Goal: Communication & Community: Answer question/provide support

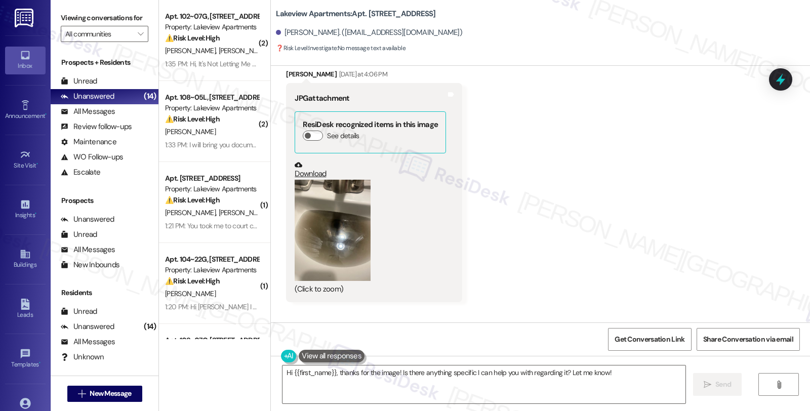
scroll to position [7747, 0]
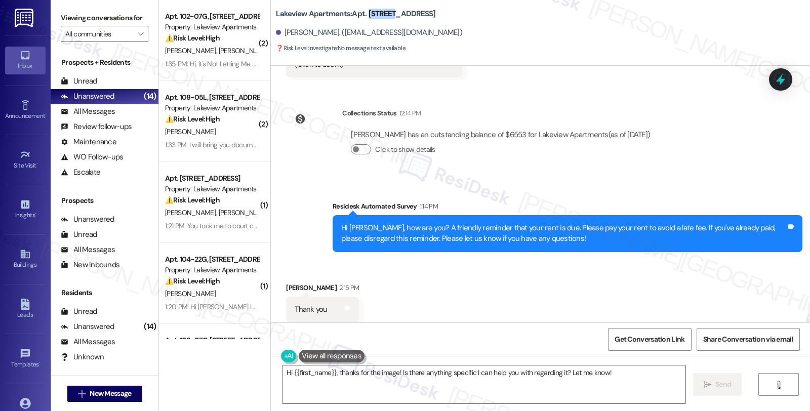
drag, startPoint x: 361, startPoint y: 13, endPoint x: 387, endPoint y: 16, distance: 25.5
click at [387, 16] on b "Lakeview Apartments: Apt. 102~15B, 4 East 107th Street" at bounding box center [356, 14] width 160 height 11
copy b "102~15B"
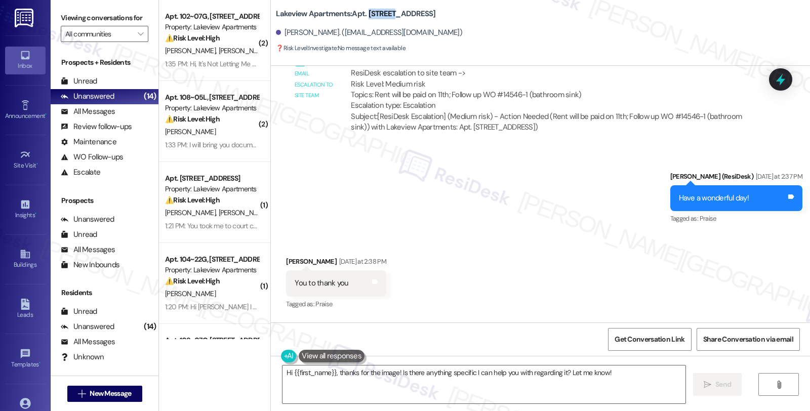
scroll to position [7184, 0]
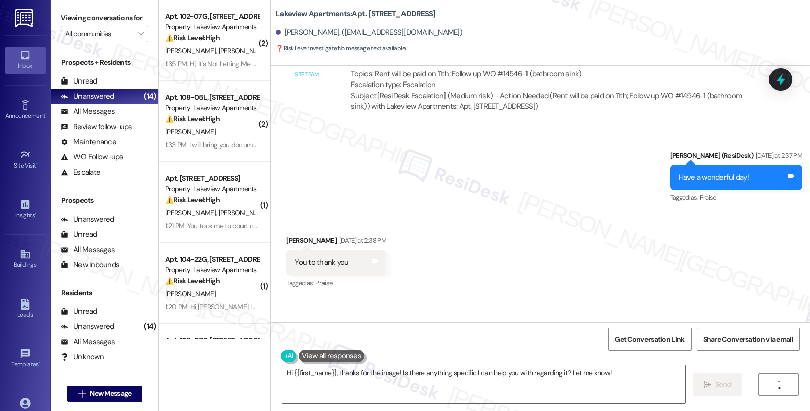
click at [548, 213] on div "Received via SMS Robert Moye Yesterday at 2:38 PM You to thank you Tags and not…" at bounding box center [540, 256] width 539 height 86
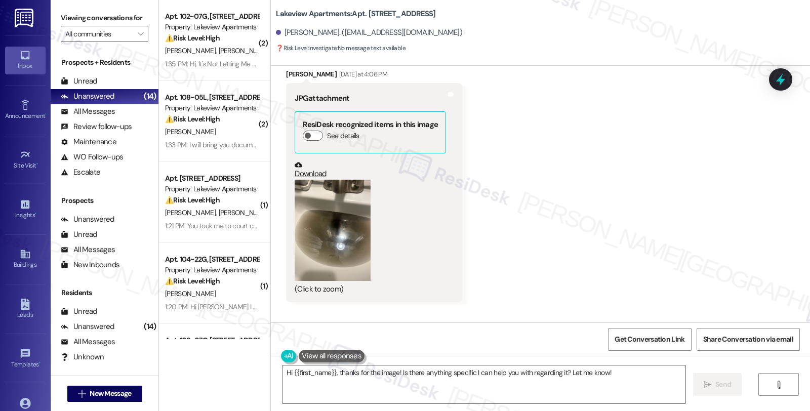
scroll to position [7803, 0]
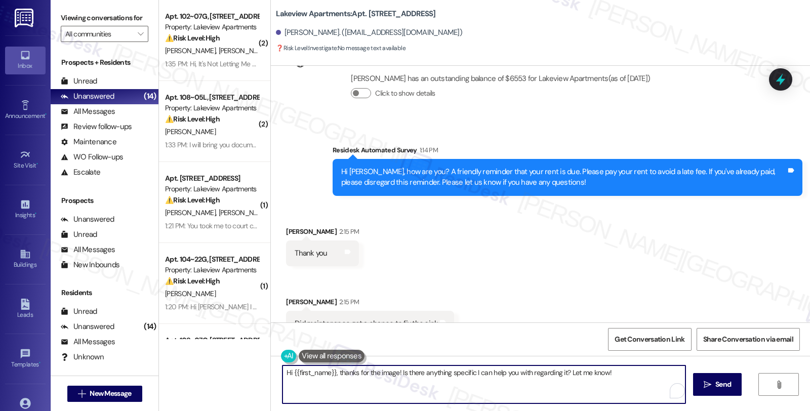
drag, startPoint x: 362, startPoint y: 372, endPoint x: 809, endPoint y: 373, distance: 447.3
click at [809, 373] on div "Hi {{first_name}}, thanks for the image! Is there anything specific I can help …" at bounding box center [540, 394] width 539 height 76
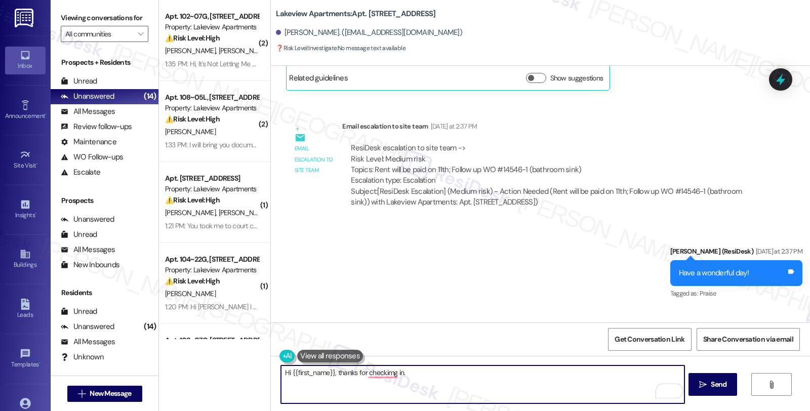
scroll to position [7072, 0]
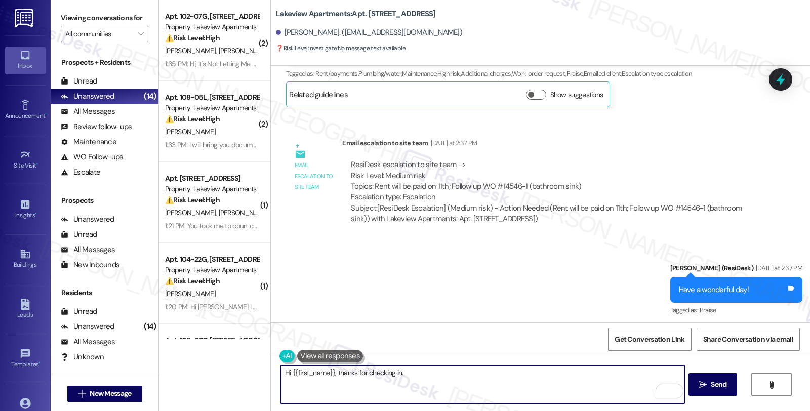
click at [417, 377] on textarea "Hi {{first_name}}, thanks for checking in." at bounding box center [482, 385] width 403 height 38
click at [586, 376] on textarea "Hi {{first_name}}, thanks for checking in. The work order is still open, and a …" at bounding box center [482, 385] width 403 height 38
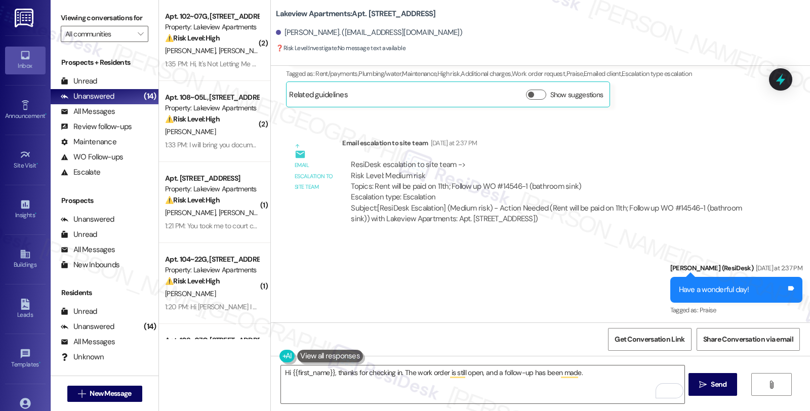
click at [682, 138] on div "Email escalation to site team Yesterday at 2:37 PM" at bounding box center [549, 145] width 414 height 14
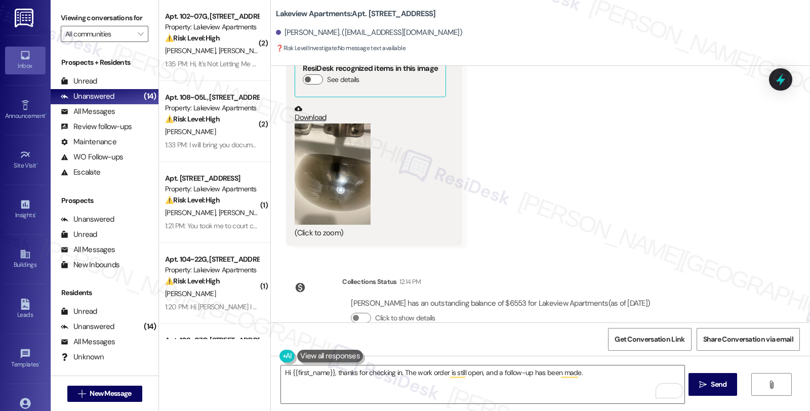
scroll to position [7803, 0]
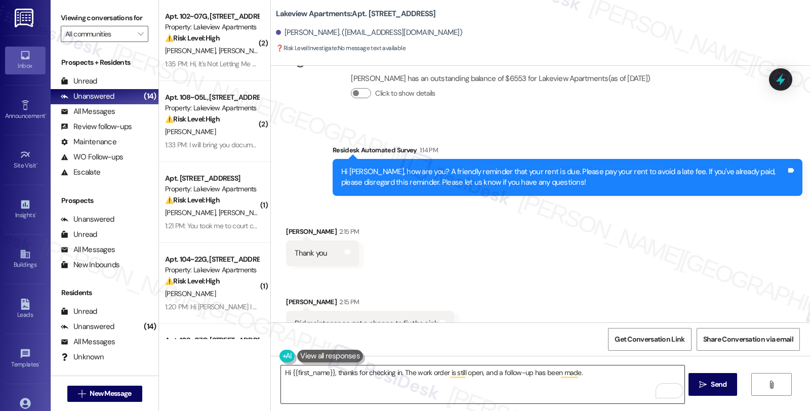
click at [612, 373] on textarea "Hi {{first_name}}, thanks for checking in. The work order is still open, and a …" at bounding box center [482, 385] width 403 height 38
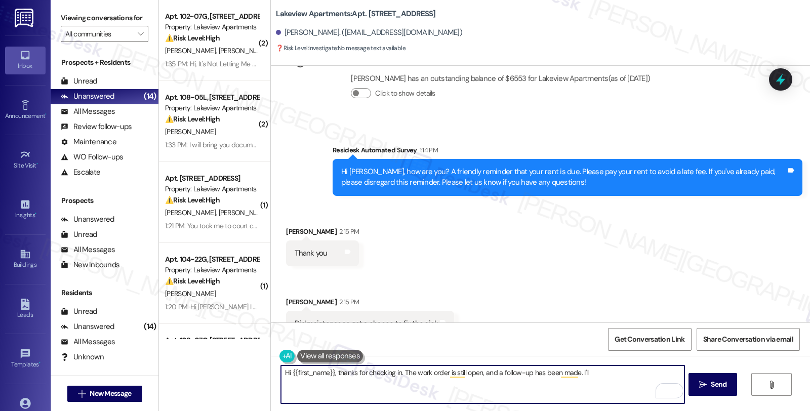
click at [475, 373] on textarea "Hi {{first_name}}, thanks for checking in. The work order is still open, and a …" at bounding box center [482, 385] width 403 height 38
click at [597, 376] on textarea "Hi {{first_name}}, thanks for checking in. The work order is still open. A foll…" at bounding box center [482, 385] width 403 height 38
click at [610, 374] on textarea "Hi {{first_name}}, thanks for checking in. The work order is still open. A foll…" at bounding box center [482, 385] width 403 height 38
click at [648, 374] on textarea "Hi {{first_name}}, thanks for checking in. The work order is still open. A foll…" at bounding box center [482, 385] width 403 height 38
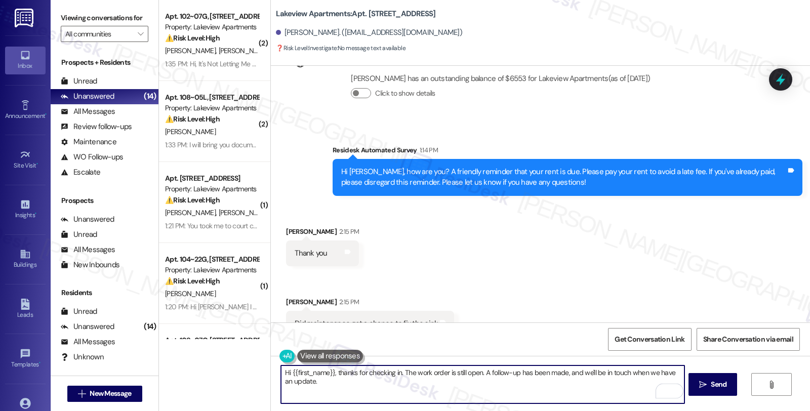
click at [326, 383] on textarea "Hi {{first_name}}, thanks for checking in. The work order is still open. A foll…" at bounding box center [482, 385] width 403 height 38
type textarea "Hi {{first_name}}, thanks for checking in. The work order is still open. A foll…"
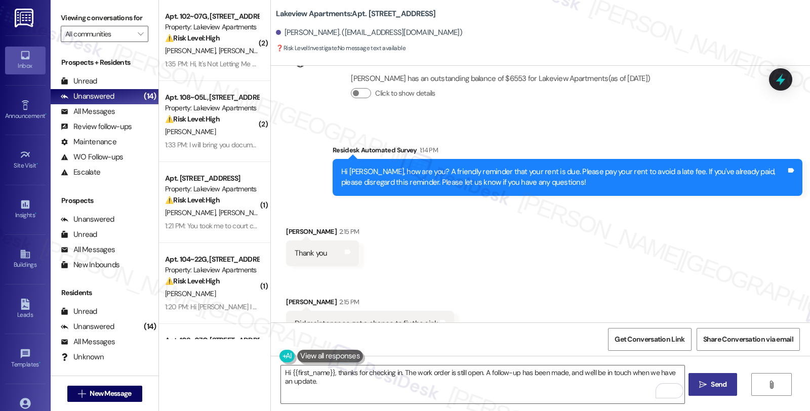
click at [712, 383] on span "Send" at bounding box center [719, 384] width 16 height 11
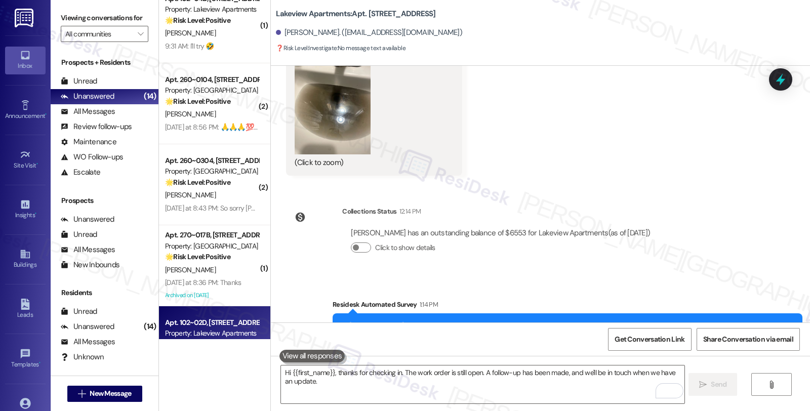
scroll to position [1013, 0]
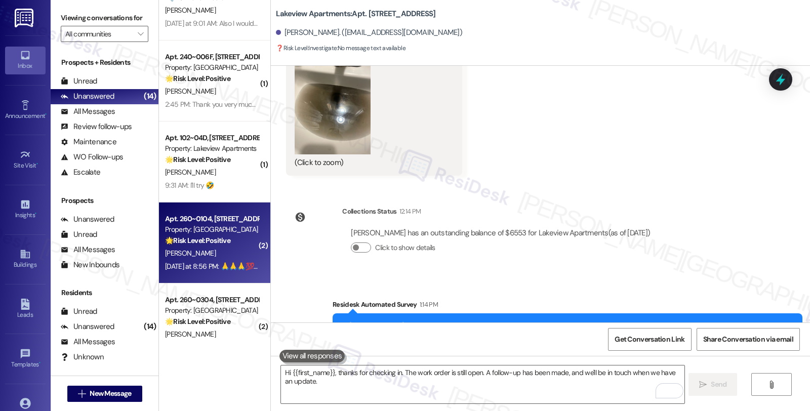
click at [236, 240] on div "🌟 Risk Level: Positive The resident is expressing gratitude and positive sentim…" at bounding box center [212, 241] width 94 height 11
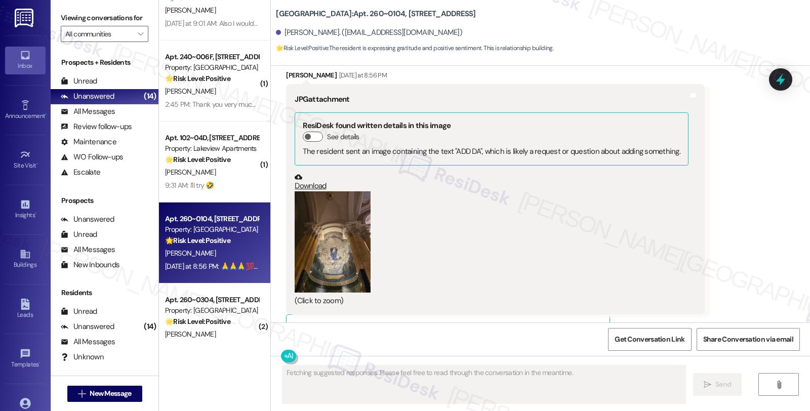
scroll to position [1419, 0]
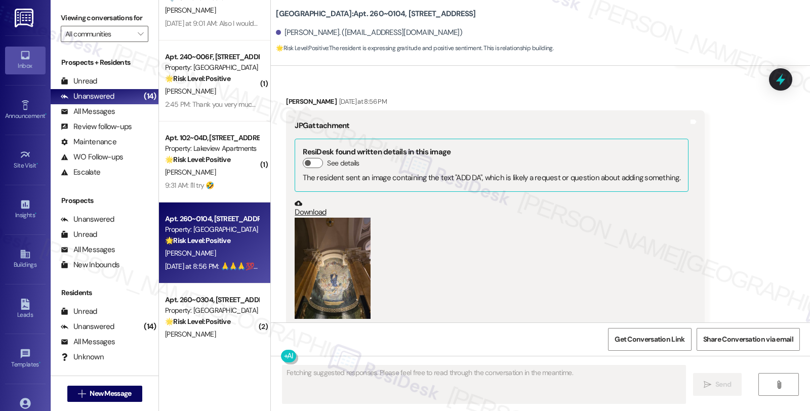
click at [326, 272] on button "Zoom image" at bounding box center [333, 268] width 76 height 101
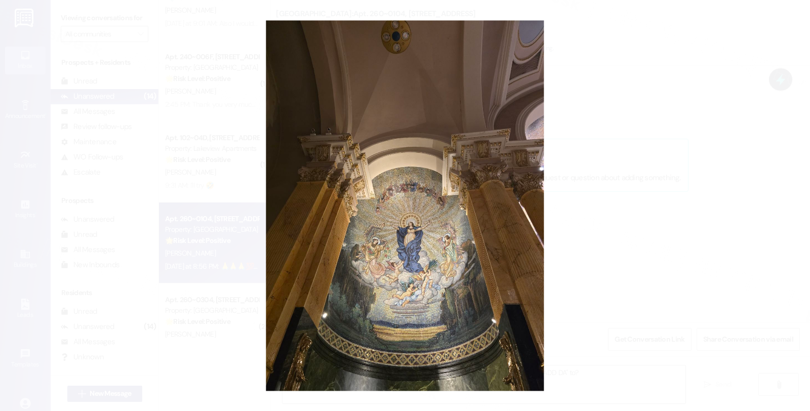
click at [624, 264] on button "Unzoom image" at bounding box center [405, 205] width 810 height 411
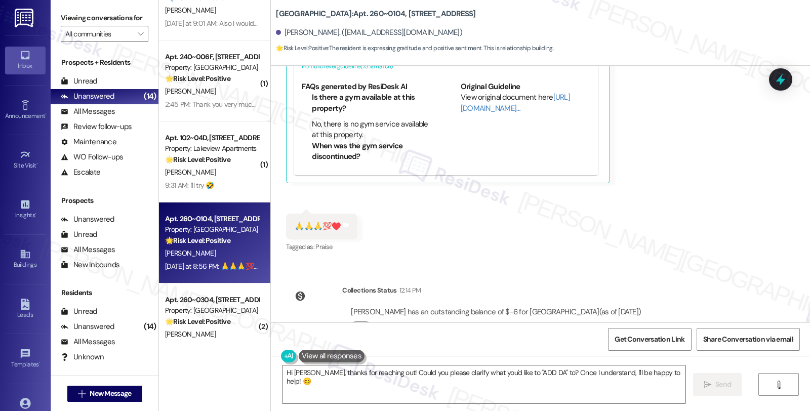
scroll to position [1799, 0]
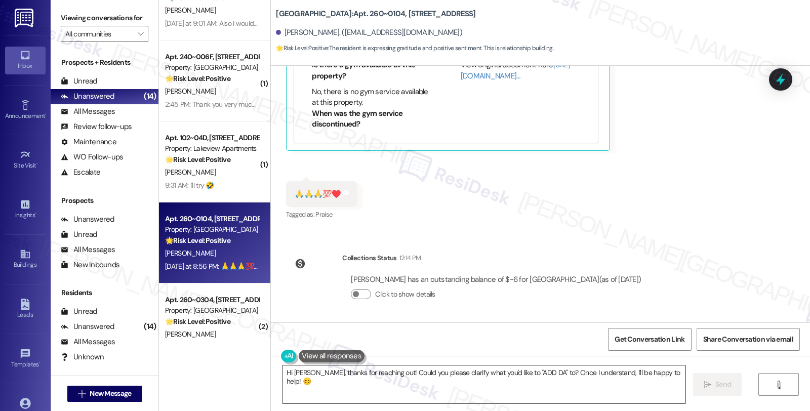
click at [283, 370] on textarea "Hi Luis, thanks for reaching out! Could you please clarify what you'd like to "…" at bounding box center [484, 385] width 403 height 38
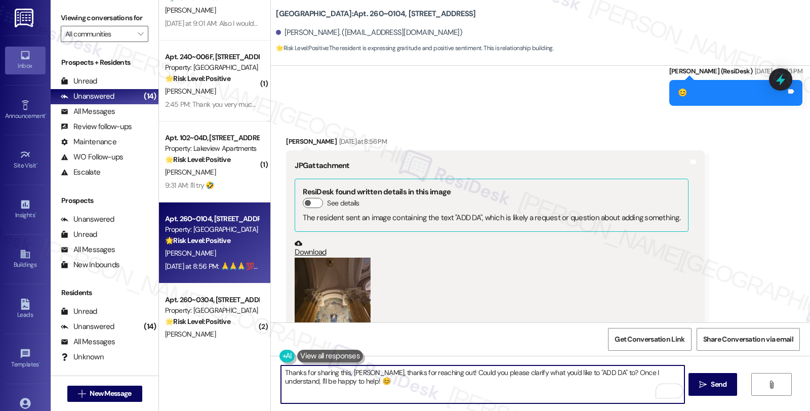
scroll to position [1574, 0]
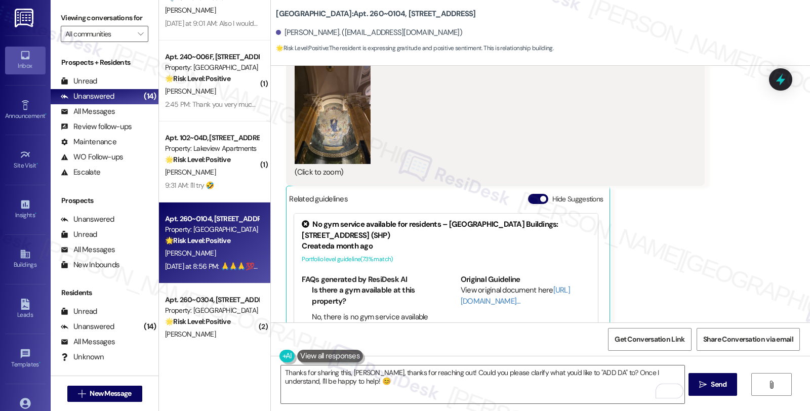
click at [342, 121] on button "Zoom image" at bounding box center [333, 113] width 76 height 101
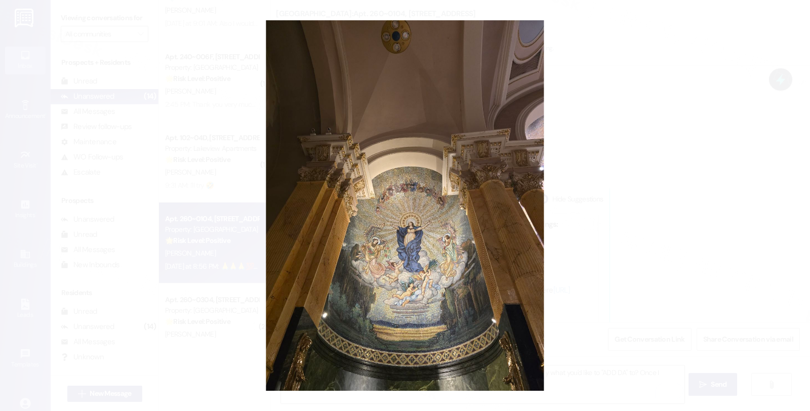
click at [603, 195] on button "Unzoom image" at bounding box center [405, 205] width 810 height 411
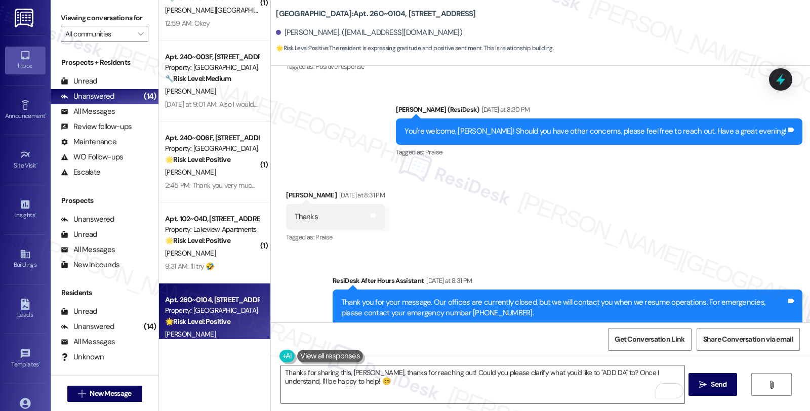
scroll to position [899, 0]
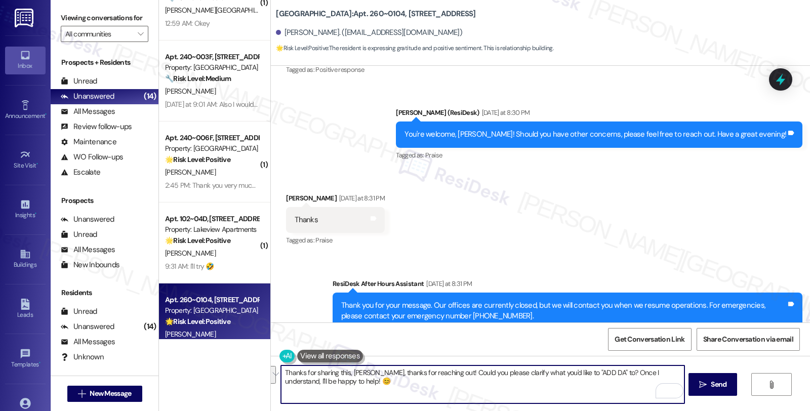
drag, startPoint x: 357, startPoint y: 373, endPoint x: 372, endPoint y: 394, distance: 26.0
click at [372, 394] on textarea "Thanks for sharing this, Luis, thanks for reaching out! Could you please clarif…" at bounding box center [482, 385] width 403 height 38
type textarea "Thanks for sharing this, Luis. Please feel free to reach out if you have concer…"
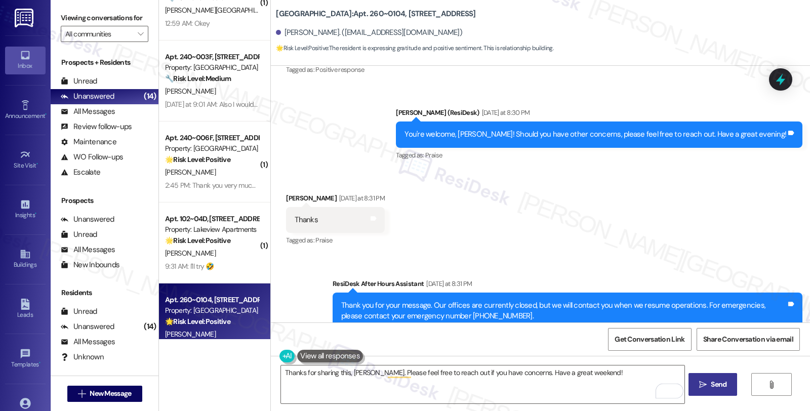
click at [704, 387] on icon "" at bounding box center [704, 385] width 8 height 8
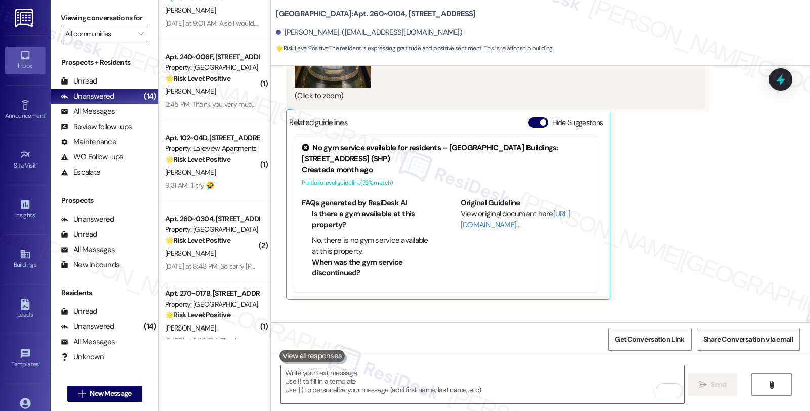
scroll to position [1706, 0]
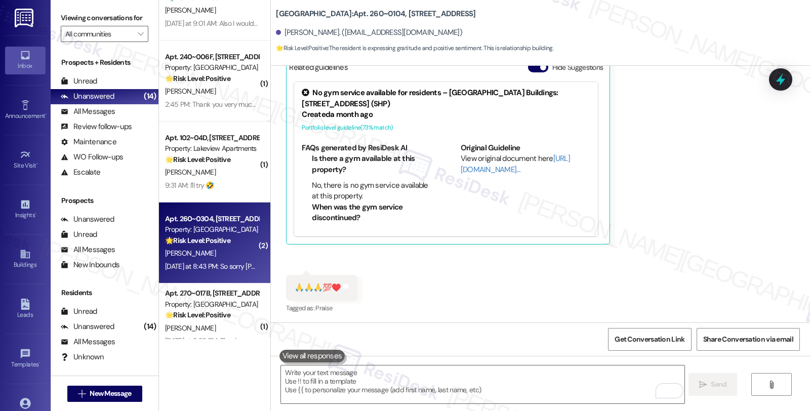
click at [226, 250] on div "E. Iskander" at bounding box center [212, 253] width 96 height 13
type textarea "Fetching suggested responses. Please feel free to read through the conversation…"
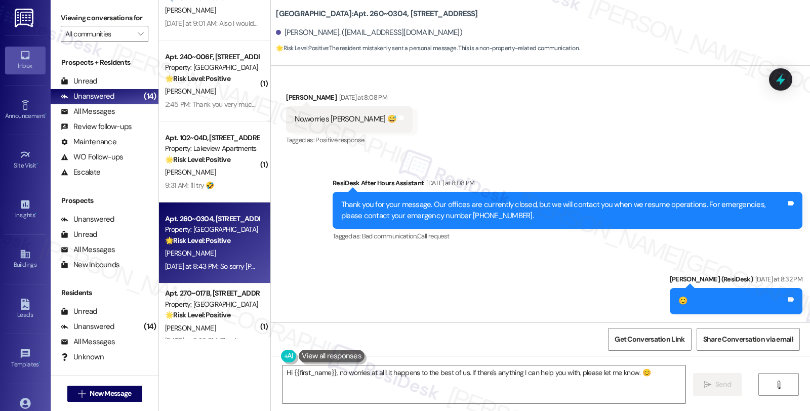
scroll to position [11633, 0]
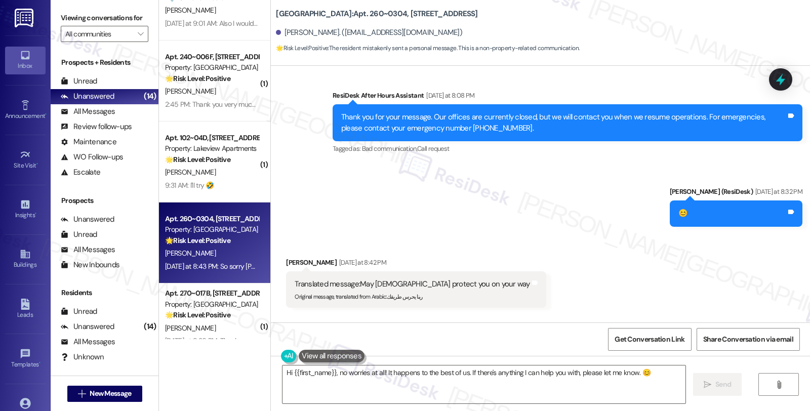
click at [563, 250] on div "Received via SMS Eman Iskander Yesterday at 8:42 PM Translated message: May God…" at bounding box center [540, 311] width 539 height 153
click at [538, 374] on textarea "Hi {{first_name}}, no worries at all! It happens to the best of us. If there's …" at bounding box center [484, 385] width 403 height 38
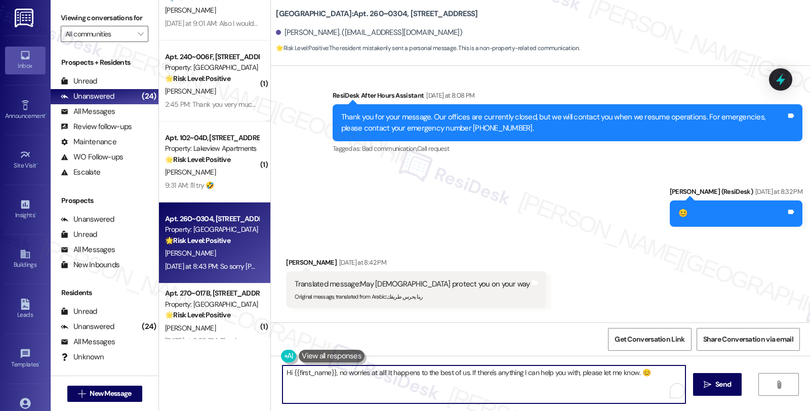
click at [538, 374] on textarea "Hi {{first_name}}, no worries at all! It happens to the best of us. If there's …" at bounding box center [484, 385] width 403 height 38
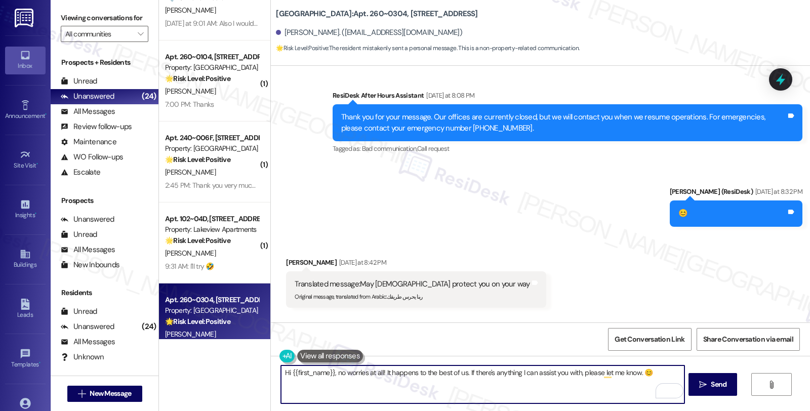
click at [636, 373] on textarea "Hi {{first_name}}, no worries at all! It happens to the best of us. If there's …" at bounding box center [482, 385] width 403 height 38
type textarea "Hi {{first_name}}, no worries at all! It happens to the best of us. If there's …"
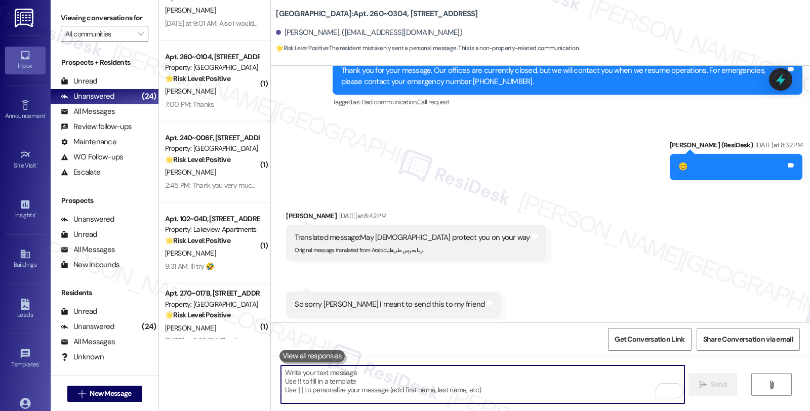
scroll to position [11703, 0]
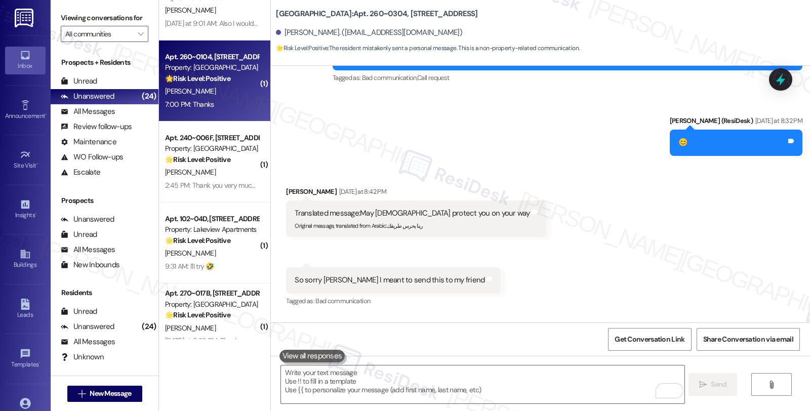
click at [236, 79] on div "🌟 Risk Level: Positive The resident is expressing gratitude. This is positive e…" at bounding box center [212, 78] width 94 height 11
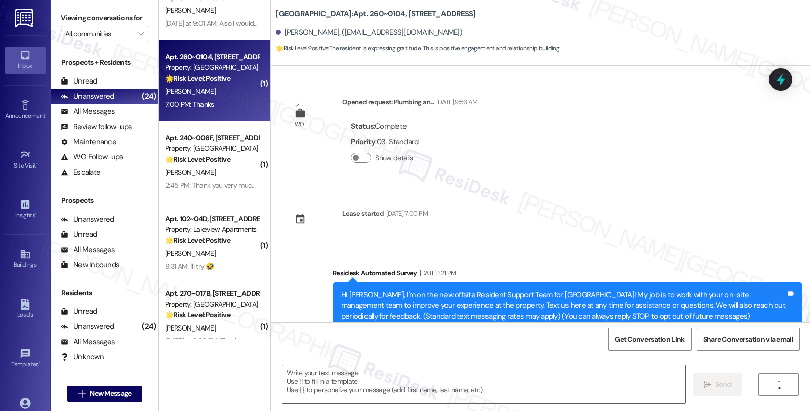
scroll to position [1805, 0]
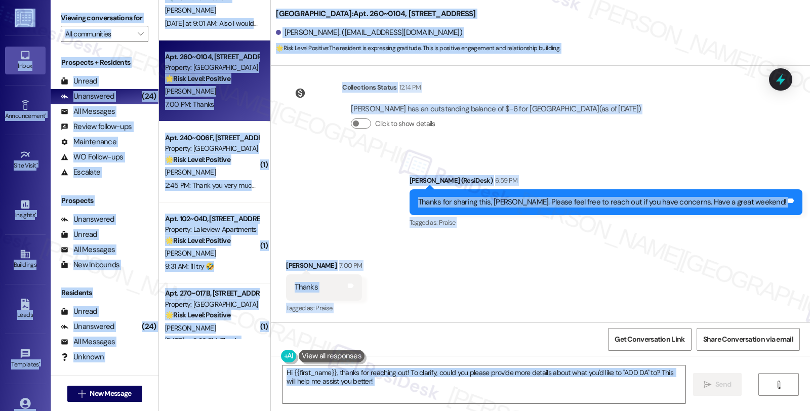
click at [406, 250] on div "Received via SMS Luis Herrarte 7:00 PM Thanks Tags and notes Tagged as: Praise …" at bounding box center [540, 281] width 539 height 86
click at [352, 390] on textarea "Hi {{first_name}}, thanks for reaching out! To clarify, could you please provid…" at bounding box center [484, 385] width 403 height 38
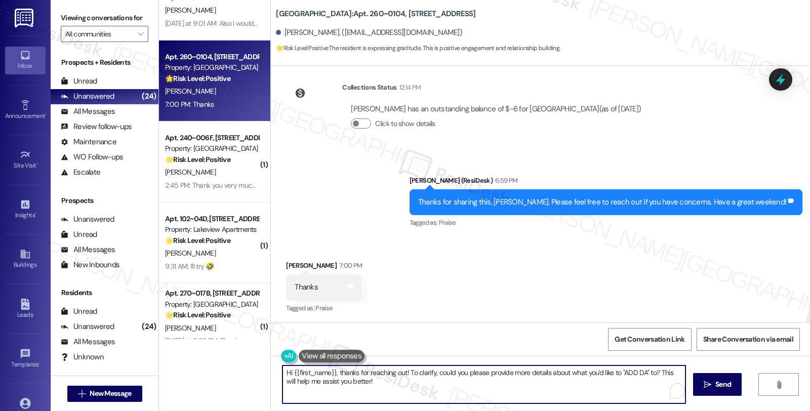
click at [371, 390] on textarea "Hi {{first_name}}, thanks for reaching out! To clarify, could you please provid…" at bounding box center [484, 385] width 403 height 38
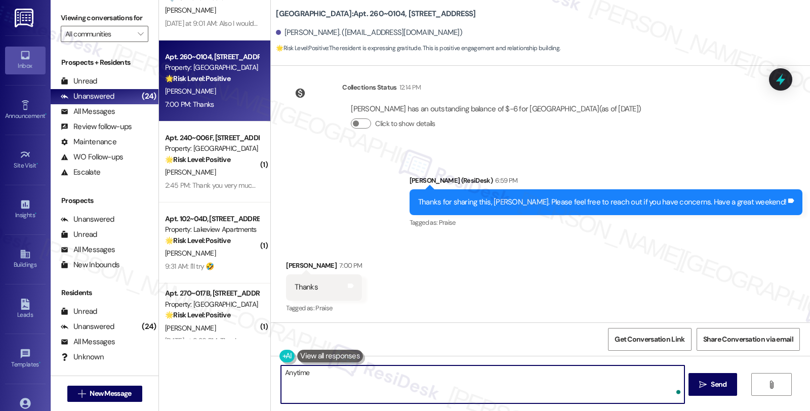
type textarea "Anytime!"
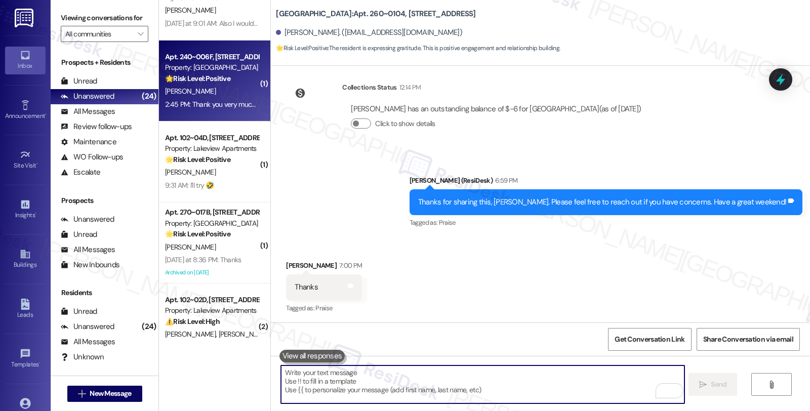
click at [223, 98] on div "2:45 PM: Thank you very much Sarah. Good afternoon this is Maria a spa already,…" at bounding box center [212, 104] width 96 height 13
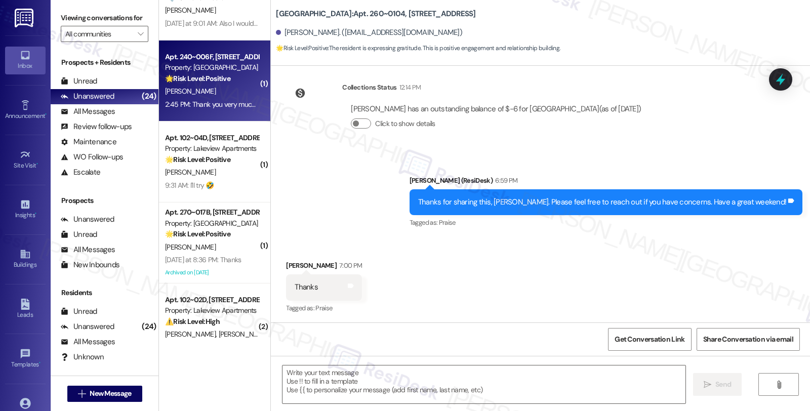
type textarea "Fetching suggested responses. Please feel free to read through the conversation…"
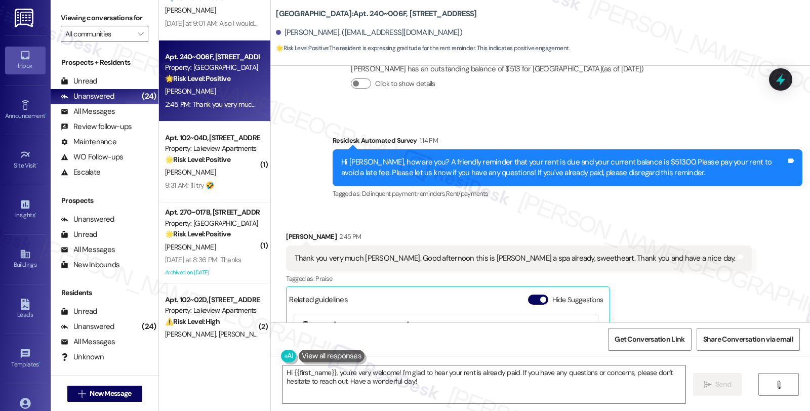
scroll to position [2594, 0]
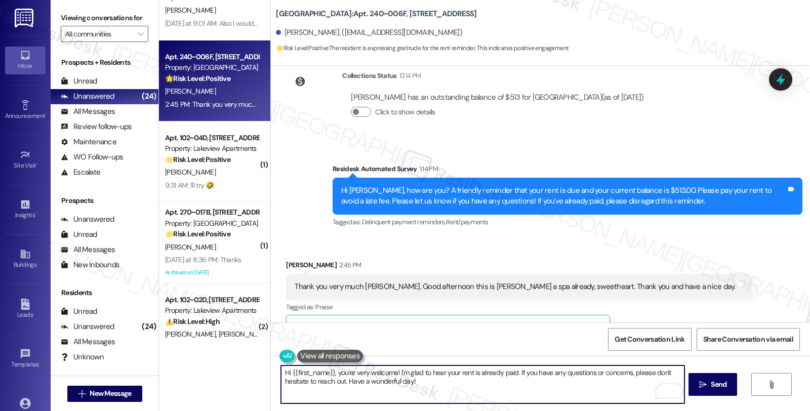
drag, startPoint x: 394, startPoint y: 373, endPoint x: 510, endPoint y: 372, distance: 116.0
click at [510, 372] on textarea "Hi {{first_name}}, you're very welcome! I'm glad to hear your rent is already p…" at bounding box center [482, 385] width 403 height 38
drag, startPoint x: 606, startPoint y: 373, endPoint x: 752, endPoint y: 371, distance: 145.4
click at [752, 371] on div "Hi {{first_name}}, you're very welcome!If you have any questions or concerns, p…" at bounding box center [540, 394] width 539 height 76
click at [406, 395] on textarea "Hi {{first_name}}, you're very welcome! If you have any questions or concerns, …" at bounding box center [482, 385] width 403 height 38
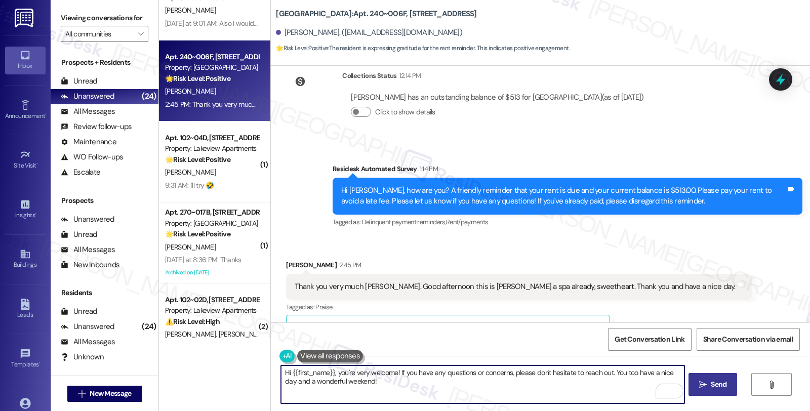
type textarea "Hi {{first_name}}, you're very welcome! If you have any questions or concerns, …"
click at [700, 381] on icon "" at bounding box center [704, 385] width 8 height 8
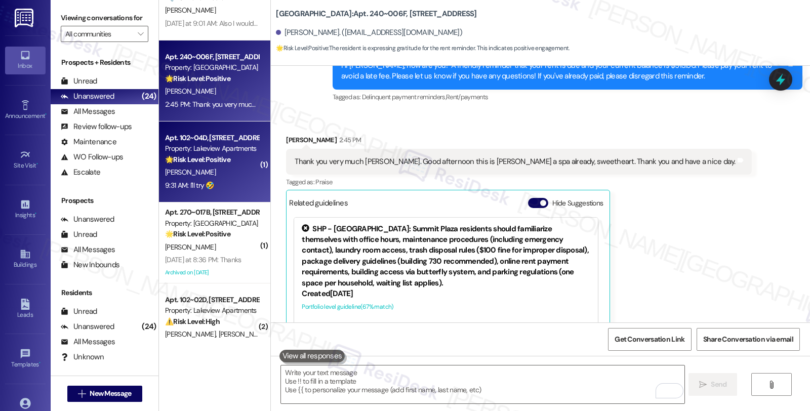
scroll to position [2763, 0]
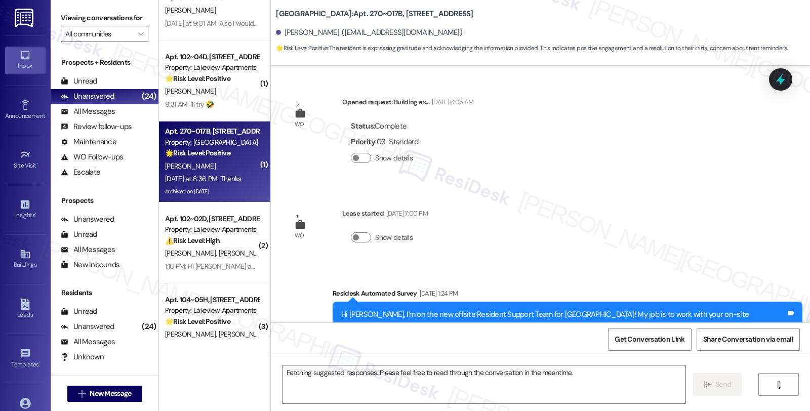
scroll to position [11654, 0]
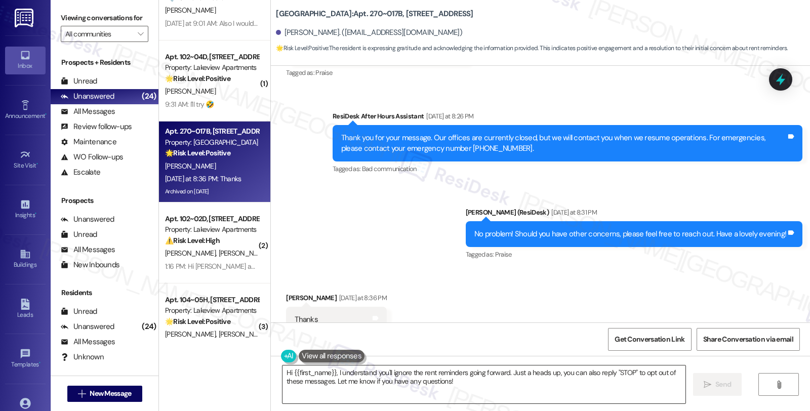
click at [332, 384] on textarea "Hi {{first_name}}, I understand you'll ignore the rent reminders going forward.…" at bounding box center [484, 385] width 403 height 38
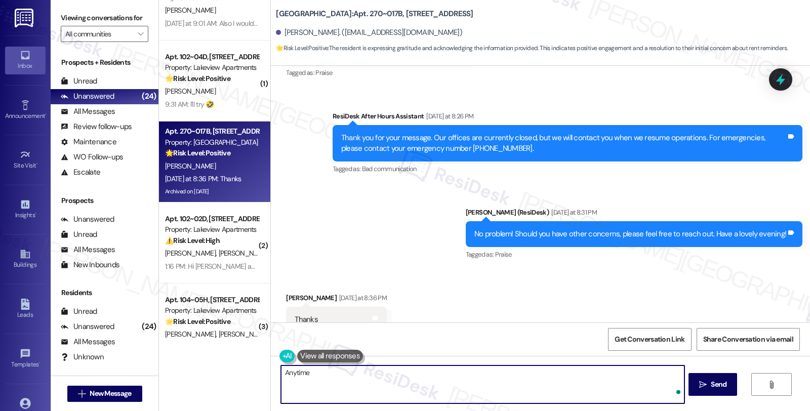
type textarea "Anytime!"
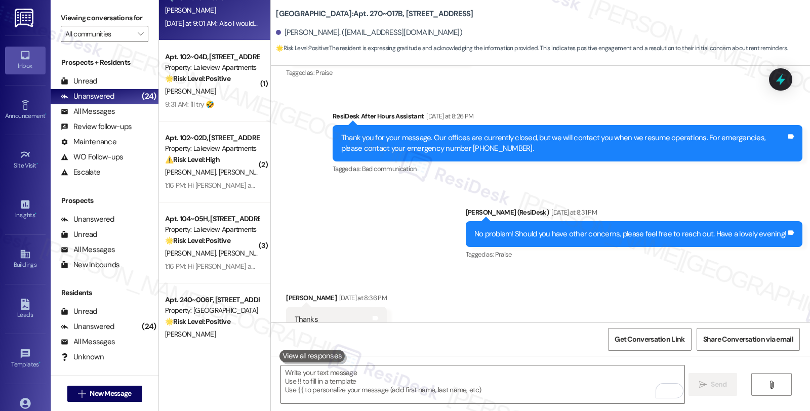
click at [215, 32] on div "Apt. 240~003F, [STREET_ADDRESS] Property: [GEOGRAPHIC_DATA] 🔧 Risk Level: Mediu…" at bounding box center [214, -1] width 111 height 81
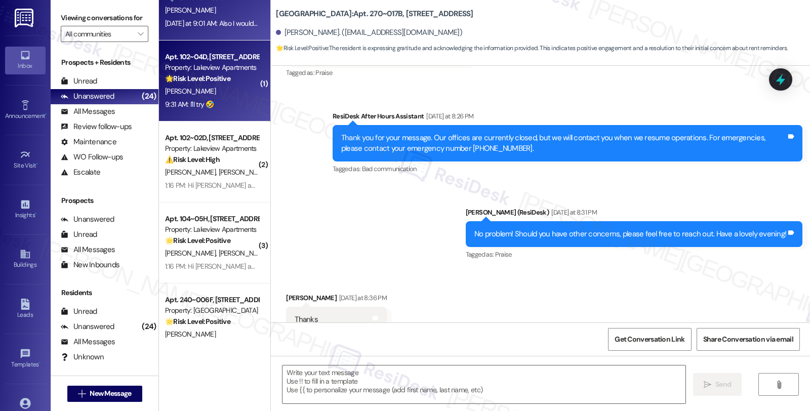
type textarea "Fetching suggested responses. Please feel free to read through the conversation…"
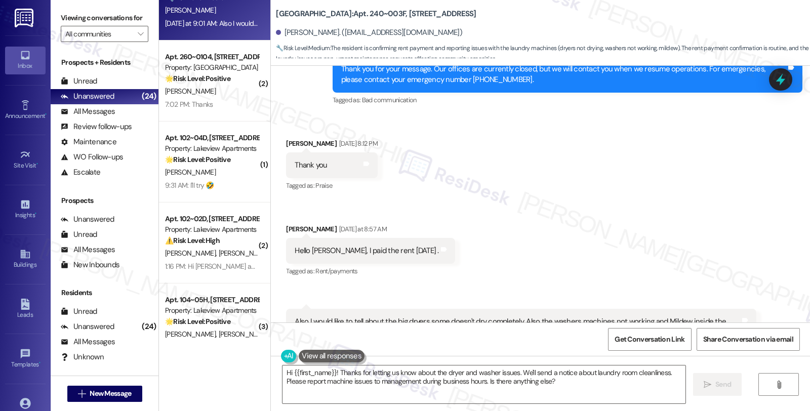
scroll to position [3550, 0]
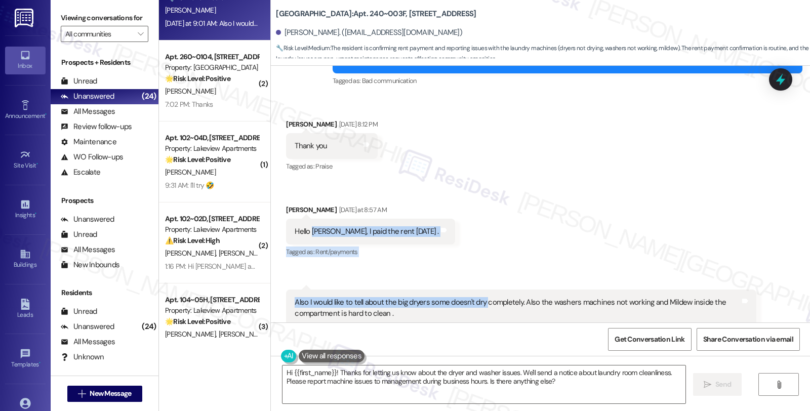
drag, startPoint x: 423, startPoint y: 200, endPoint x: 479, endPoint y: 202, distance: 55.8
click at [479, 202] on div "Received via SMS [PERSON_NAME] [DATE] 8:12 PM Thank you Tags and notes Tagged a…" at bounding box center [540, 235] width 539 height 279
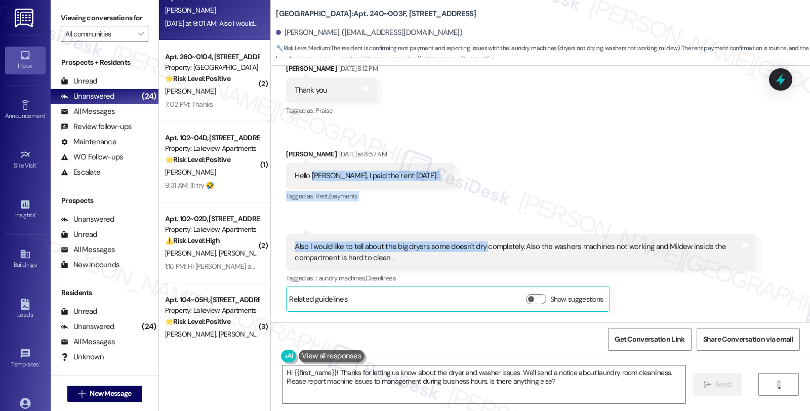
scroll to position [3607, 0]
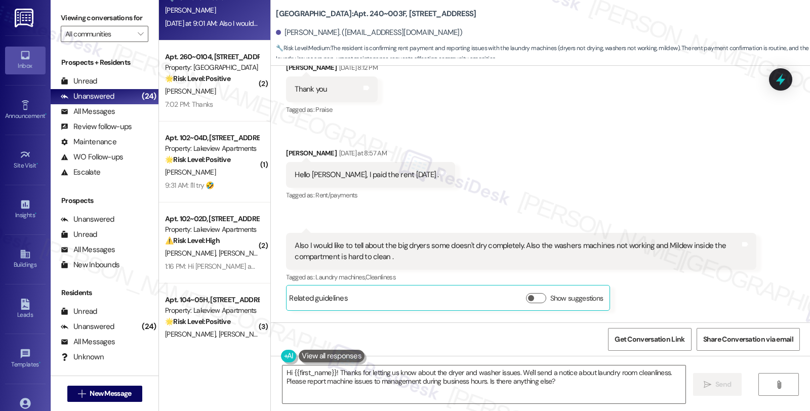
click at [407, 233] on div "Also I would like to tell about the big dryers some doesn't dry completely. Als…" at bounding box center [521, 251] width 470 height 37
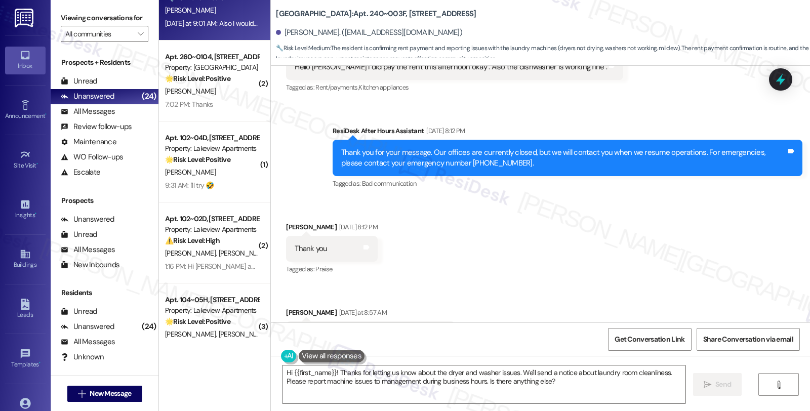
scroll to position [3437, 0]
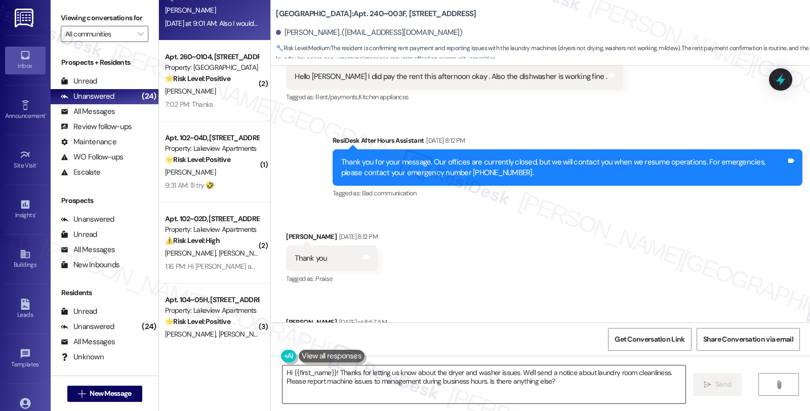
click at [331, 370] on textarea "Hi {{first_name}}! Thanks for letting us know about the dryer and washer issues…" at bounding box center [484, 385] width 403 height 38
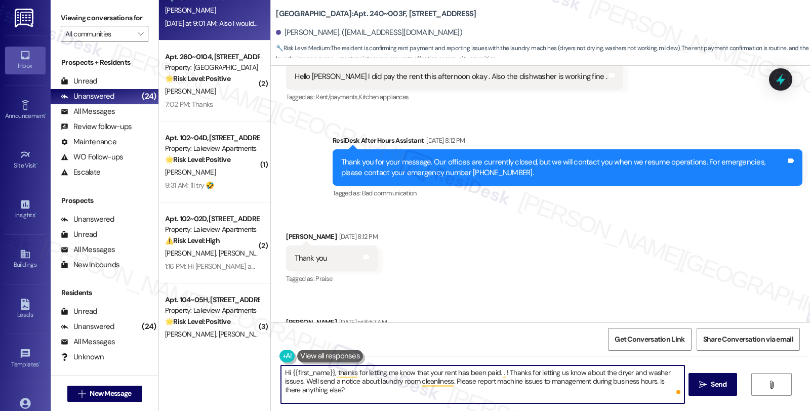
paste textarea "It should be reflected on your portal once processed. If not, please let me kno…"
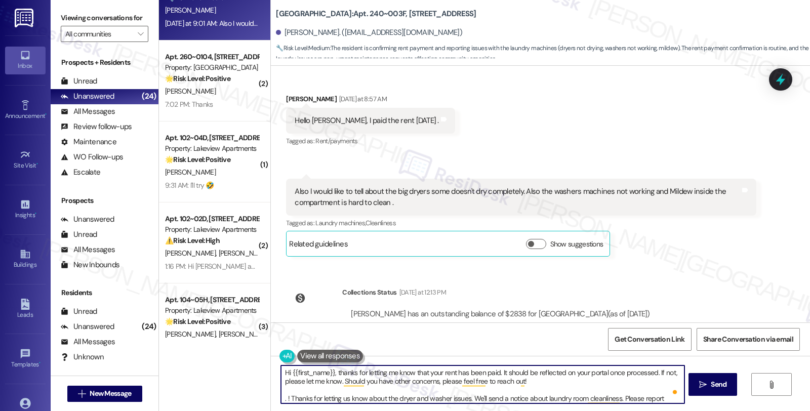
scroll to position [3663, 0]
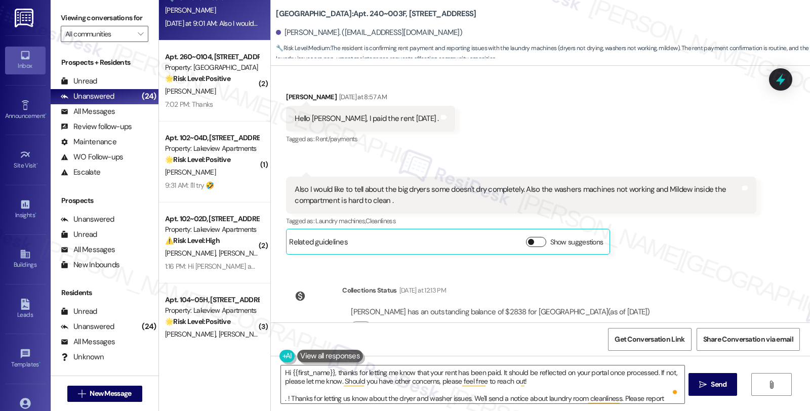
click at [533, 237] on button "Show suggestions" at bounding box center [536, 242] width 20 height 10
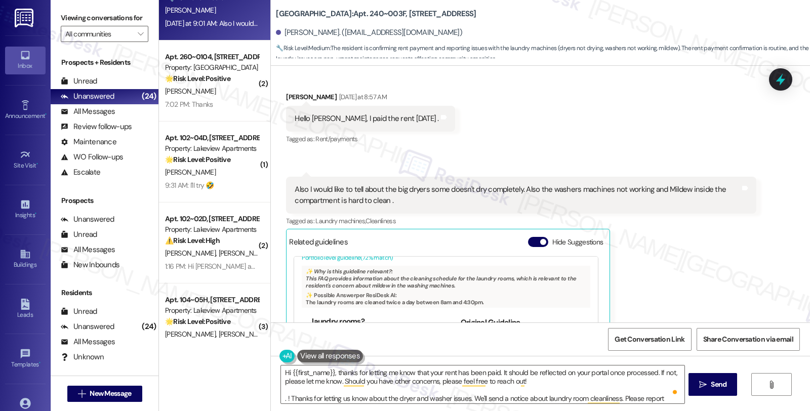
scroll to position [0, 0]
click at [477, 329] on link "http://res.cl…" at bounding box center [515, 339] width 109 height 21
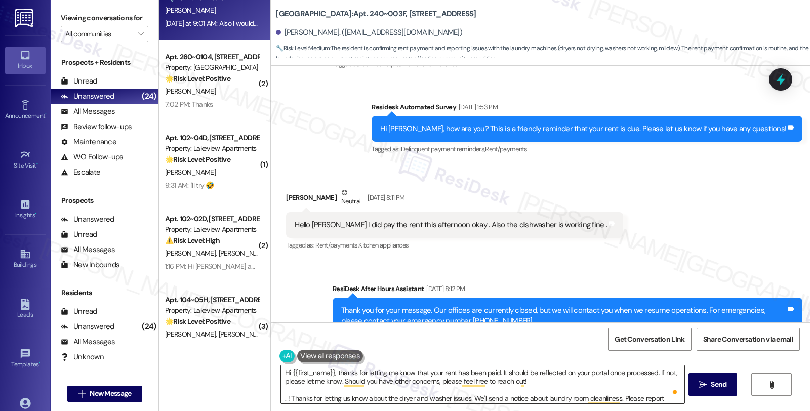
scroll to position [3433, 0]
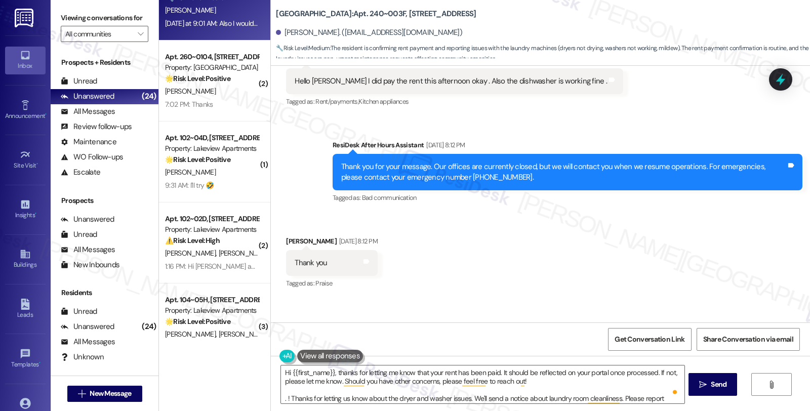
click at [706, 173] on div "Sent via SMS ResiDesk After Hours Assistant Sep 03, 2025 at 8:12 PM Thank you f…" at bounding box center [567, 172] width 485 height 81
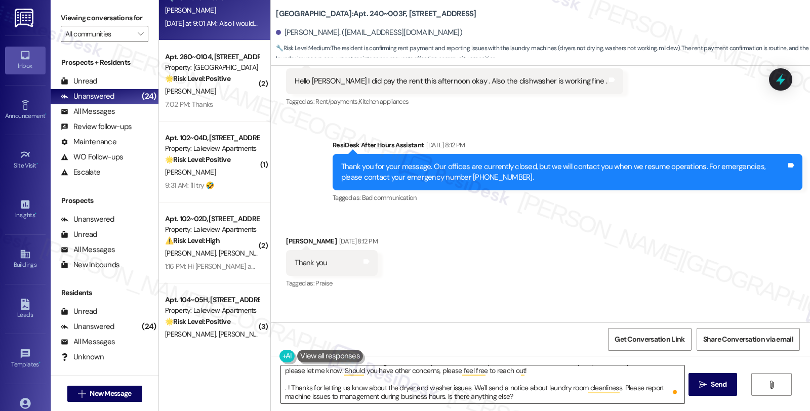
click at [539, 397] on textarea "Hi {{first_name}}, thanks for letting me know that your rent has been paid. It …" at bounding box center [482, 385] width 403 height 38
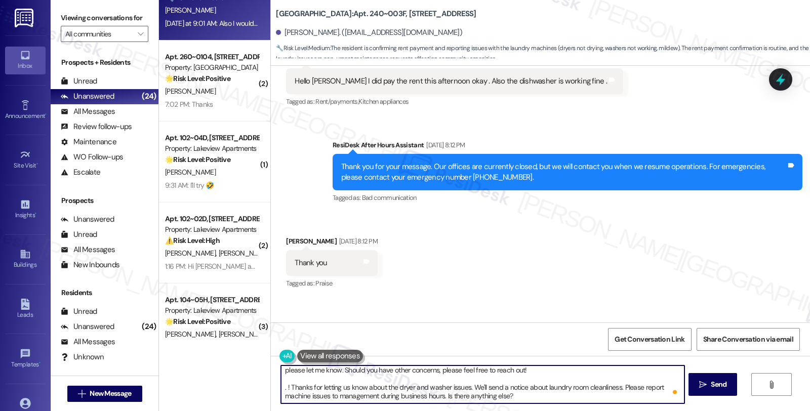
scroll to position [25, 0]
paste textarea "Please inform the resident that because Management does not use the machines, w…"
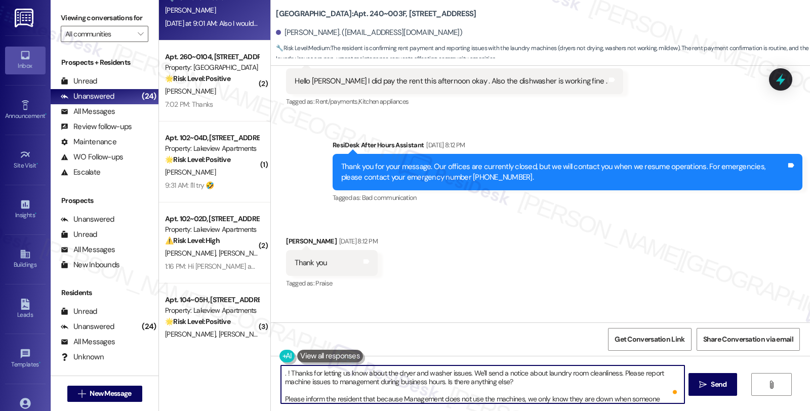
scroll to position [0, 0]
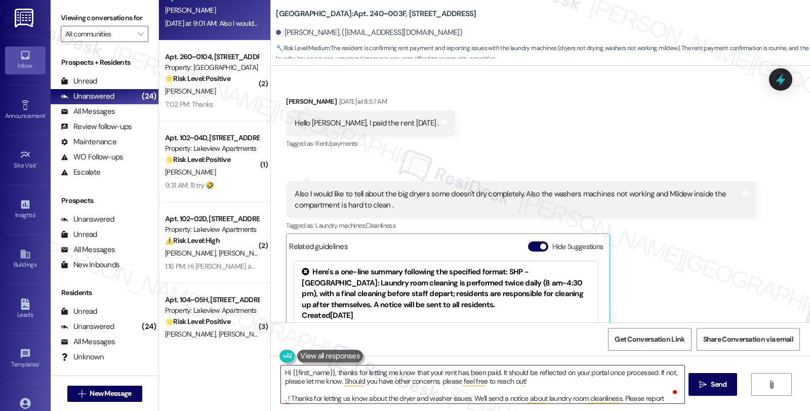
click at [281, 399] on textarea "Hi {{first_name}}, thanks for letting me know that your rent has been paid. It …" at bounding box center [482, 385] width 403 height 38
click at [706, 259] on div "Maria Sinche Yesterday at 9:01 AM Also I would like to tell about the big dryer…" at bounding box center [521, 302] width 470 height 242
click at [381, 396] on textarea "Hi {{first_name}}, thanks for letting me know that your rent has been paid. It …" at bounding box center [482, 385] width 403 height 38
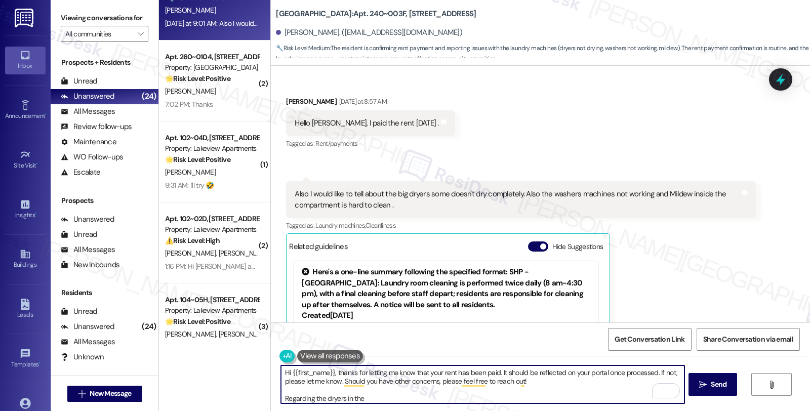
click at [321, 398] on textarea "Hi {{first_name}}, thanks for letting me know that your rent has been paid. It …" at bounding box center [482, 385] width 403 height 38
click at [438, 397] on textarea "Hi {{first_name}}, thanks for letting me know that your rent has been paid. It …" at bounding box center [482, 385] width 403 height 38
click at [473, 400] on textarea "Hi {{first_name}}, thanks for letting me know that your rent has been paid. It …" at bounding box center [482, 385] width 403 height 38
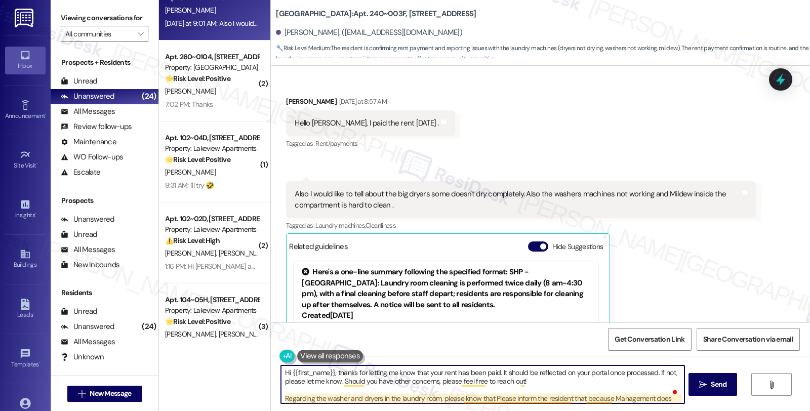
click at [605, 398] on textarea "Hi {{first_name}}, thanks for letting me know that your rent has been paid. It …" at bounding box center [482, 385] width 403 height 38
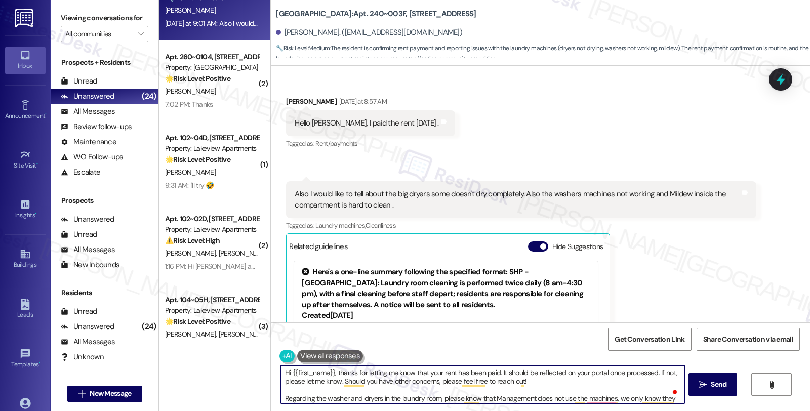
scroll to position [28, 0]
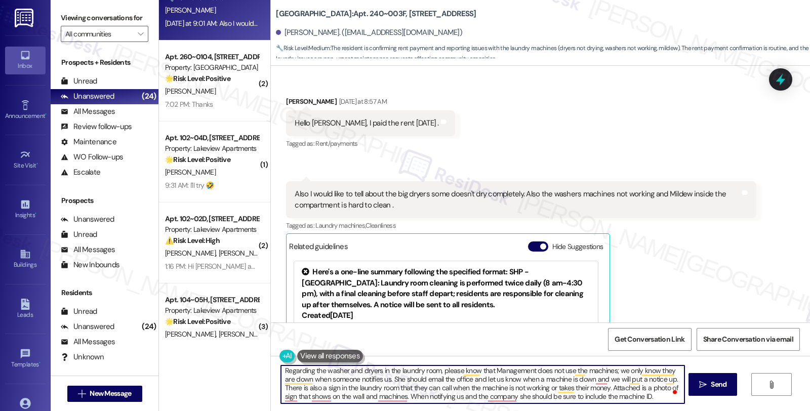
click at [387, 377] on textarea "Hi {{first_name}}, thanks for letting me know that your rent has been paid. It …" at bounding box center [482, 385] width 403 height 38
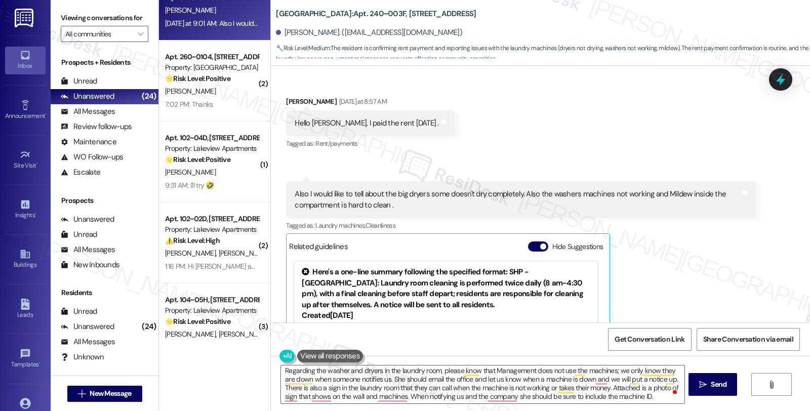
click at [665, 271] on div "Maria Sinche Yesterday at 9:01 AM Also I would like to tell about the big dryer…" at bounding box center [521, 302] width 470 height 242
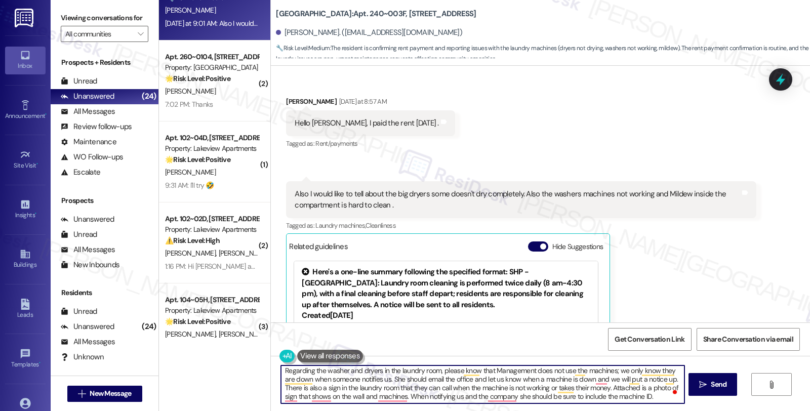
click at [387, 378] on textarea "Hi {{first_name}}, thanks for letting me know that your rent has been paid. It …" at bounding box center [482, 385] width 403 height 38
click at [673, 379] on textarea "Hi {{first_name}}, thanks for letting me know that your rent has been paid. It …" at bounding box center [482, 385] width 403 height 38
click at [413, 379] on textarea "Hi {{first_name}}, thanks for letting me know that your rent has been paid. It …" at bounding box center [482, 385] width 403 height 38
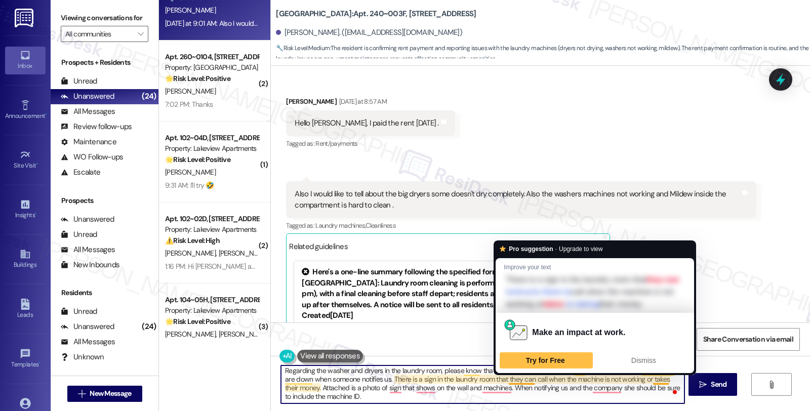
click at [510, 380] on textarea "Hi {{first_name}}, thanks for letting me know that your rent has been paid. It …" at bounding box center [482, 385] width 403 height 38
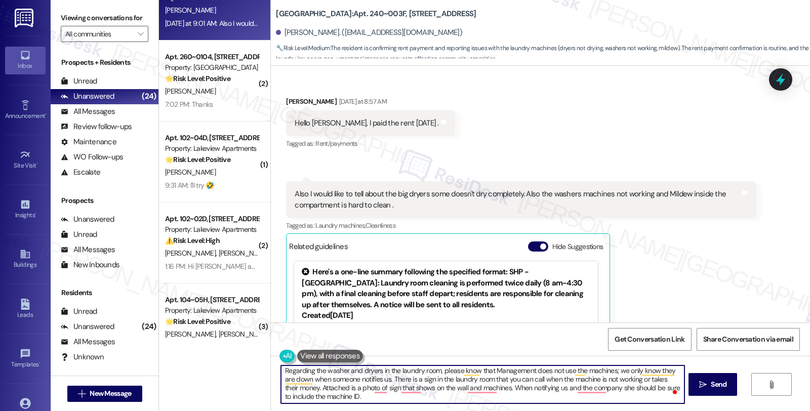
click at [635, 378] on textarea "Hi {{first_name}}, thanks for letting me know that your rent has been paid. It …" at bounding box center [482, 385] width 403 height 38
click at [508, 388] on textarea "Hi {{first_name}}, thanks for letting me know that your rent has been paid. It …" at bounding box center [482, 385] width 403 height 38
type textarea "Hi {{first_name}}, thanks for letting me know that your rent has been paid. It …"
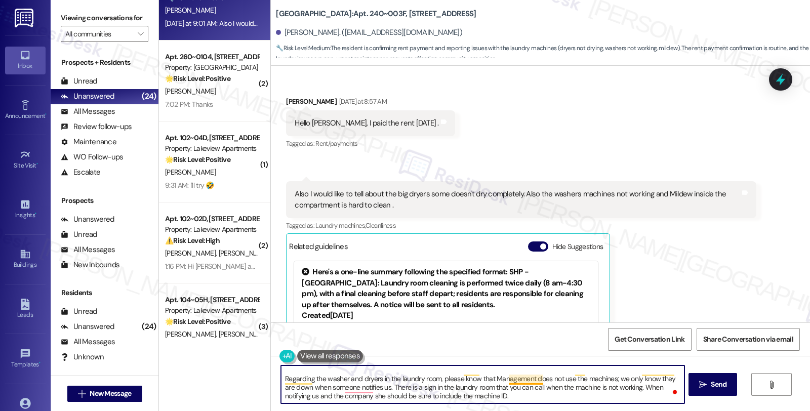
scroll to position [19, 0]
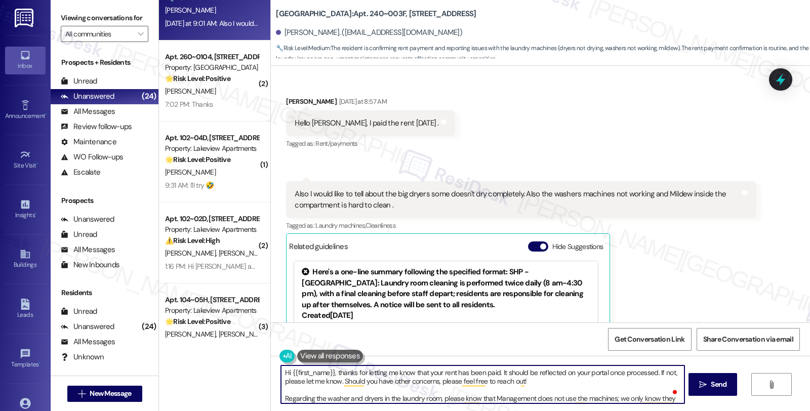
scroll to position [19, 0]
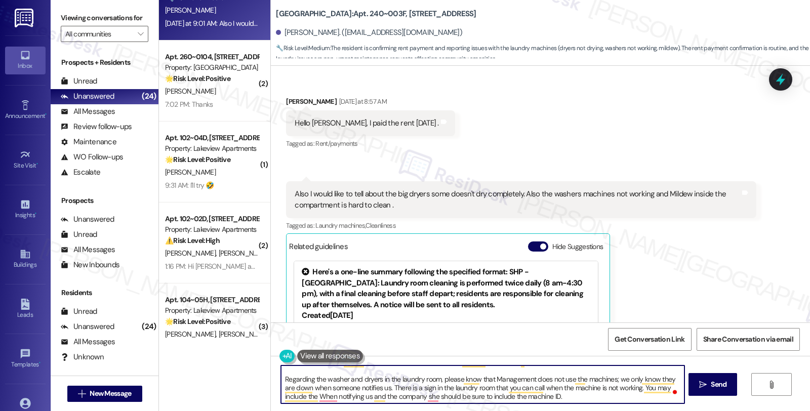
click at [508, 398] on textarea "Hi {{first_name}}, thanks for letting me know that your rent has been paid. It …" at bounding box center [482, 385] width 403 height 38
click at [372, 398] on textarea "Hi {{first_name}}, thanks for letting me know that your rent has been paid. It …" at bounding box center [482, 385] width 403 height 38
drag, startPoint x: 359, startPoint y: 395, endPoint x: 533, endPoint y: 395, distance: 174.3
click at [533, 395] on textarea "Hi {{first_name}}, thanks for letting me know that your rent has been paid. It …" at bounding box center [482, 385] width 403 height 38
drag, startPoint x: 406, startPoint y: 393, endPoint x: 465, endPoint y: 393, distance: 58.3
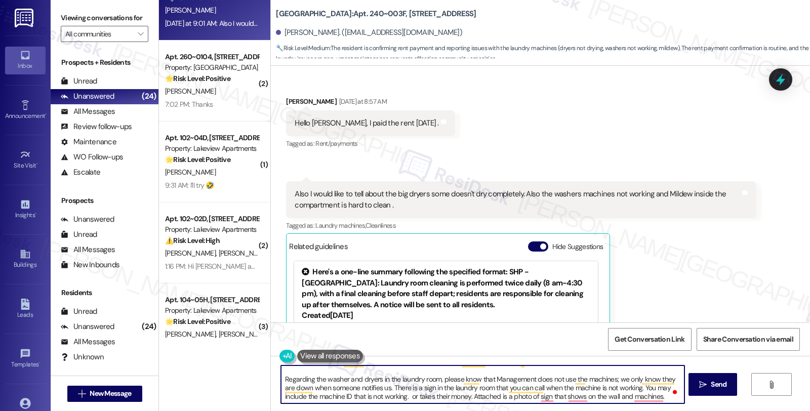
click at [465, 393] on textarea "Hi {{first_name}}, thanks for letting me know that your rent has been paid. It …" at bounding box center [482, 385] width 403 height 38
click at [417, 396] on textarea "Hi {{first_name}}, thanks for letting me know that your rent has been paid. It …" at bounding box center [482, 385] width 403 height 38
click at [440, 396] on textarea "Hi {{first_name}}, thanks for letting me know that your rent has been paid. It …" at bounding box center [482, 385] width 403 height 38
click at [626, 398] on textarea "Hi {{first_name}}, thanks for letting me know that your rent has been paid. It …" at bounding box center [482, 385] width 403 height 38
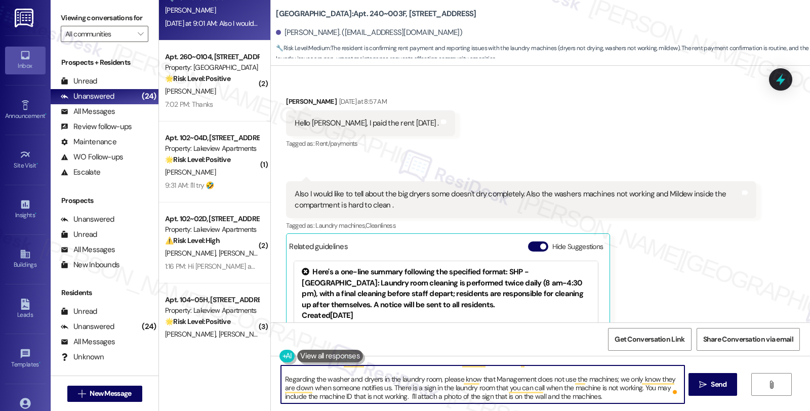
type textarea "Hi {{first_name}}, thanks for letting me know that your rent has been paid. It …"
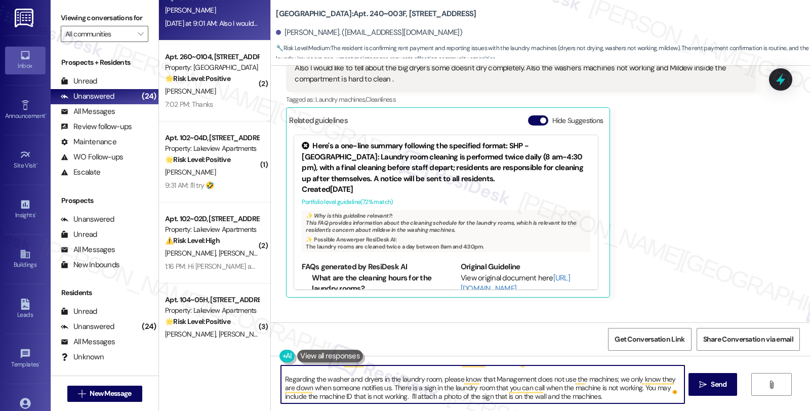
scroll to position [3827, 0]
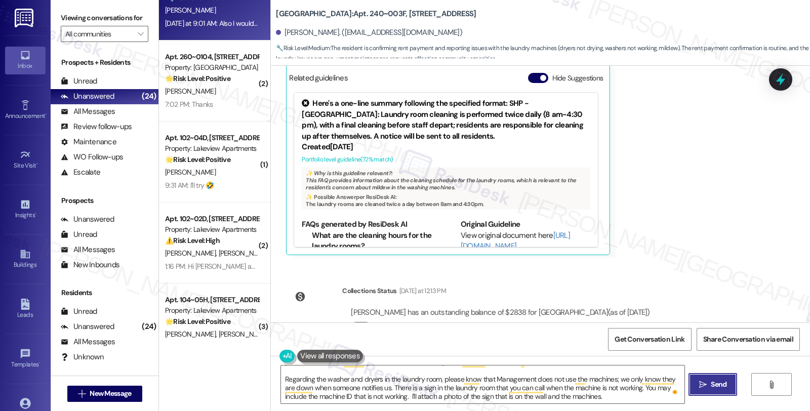
click at [726, 381] on span "Send" at bounding box center [719, 384] width 20 height 11
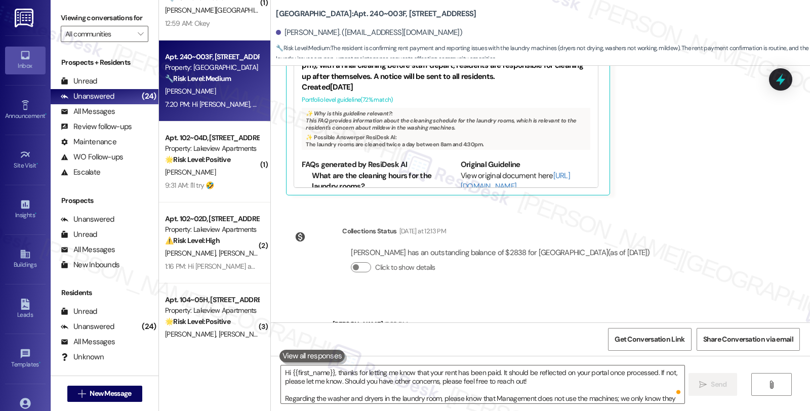
scroll to position [3952, 0]
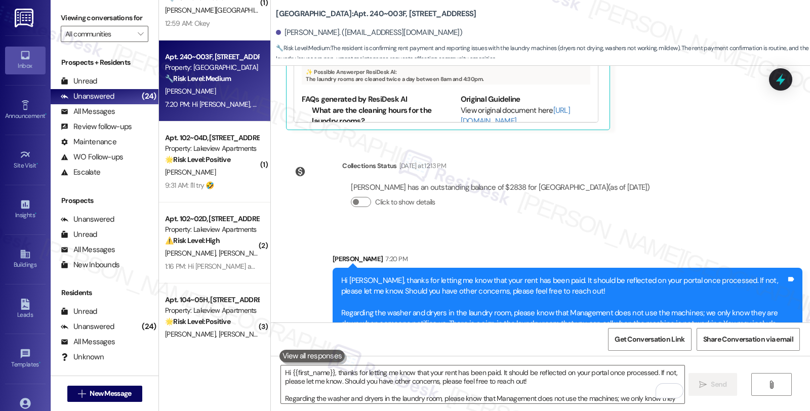
click at [729, 170] on div "WO Opened request: Doors and l... Aug 31, 2021 at 10:59 AM Status : Complete Pr…" at bounding box center [540, 194] width 539 height 257
click at [766, 381] on span "" at bounding box center [772, 385] width 12 height 8
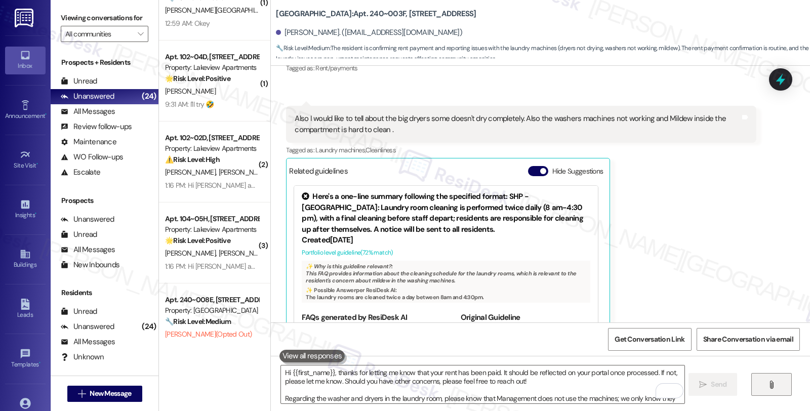
scroll to position [4159, 0]
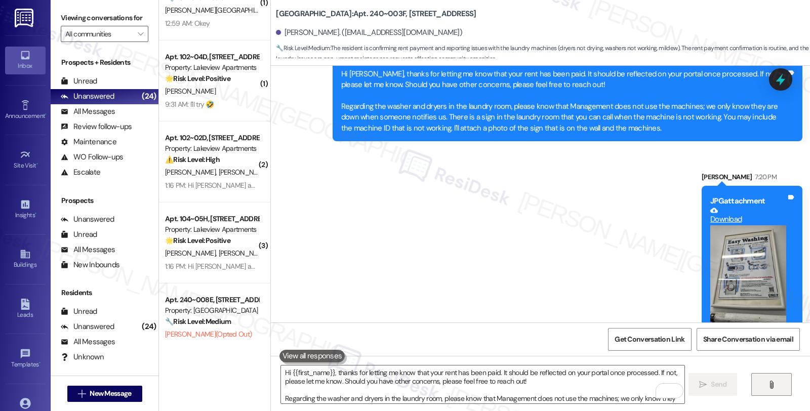
click at [772, 381] on icon "" at bounding box center [772, 385] width 8 height 8
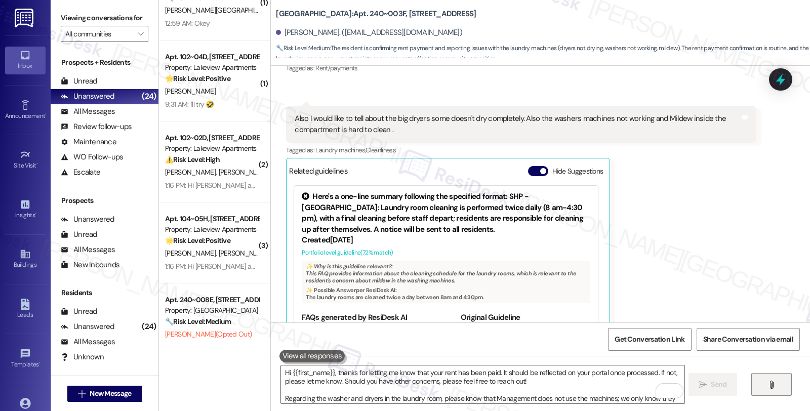
scroll to position [4365, 0]
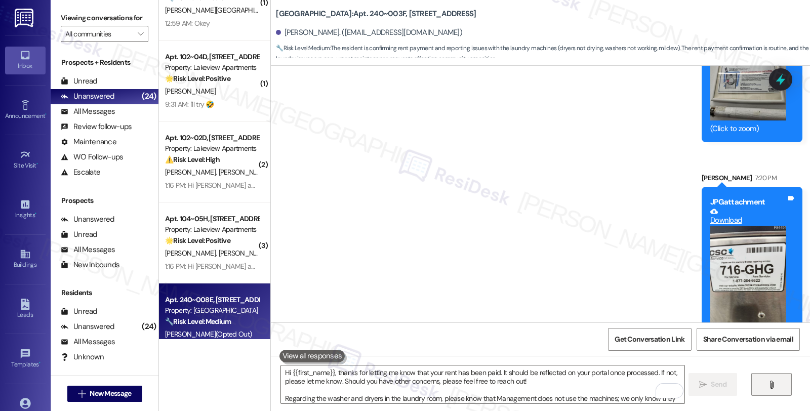
click at [230, 304] on div "Apt. 240~008E, [STREET_ADDRESS]" at bounding box center [212, 300] width 94 height 11
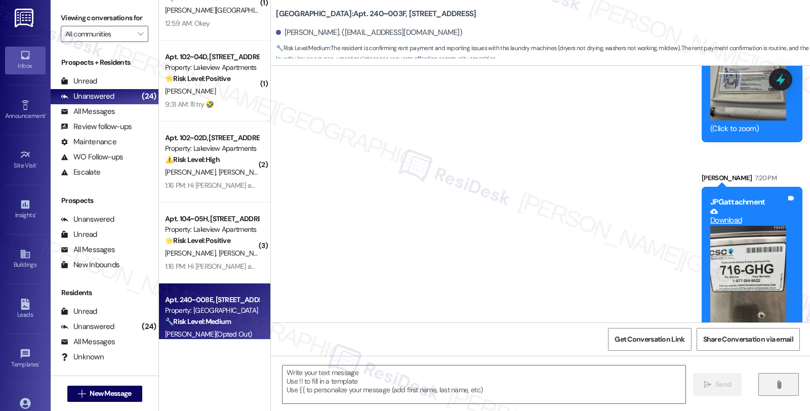
type textarea "Fetching suggested responses. Please feel free to read through the conversation…"
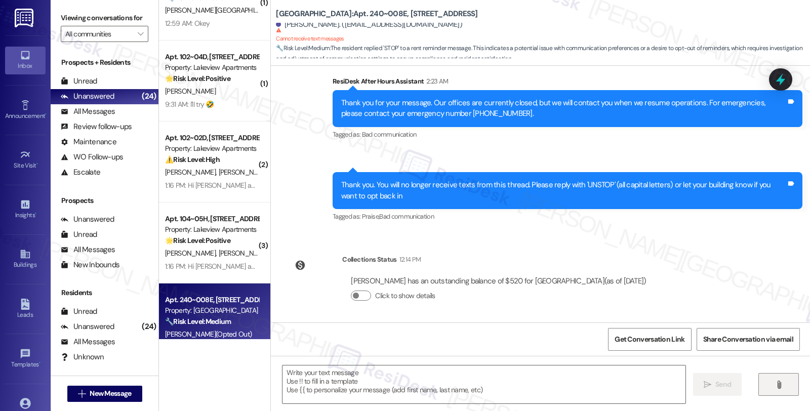
scroll to position [1232, 0]
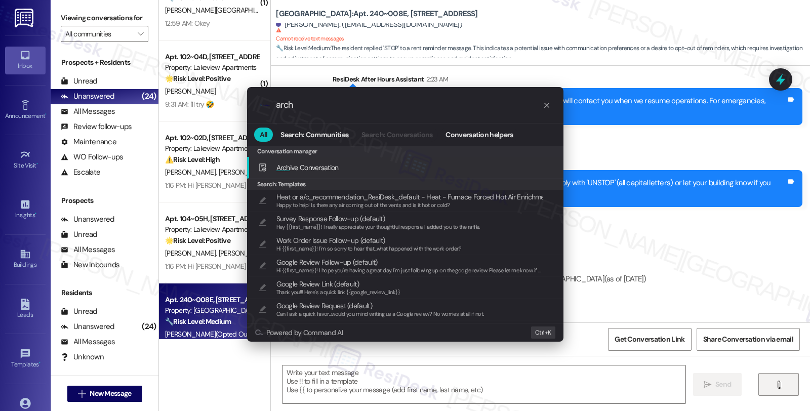
type input "arch"
click at [374, 170] on div "Arch ive Conversation Add shortcut" at bounding box center [406, 167] width 296 height 11
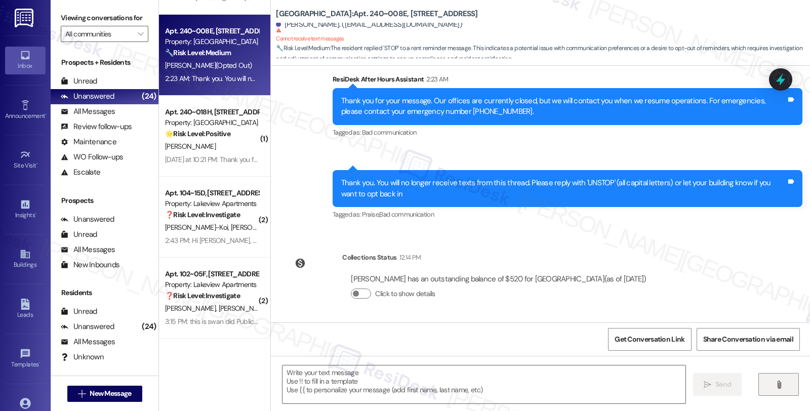
scroll to position [1363, 0]
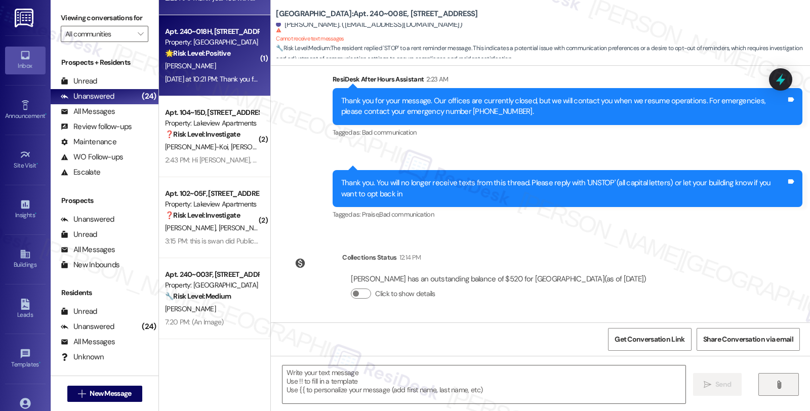
click at [198, 64] on div "[PERSON_NAME]" at bounding box center [212, 66] width 96 height 13
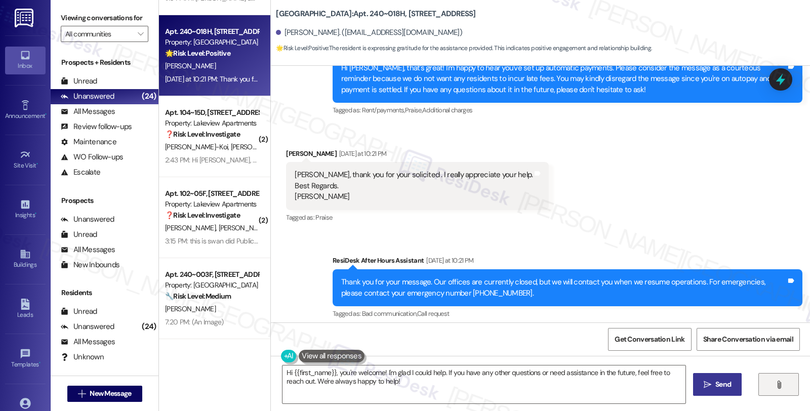
scroll to position [1101, 0]
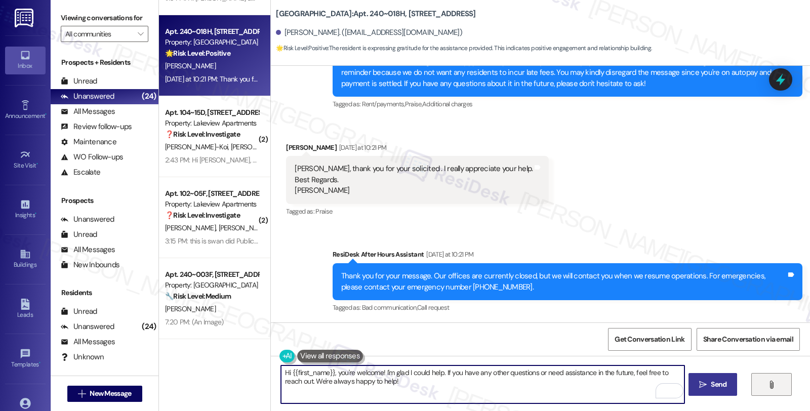
drag, startPoint x: 279, startPoint y: 369, endPoint x: 336, endPoint y: 371, distance: 56.8
click at [336, 371] on textarea "Hi {{first_name}}, you're welcome! I'm glad I could help. If you have any other…" at bounding box center [482, 385] width 403 height 38
drag, startPoint x: 332, startPoint y: 372, endPoint x: 387, endPoint y: 370, distance: 54.2
click at [387, 370] on textarea "You're welcome! I'm glad I could help. If you have any other questions or need …" at bounding box center [482, 385] width 403 height 38
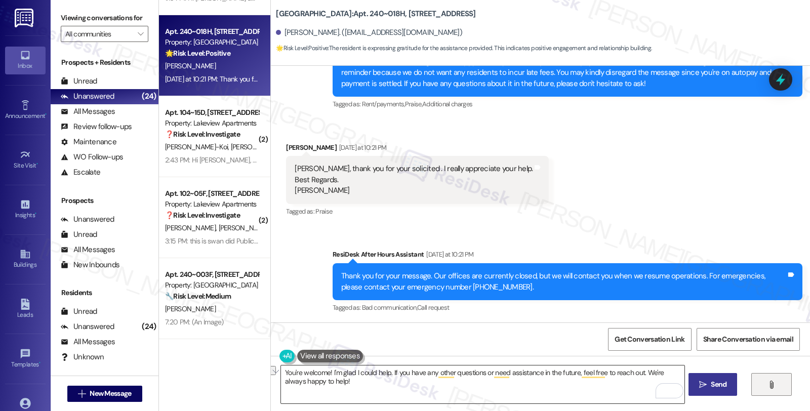
drag, startPoint x: 354, startPoint y: 384, endPoint x: 348, endPoint y: 385, distance: 5.7
click at [354, 384] on textarea "You're welcome! I'm glad I could help. If you have any other questions or need …" at bounding box center [482, 385] width 403 height 38
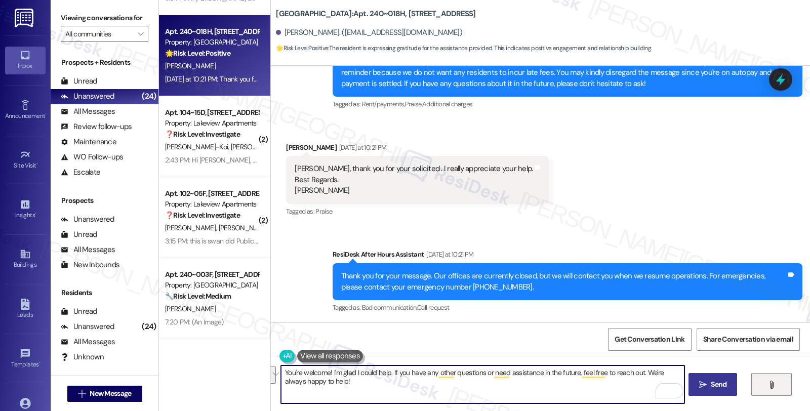
drag, startPoint x: 329, startPoint y: 373, endPoint x: 376, endPoint y: 392, distance: 50.2
click at [376, 392] on textarea "You're welcome! I'm glad I could help. If you have any other questions or need …" at bounding box center [482, 385] width 403 height 38
paste textarea "Please feel free to reach out if you have other concerns or home-related issues…"
click at [608, 373] on textarea "You're welcome! Please feel free to reach out if you have other concerns or hom…" at bounding box center [482, 385] width 403 height 38
type textarea "You're welcome! Please feel free to reach out if you have other concerns or hom…"
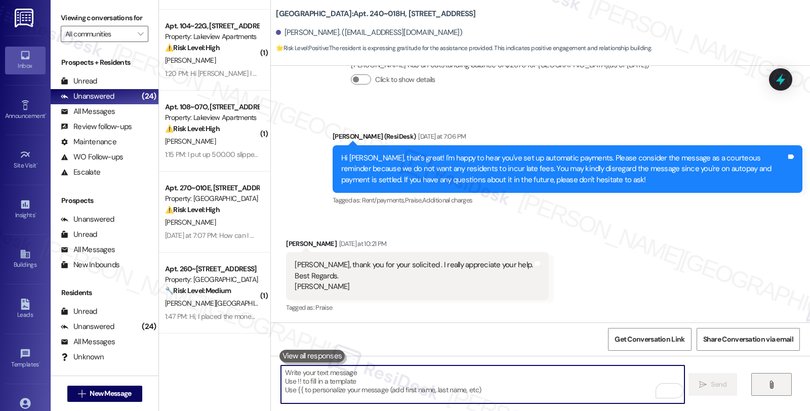
scroll to position [337, 0]
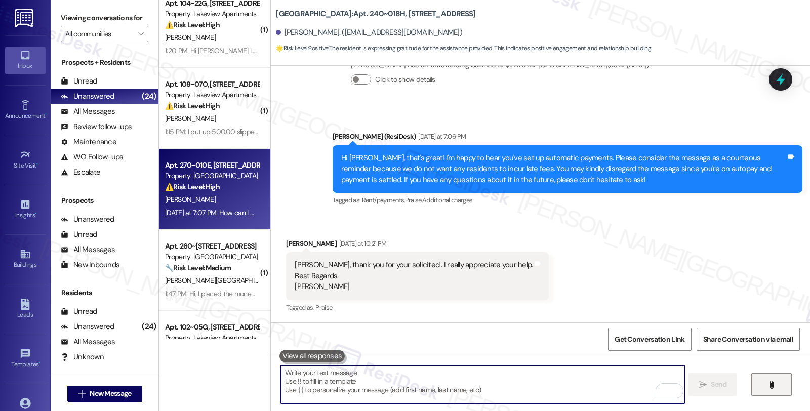
click at [217, 184] on div "⚠️ Risk Level: High The resident is confused about autopay and potential late f…" at bounding box center [212, 187] width 94 height 11
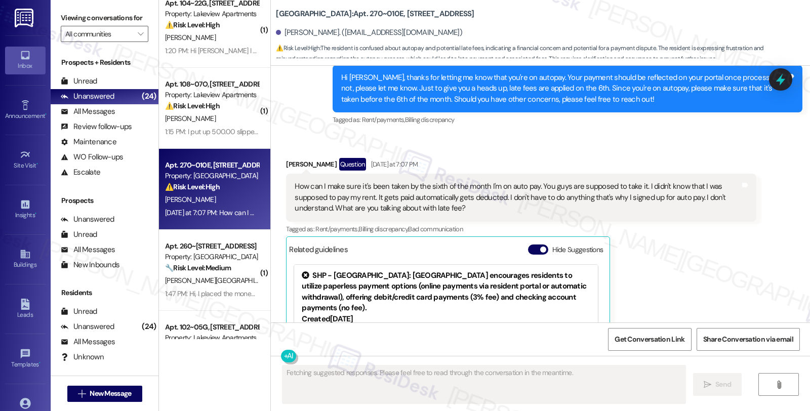
scroll to position [3051, 0]
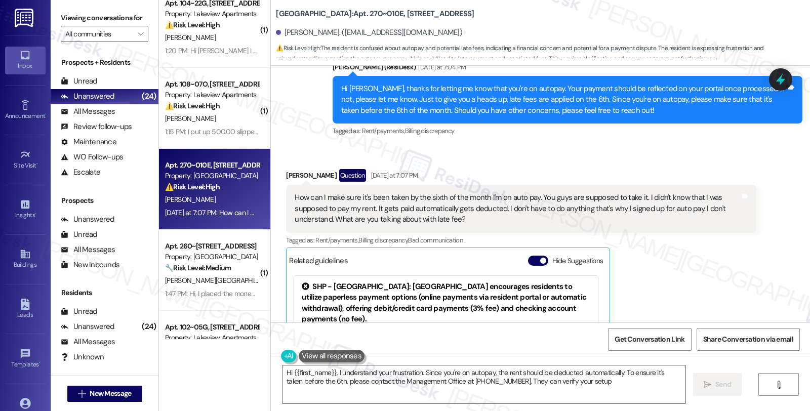
type textarea "Hi {{first_name}}, I understand your frustration. Since you're on autopay, the …"
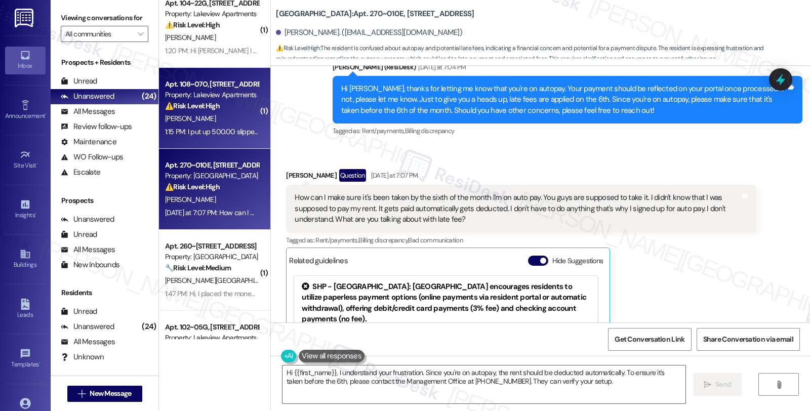
click at [241, 112] on div "E. Lopez" at bounding box center [212, 118] width 96 height 13
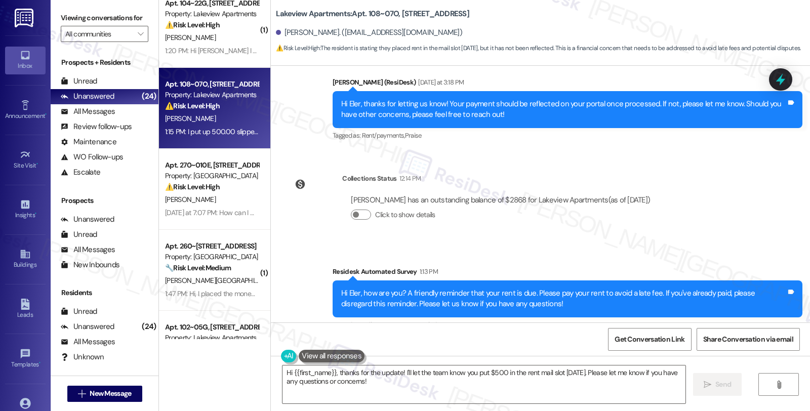
scroll to position [2798, 0]
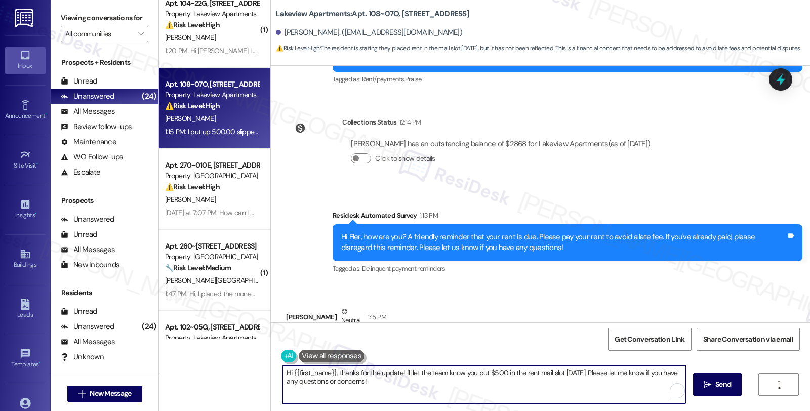
drag, startPoint x: 399, startPoint y: 373, endPoint x: 413, endPoint y: 394, distance: 25.1
click at [413, 394] on textarea "Hi {{first_name}}, thanks for the update! I'll let the team know you put $500 i…" at bounding box center [484, 385] width 403 height 38
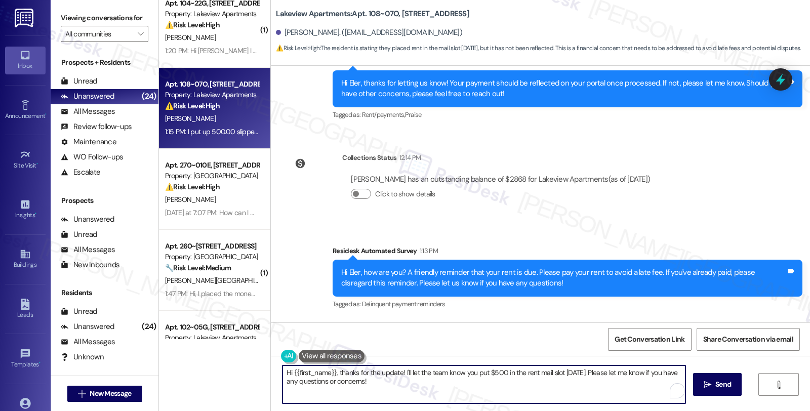
scroll to position [2742, 0]
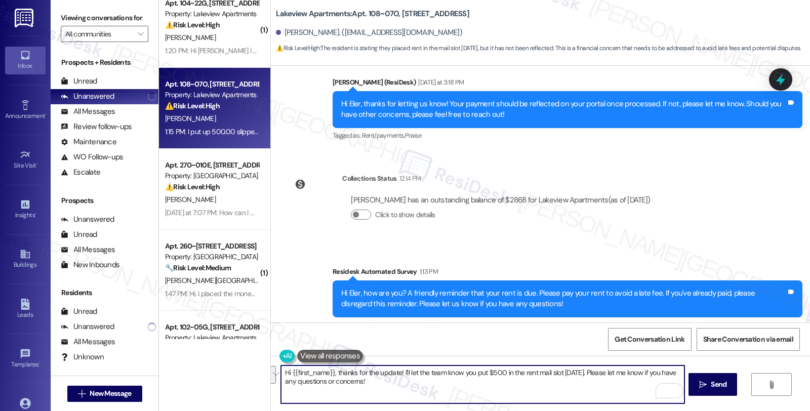
click at [418, 396] on textarea "Hi {{first_name}}, thanks for the update! I'll let the team know you put $500 i…" at bounding box center [482, 385] width 403 height 38
drag, startPoint x: 397, startPoint y: 373, endPoint x: 407, endPoint y: 387, distance: 17.7
click at [407, 387] on textarea "Hi {{first_name}}, thanks for the update! I'll let the team know you put $500 i…" at bounding box center [482, 385] width 403 height 38
paste textarea "t should be reflected on your portal once processed. If not, please let me know…"
click at [398, 373] on textarea "Hi {{first_name}}, thanks for the update! It should be reflected on your portal…" at bounding box center [482, 385] width 403 height 38
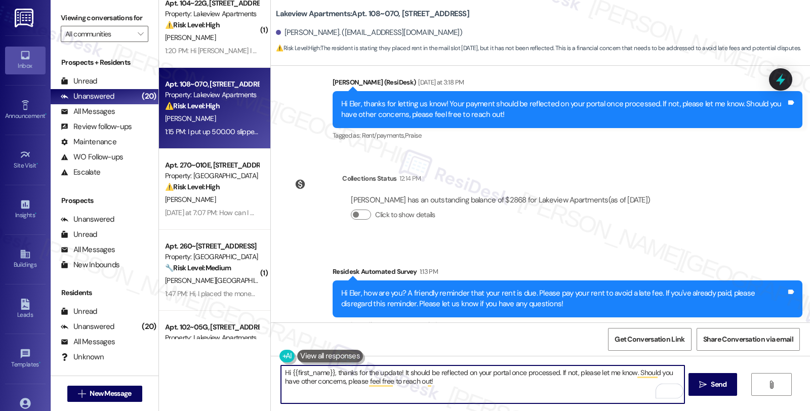
click at [398, 373] on textarea "Hi {{first_name}}, thanks for the update! It should be reflected on your portal…" at bounding box center [482, 385] width 403 height 38
type textarea "Hi {{first_name}}, thanks for the update! Your payment should be reflected on y…"
click at [716, 387] on span "Send" at bounding box center [719, 384] width 16 height 11
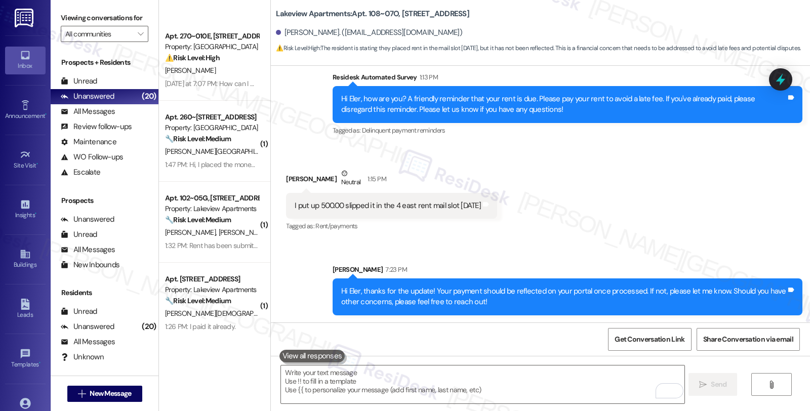
scroll to position [563, 0]
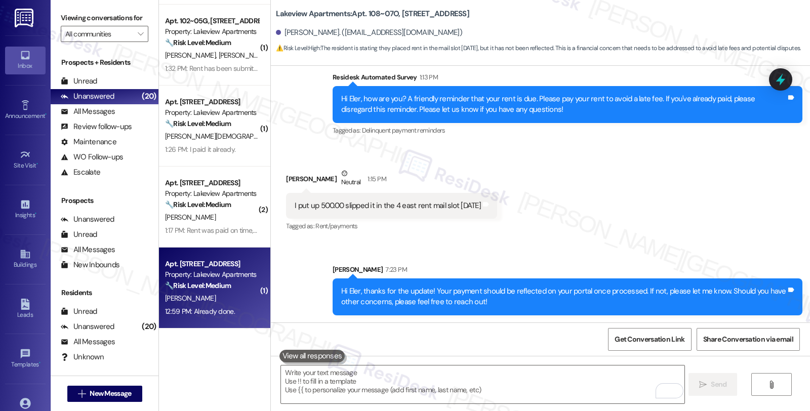
click at [211, 292] on div "A. Flores" at bounding box center [212, 298] width 96 height 13
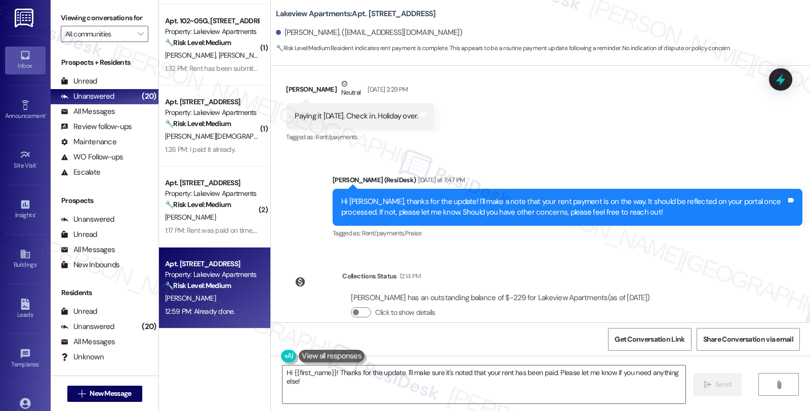
scroll to position [2534, 0]
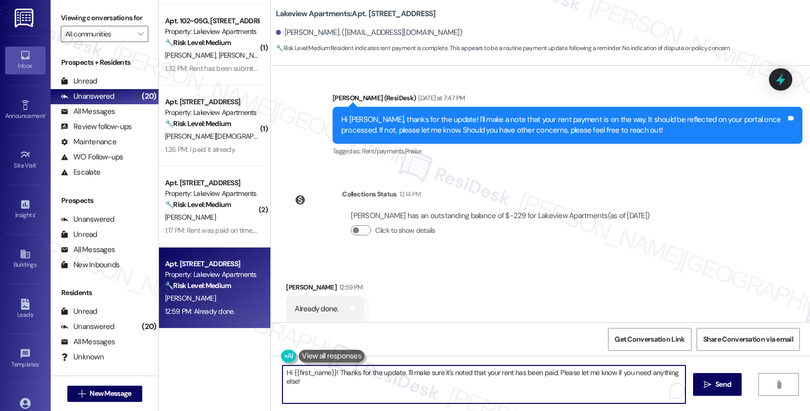
drag, startPoint x: 316, startPoint y: 388, endPoint x: 265, endPoint y: 360, distance: 58.0
click at [271, 360] on div "Hi {{first_name}}! Thanks for the update. I'll make sure it's noted that your r…" at bounding box center [540, 394] width 539 height 76
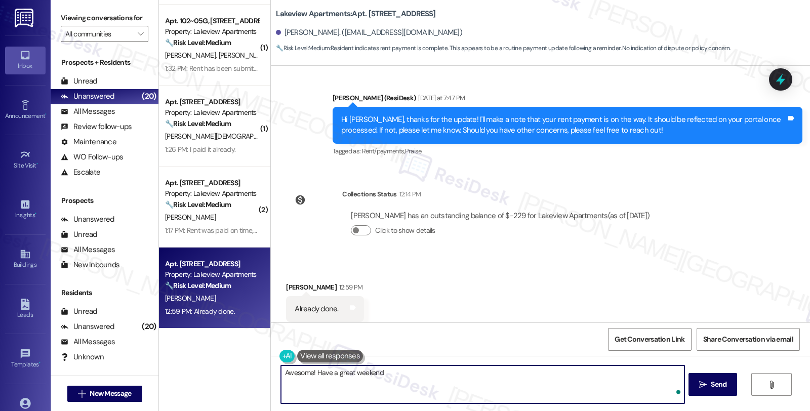
type textarea "Awesome! Have a great weekend!"
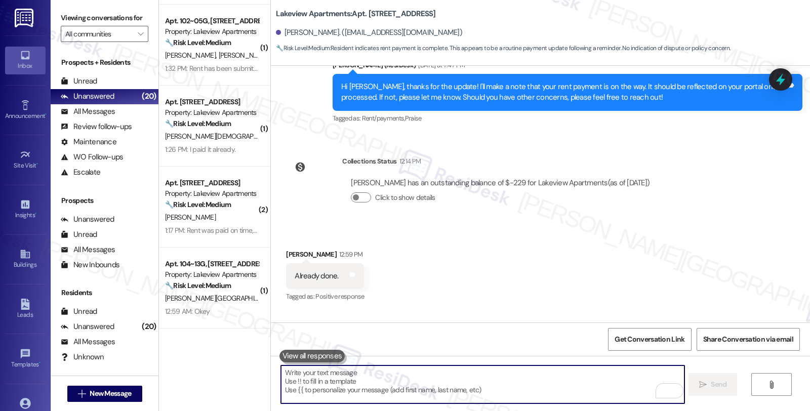
scroll to position [2605, 0]
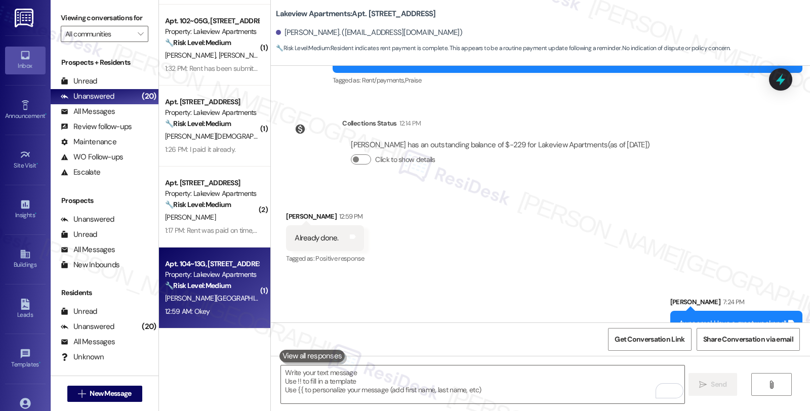
click at [224, 284] on strong "🔧 Risk Level: Medium" at bounding box center [198, 285] width 66 height 9
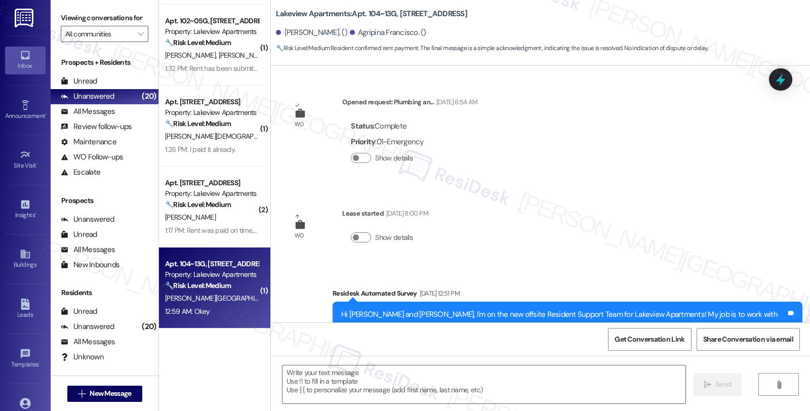
scroll to position [1913, 0]
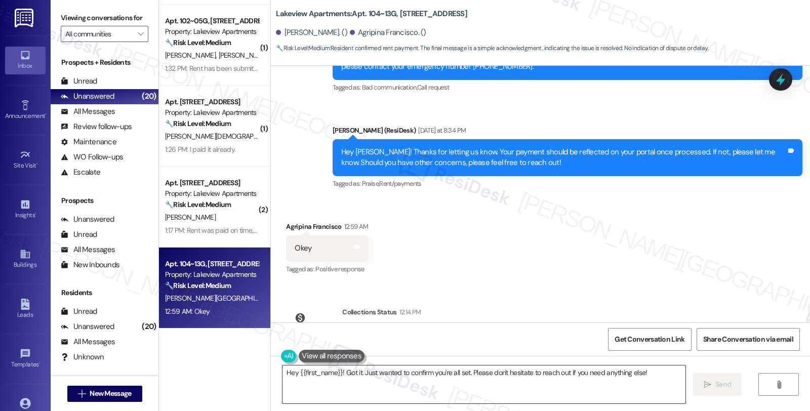
click at [398, 381] on textarea "Hey {{first_name}}! Got it. Just wanted to confirm you're all set. Please don't…" at bounding box center [484, 385] width 403 height 38
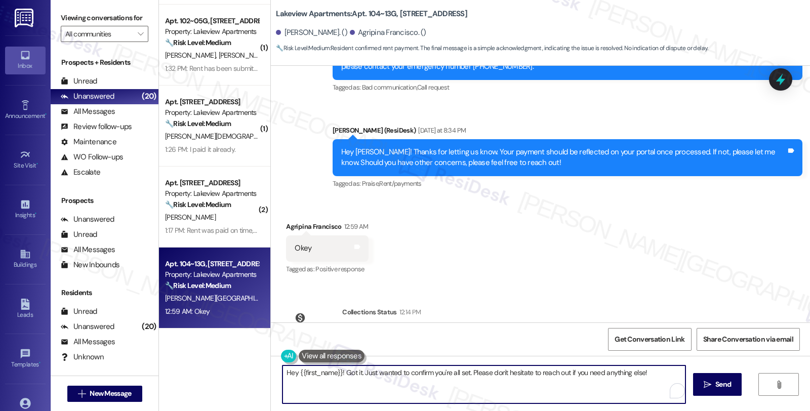
paste textarea "Please feel free to reach out if you have other concerns or home-related issues…"
type textarea "Please feel free to reach out if you have other concerns or home-related issues…"
click at [717, 387] on span "Send" at bounding box center [719, 384] width 16 height 11
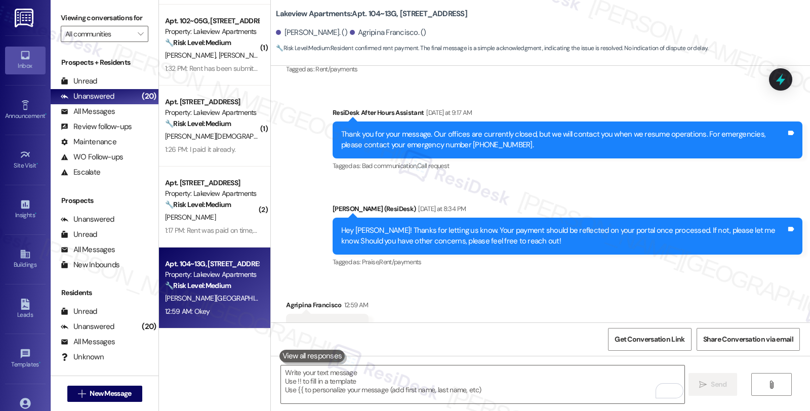
scroll to position [1820, 0]
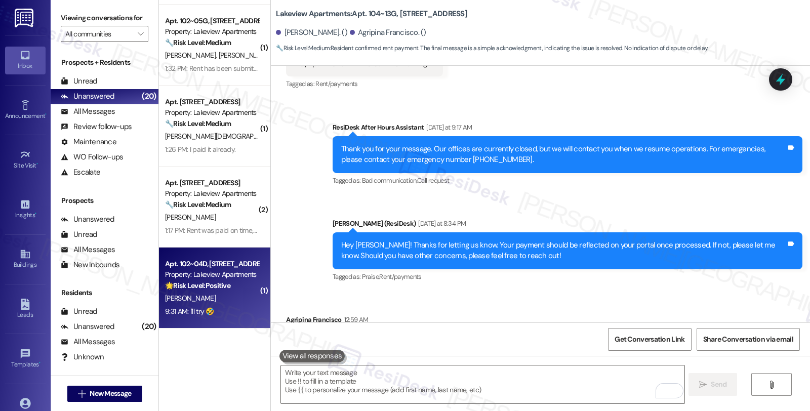
click at [235, 278] on div "Property: Lakeview Apartments" at bounding box center [212, 274] width 94 height 11
type textarea "Fetching suggested responses. Please feel free to read through the conversation…"
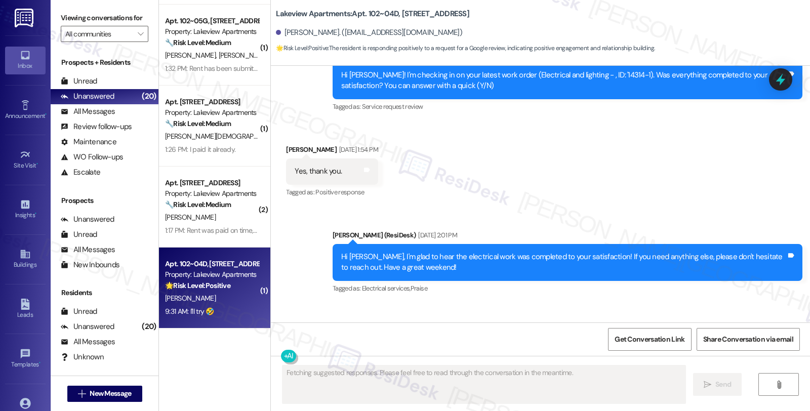
scroll to position [2854, 0]
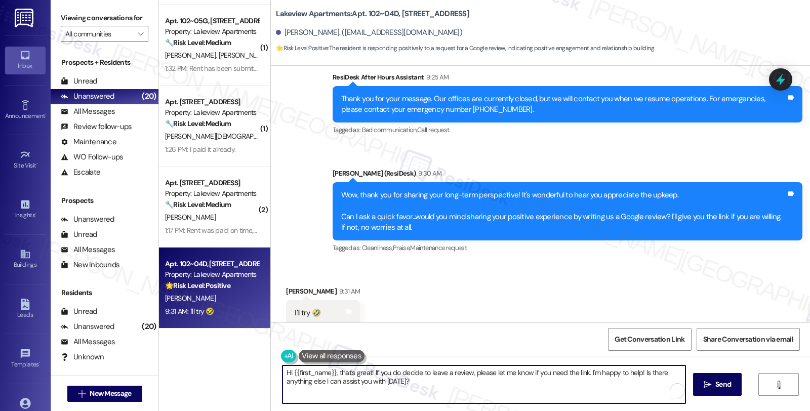
drag, startPoint x: 584, startPoint y: 373, endPoint x: 606, endPoint y: 396, distance: 31.9
click at [606, 396] on textarea "Hi {{first_name}}, that's great! If you do decide to leave a review, please let…" at bounding box center [484, 385] width 403 height 38
paste textarea "Please feel free to reach out if you have other concerns or home-related issues…"
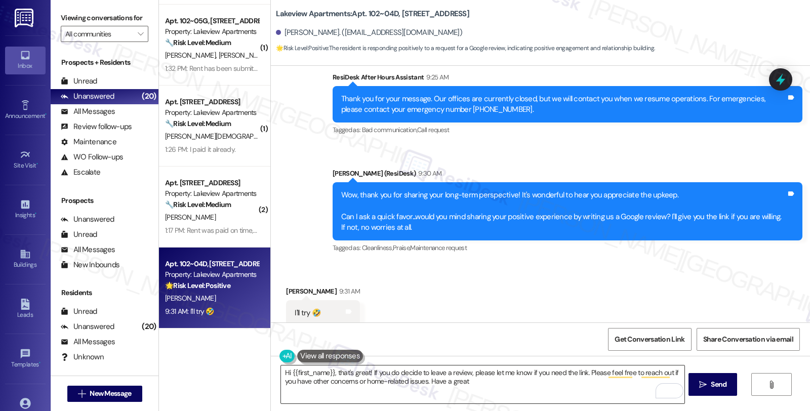
drag, startPoint x: 432, startPoint y: 391, endPoint x: 429, endPoint y: 386, distance: 5.8
click at [432, 391] on textarea "Hi {{first_name}}, that's great! If you do decide to leave a review, please let…" at bounding box center [482, 385] width 403 height 38
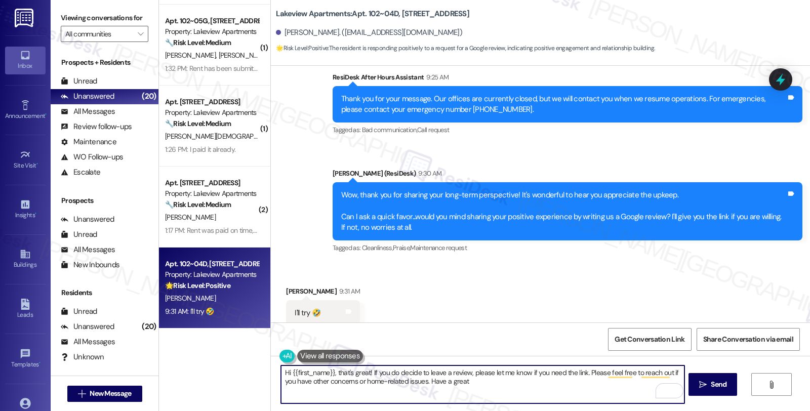
drag, startPoint x: 581, startPoint y: 371, endPoint x: 589, endPoint y: 385, distance: 15.6
click at [589, 385] on textarea "Hi {{first_name}}, that's great! If you do decide to leave a review, please let…" at bounding box center [482, 385] width 403 height 38
paste textarea "Should you have other concerns, please feel free to reach out"
type textarea "Hi {{first_name}}, that's great! If you do decide to leave a review, please let…"
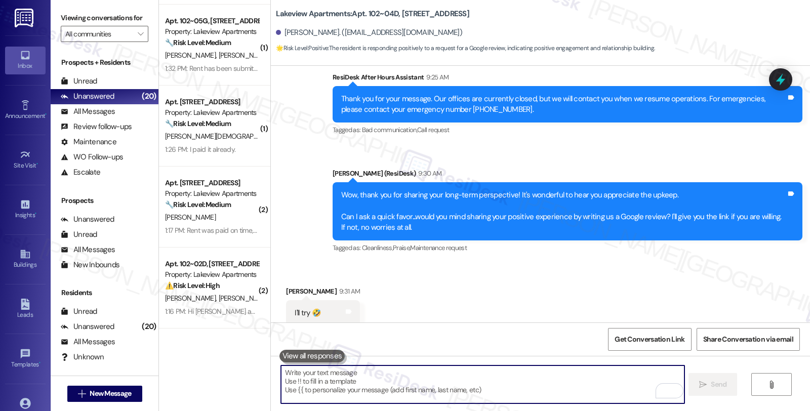
scroll to position [2936, 0]
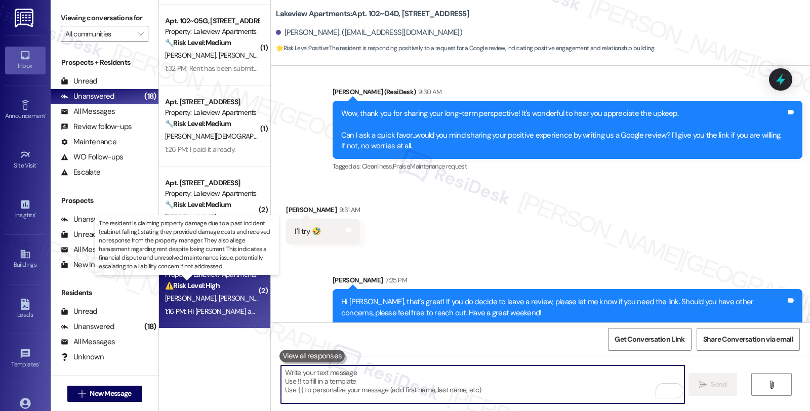
click at [215, 288] on strong "⚠️ Risk Level: High" at bounding box center [192, 285] width 55 height 9
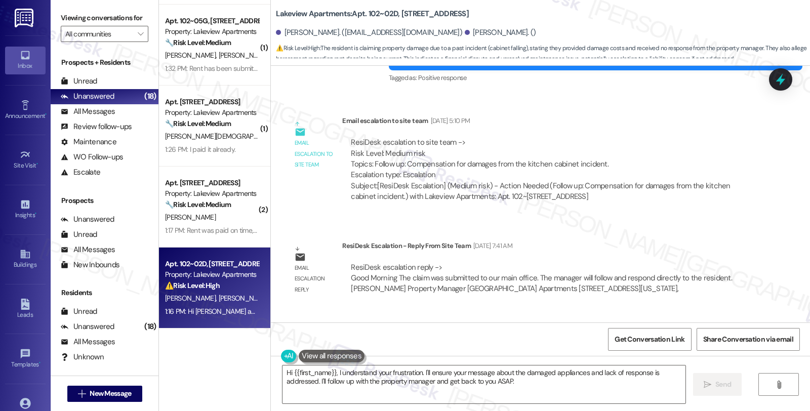
scroll to position [2560, 0]
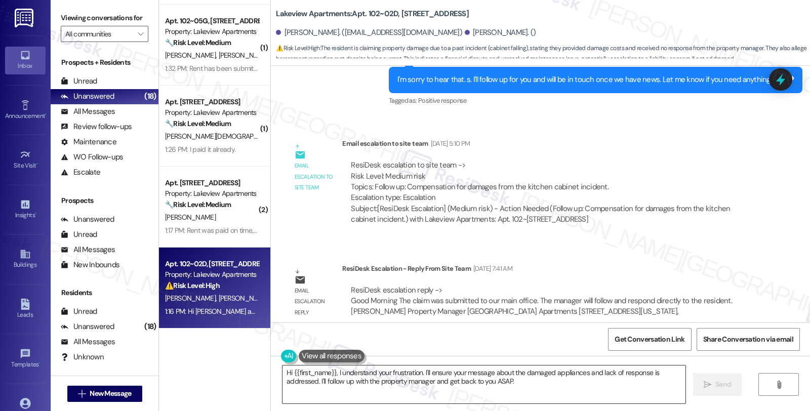
click at [283, 370] on textarea "Hi {{first_name}}, I understand your frustration. I'll ensure your message abou…" at bounding box center [484, 385] width 403 height 38
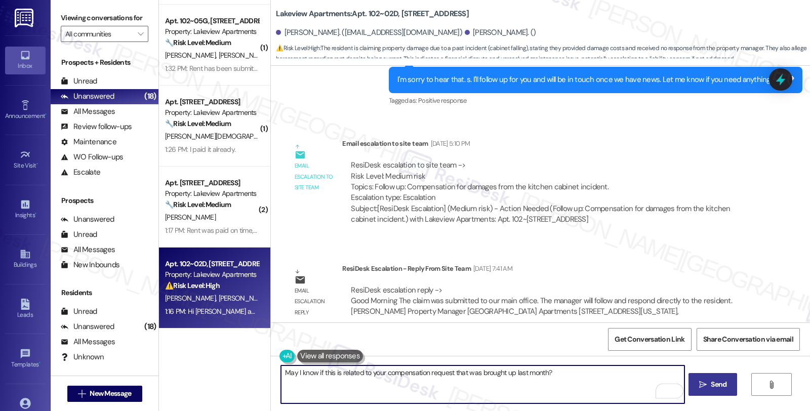
type textarea "May I know if this is related to your compensation request that was brought up …"
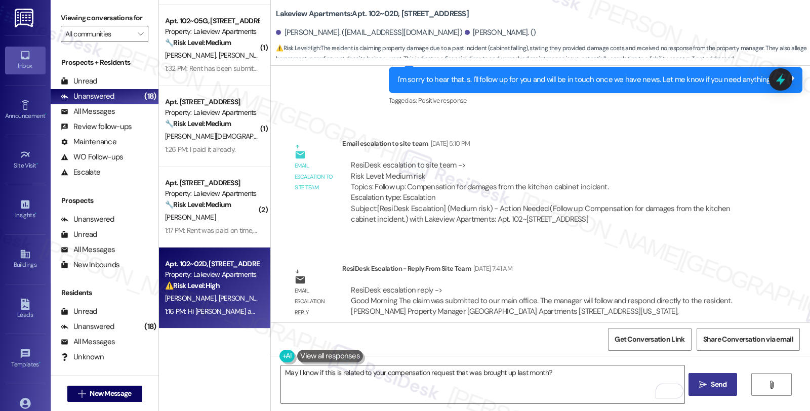
click at [725, 385] on span "Send" at bounding box center [719, 384] width 16 height 11
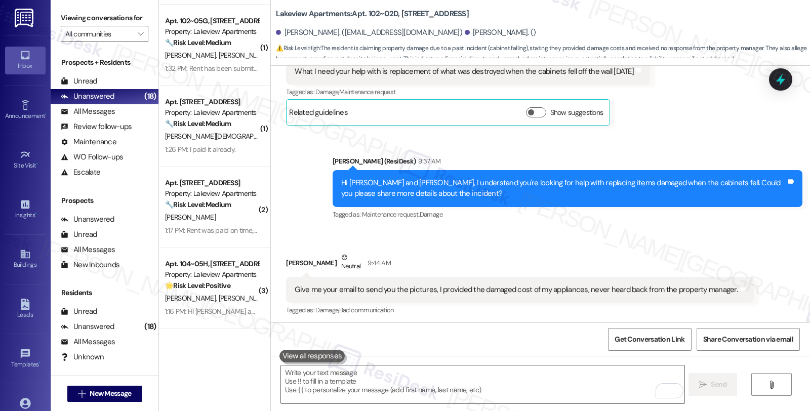
scroll to position [3496, 0]
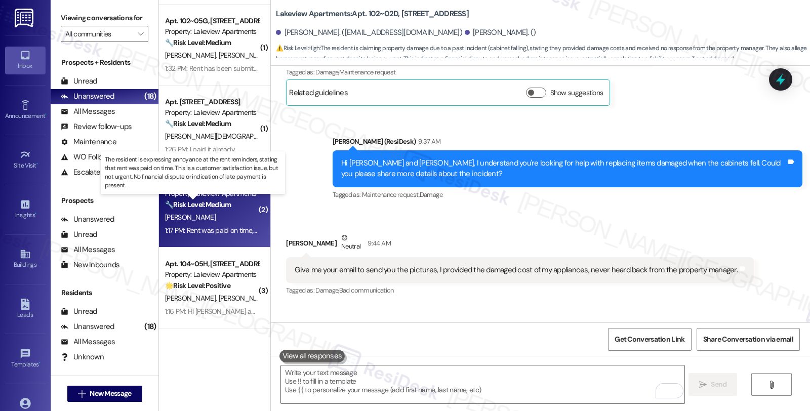
click at [226, 200] on strong "🔧 Risk Level: Medium" at bounding box center [198, 204] width 66 height 9
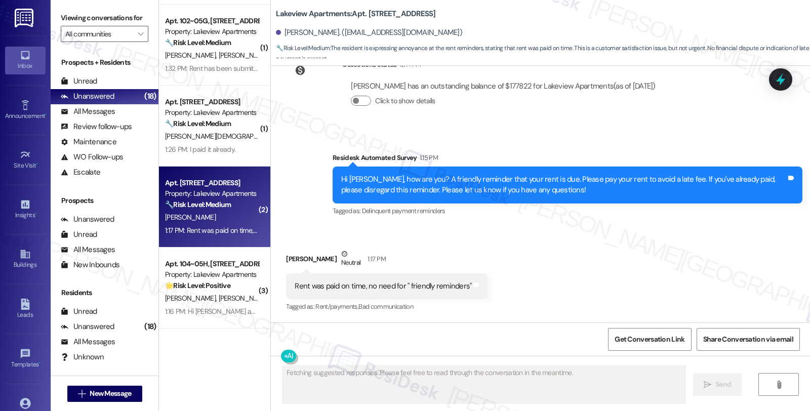
scroll to position [1684, 0]
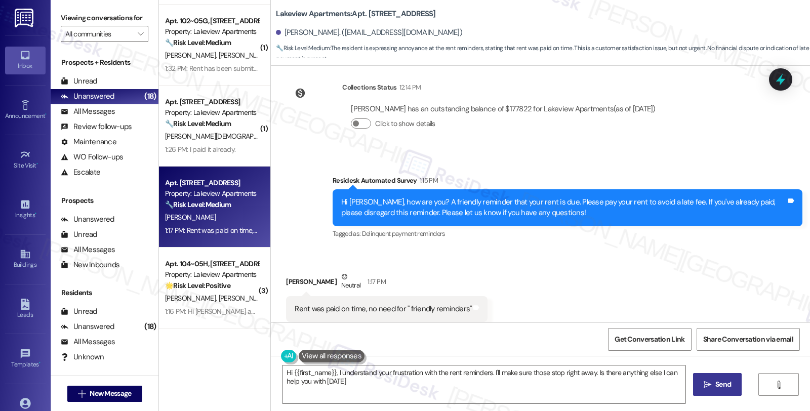
type textarea "Hi {{first_name}}, I understand your frustration with the rent reminders. I'll …"
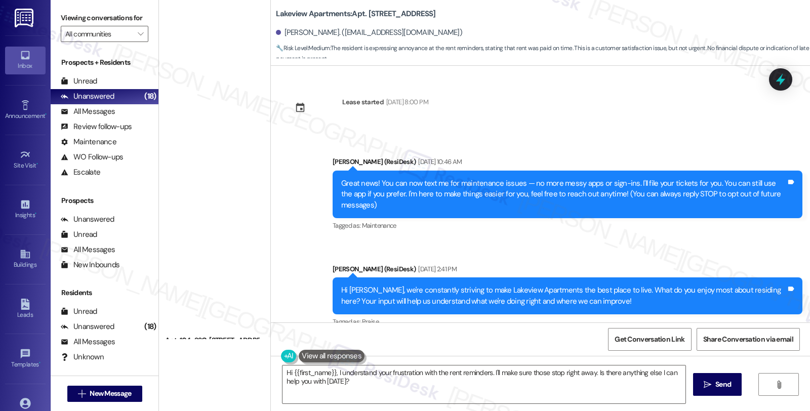
scroll to position [1684, 0]
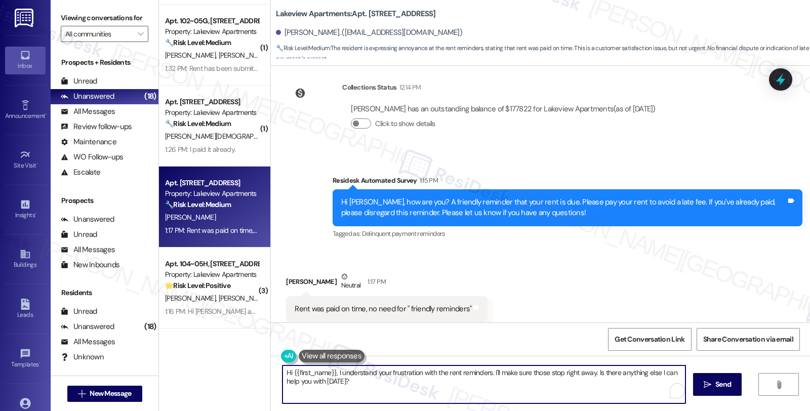
drag, startPoint x: 505, startPoint y: 383, endPoint x: 511, endPoint y: 387, distance: 6.9
click at [511, 387] on textarea "Hi {{first_name}}, I understand your frustration with the rent reminders. I'll …" at bounding box center [484, 385] width 403 height 38
paste textarea "Please consider the message as a courteous reminder because we do not want any …"
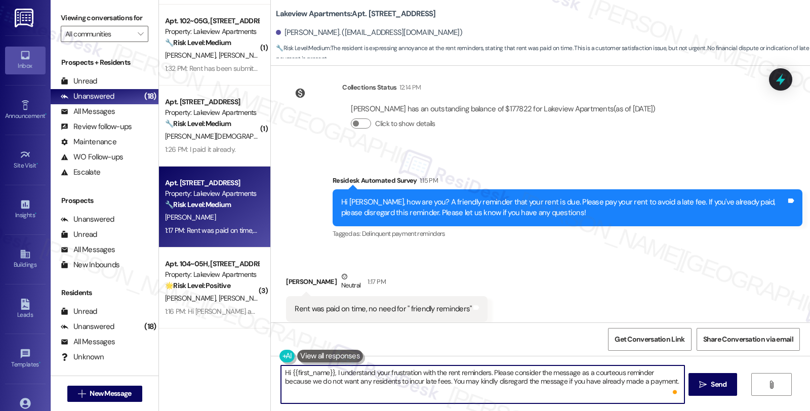
paste textarea "You have the option to opt out of these messages, however, doing so will refrai…"
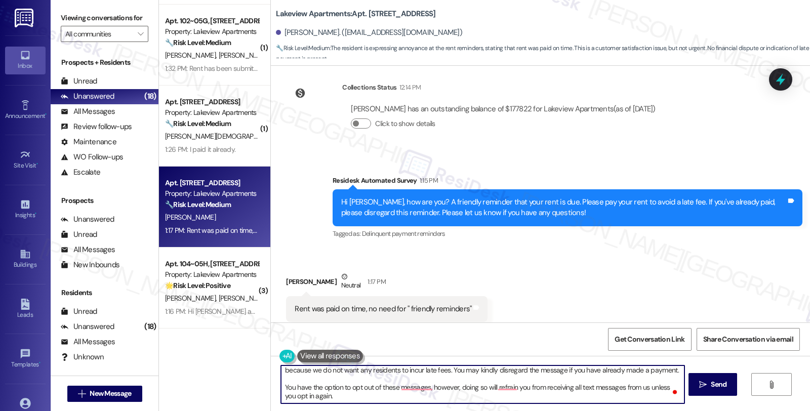
scroll to position [19, 0]
click at [327, 387] on textarea "Hi {{first_name}}, I understand your frustration with the rent reminders. Pleas…" at bounding box center [482, 385] width 403 height 38
click at [355, 389] on textarea "Hi {{first_name}}, I understand your frustration with the rent reminders. Pleas…" at bounding box center [482, 385] width 403 height 38
click at [360, 391] on textarea "Hi {{first_name}}, I understand your frustration with the rent reminders. Pleas…" at bounding box center [482, 385] width 403 height 38
paste textarea "You may reply “STOP” in capital letters to opt-out of these messages going forw…"
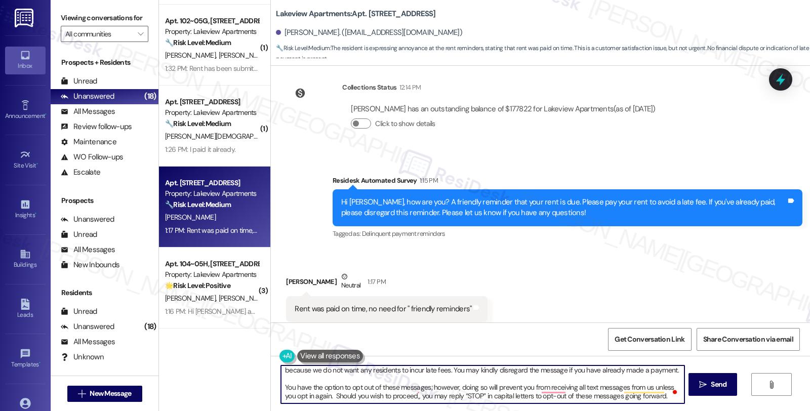
click at [441, 387] on textarea "Hi {{first_name}}, I understand your frustration with the rent reminders. Pleas…" at bounding box center [482, 385] width 403 height 38
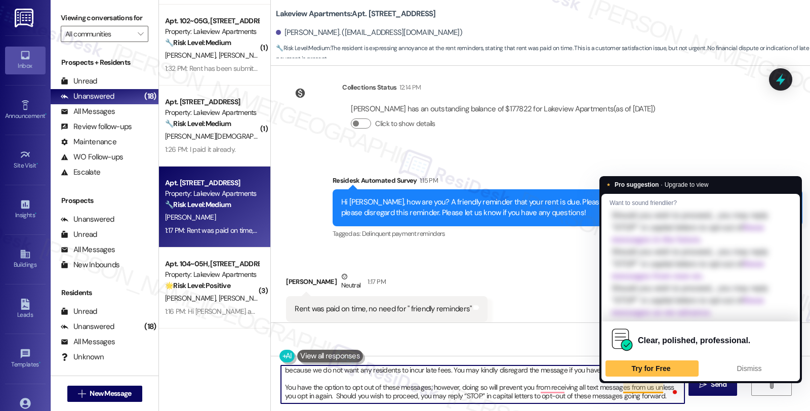
drag, startPoint x: 526, startPoint y: 390, endPoint x: 656, endPoint y: 390, distance: 130.7
click at [656, 390] on textarea "Hi {{first_name}}, I understand your frustration with the rent reminders. Pleas…" at bounding box center [482, 385] width 403 height 38
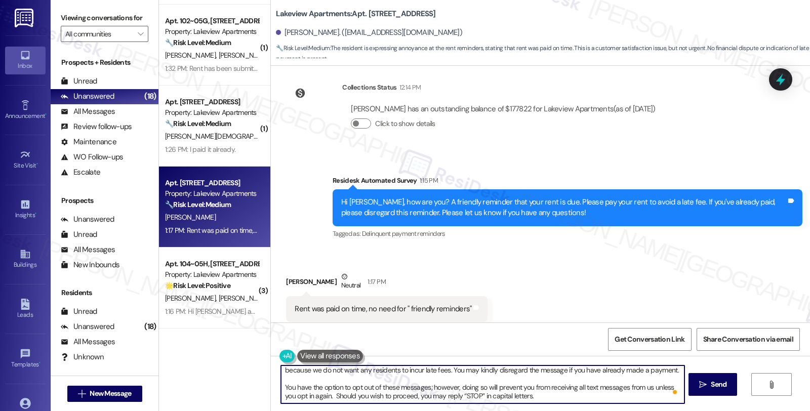
click at [569, 393] on textarea "Hi {{first_name}}, I understand your frustration with the rent reminders. Pleas…" at bounding box center [482, 385] width 403 height 38
click at [565, 391] on textarea "Hi {{first_name}}, I understand your frustration with the rent reminders. Pleas…" at bounding box center [482, 385] width 403 height 38
type textarea "Hi {{first_name}}, I understand your frustration with the rent reminders. Pleas…"
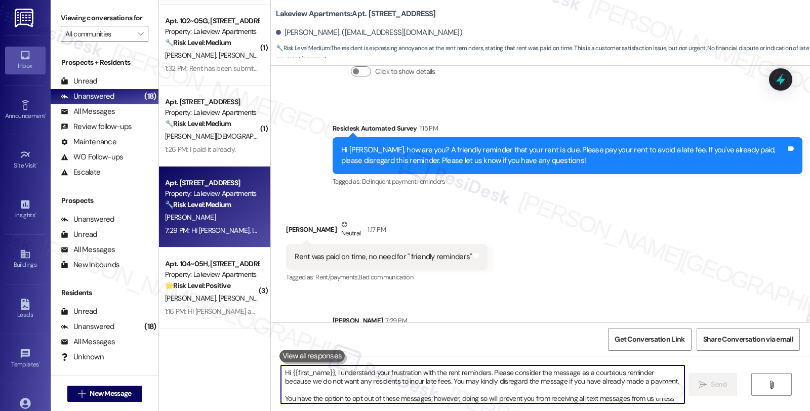
scroll to position [1799, 0]
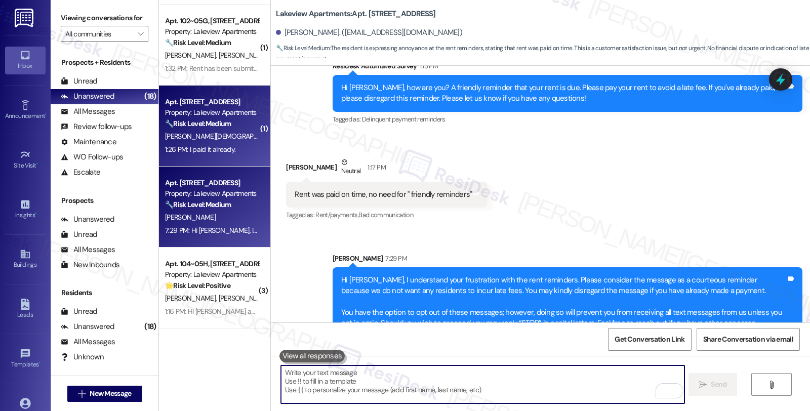
click at [228, 132] on div "A. Christian" at bounding box center [212, 136] width 96 height 13
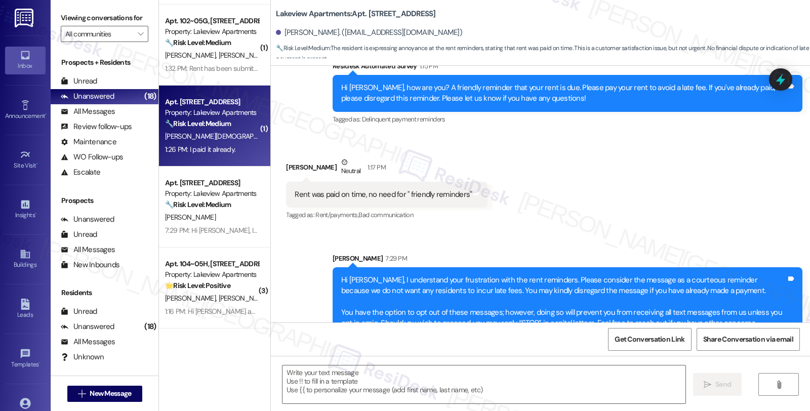
type textarea "Fetching suggested responses. Please feel free to read through the conversation…"
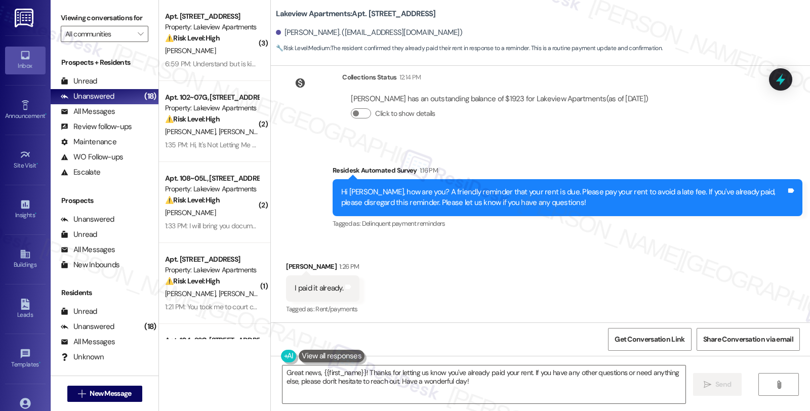
scroll to position [9606, 0]
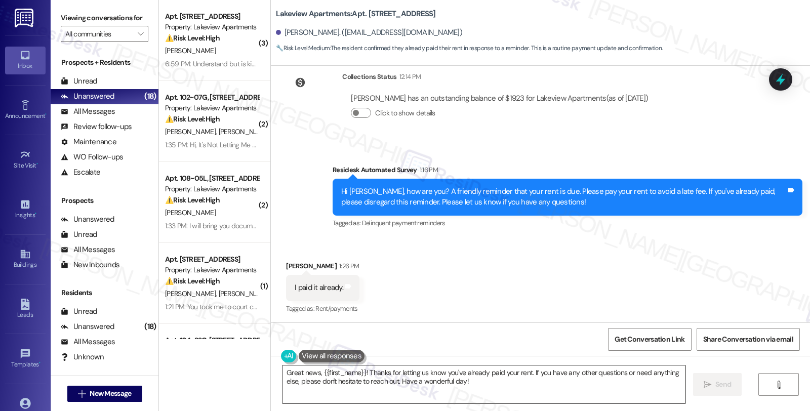
click at [515, 390] on textarea "Great news, {{first_name}}! Thanks for letting us know you've already paid your…" at bounding box center [484, 385] width 403 height 38
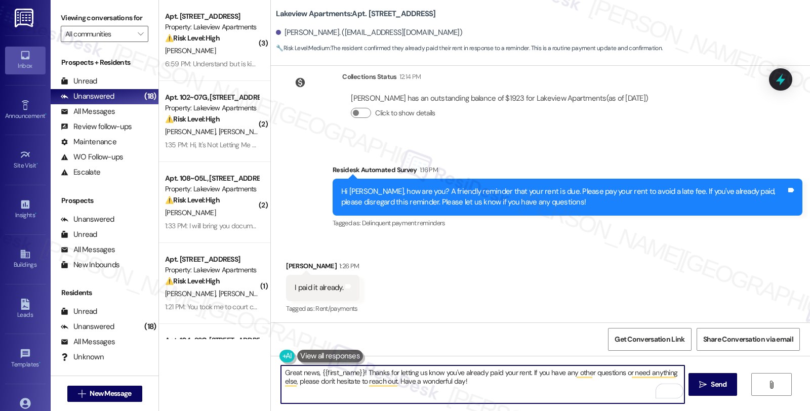
drag, startPoint x: 524, startPoint y: 373, endPoint x: 555, endPoint y: 383, distance: 31.9
click at [555, 383] on textarea "Great news, {{first_name}}! Thanks for letting us know you've already paid your…" at bounding box center [482, 385] width 403 height 38
paste textarea "t should be reflected on your portal once processed. If not, please let me know…"
type textarea "Great news, {{first_name}}! Thanks for letting us know you've already paid your…"
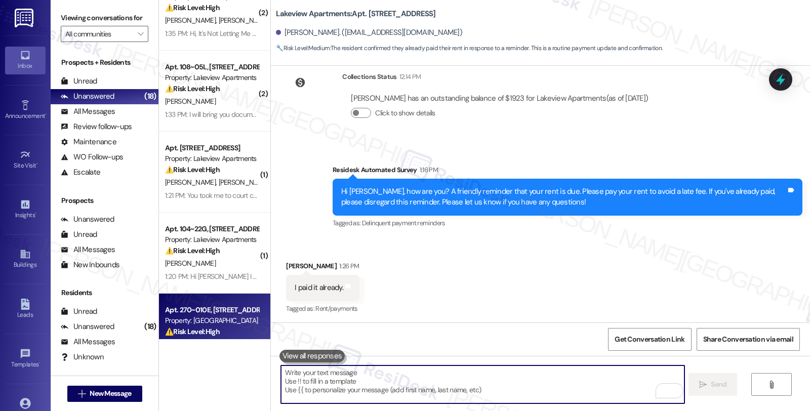
scroll to position [0, 0]
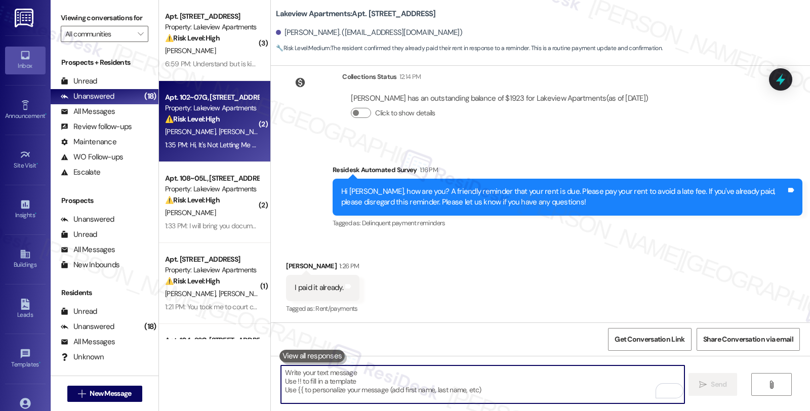
click at [272, 136] on span "V. Martinez" at bounding box center [297, 131] width 51 height 9
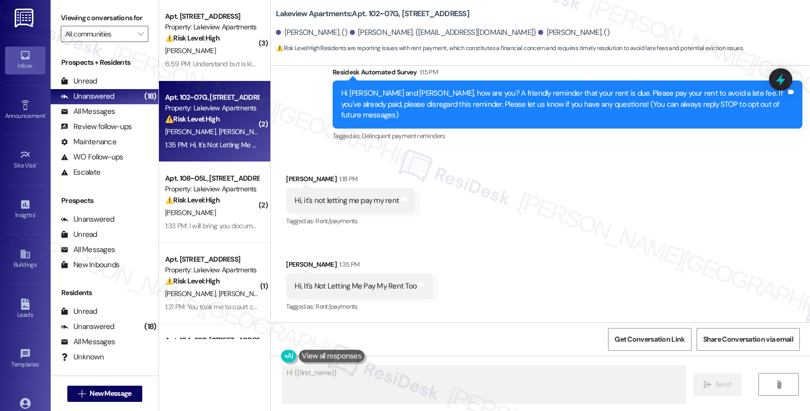
scroll to position [210, 0]
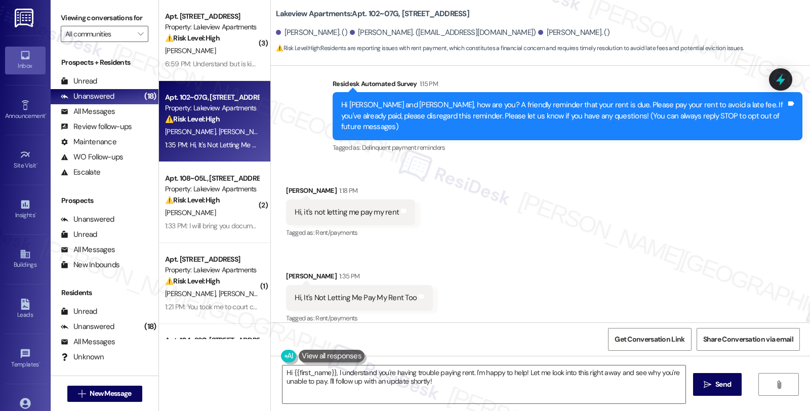
click at [286, 185] on div "Viana Martinez 1:18 PM" at bounding box center [350, 192] width 129 height 14
copy div "Viana"
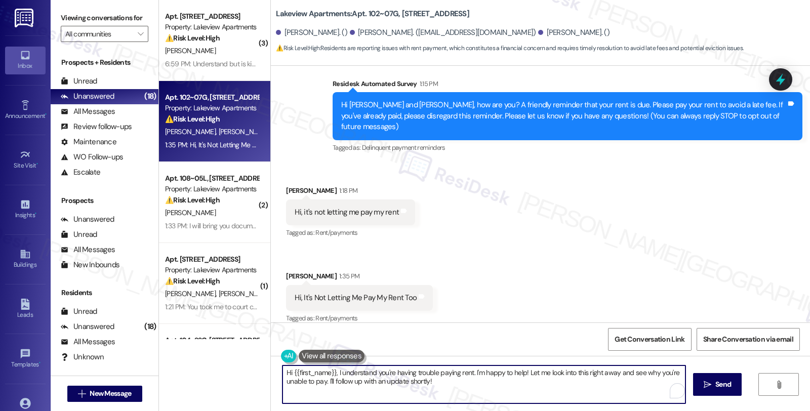
drag, startPoint x: 286, startPoint y: 372, endPoint x: 329, endPoint y: 370, distance: 43.1
click at [329, 370] on textarea "Hi {{first_name}}, I understand you're having trouble paying rent. I'm happy to…" at bounding box center [484, 385] width 403 height 38
paste textarea "Viana"
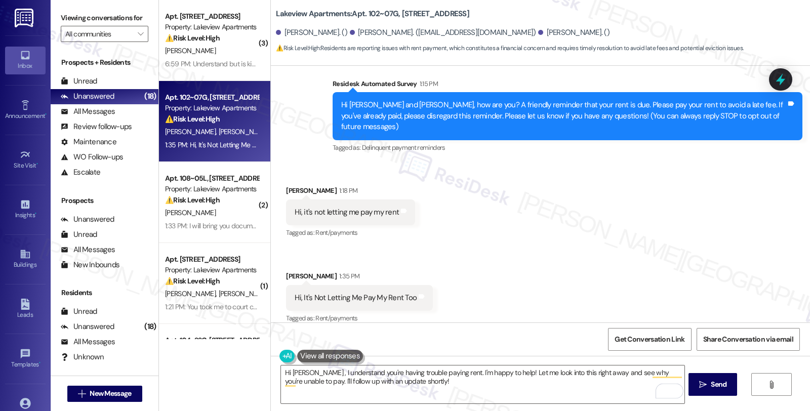
click at [294, 271] on div "Roberto Robles 1:35 PM" at bounding box center [359, 278] width 147 height 14
copy div "Roberto"
click at [304, 372] on textarea "Hi Viana , I understand you're having trouble paying rent. I'm happy to help! L…" at bounding box center [482, 385] width 403 height 38
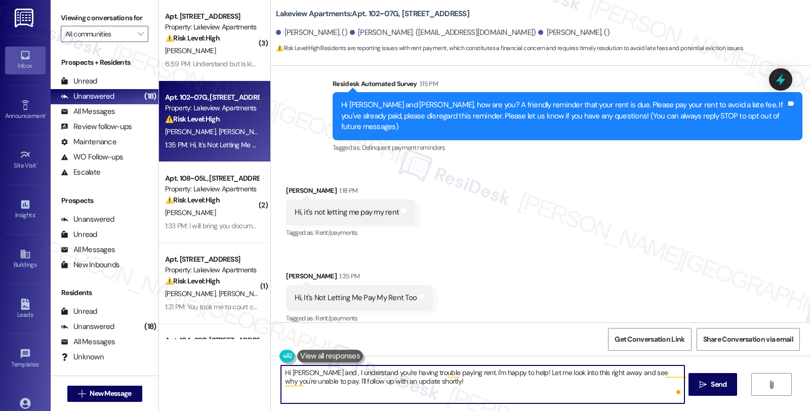
paste textarea "Roberto"
click at [480, 372] on textarea "Hi Viana and Roberto, I understand you're having trouble paying rent. I'm happy…" at bounding box center [482, 385] width 403 height 38
click at [404, 383] on textarea "Hi Viana and Roberto, I understand you're having trouble paying rent. II', sorr…" at bounding box center [482, 385] width 403 height 38
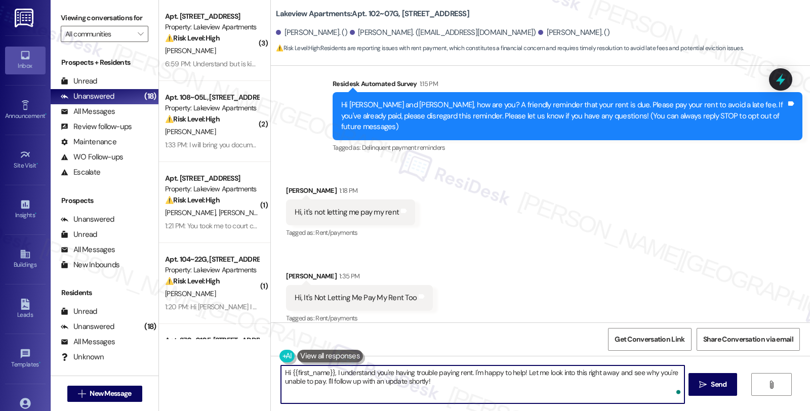
scroll to position [291, 0]
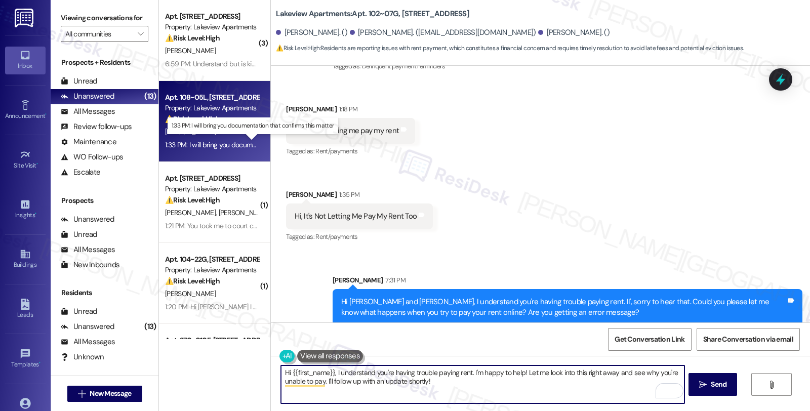
type textarea "Hi {{first_name}}, I understand you're having trouble paying rent. I'm happy to…"
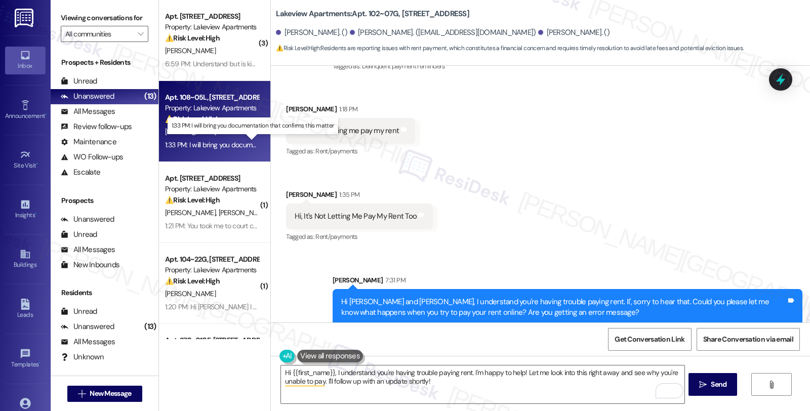
click at [229, 144] on div "1:33 PM: I will bring you documentation that confirms this matter 1:33 PM: I wi…" at bounding box center [257, 144] width 185 height 9
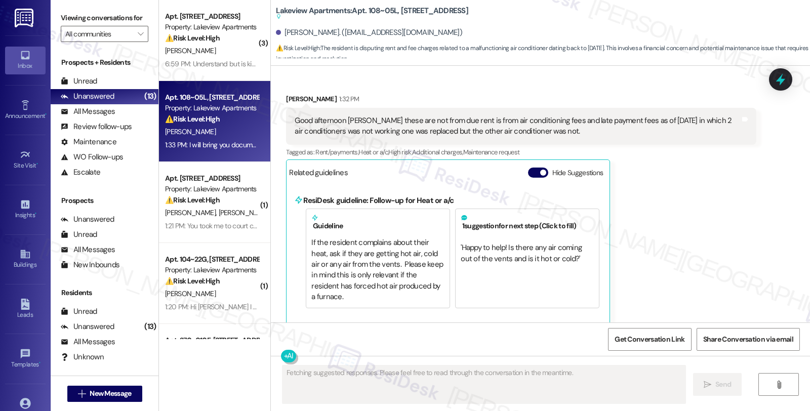
scroll to position [1589, 0]
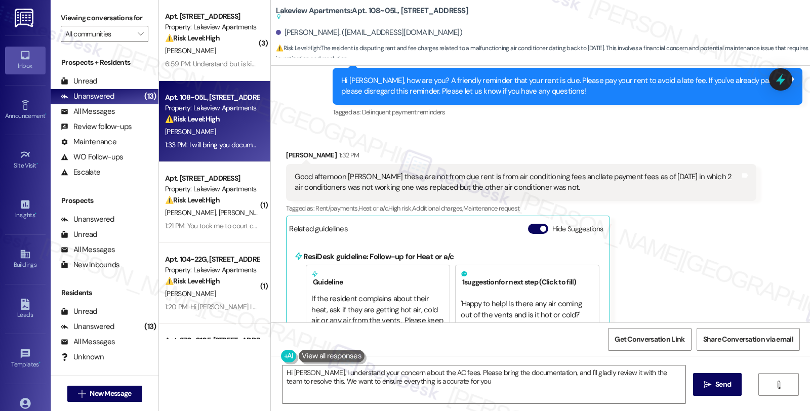
type textarea "Hi Evelyn, I understand your concern about the AC fees. Please bring the docume…"
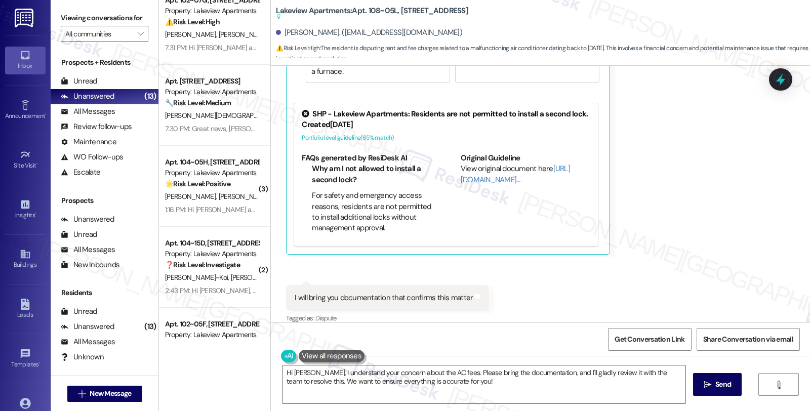
scroll to position [714, 0]
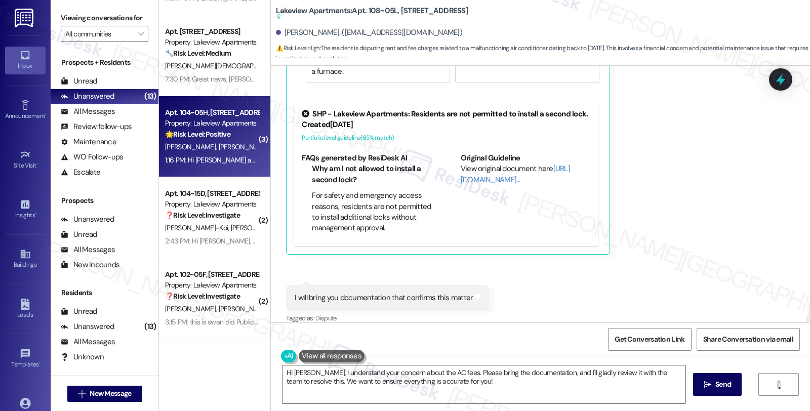
click at [241, 149] on div "S. Thomas B. Slater" at bounding box center [212, 147] width 96 height 13
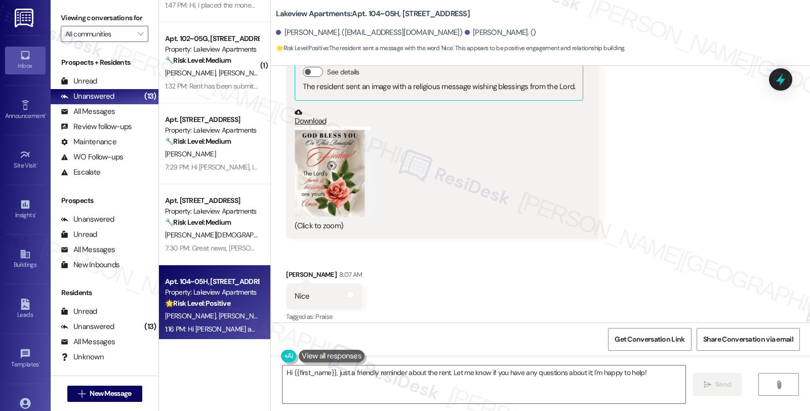
scroll to position [1645, 0]
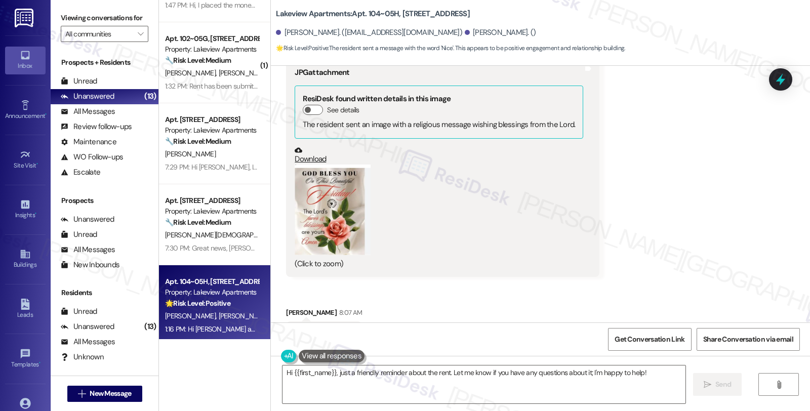
click at [309, 217] on button "Zoom image" at bounding box center [333, 210] width 76 height 91
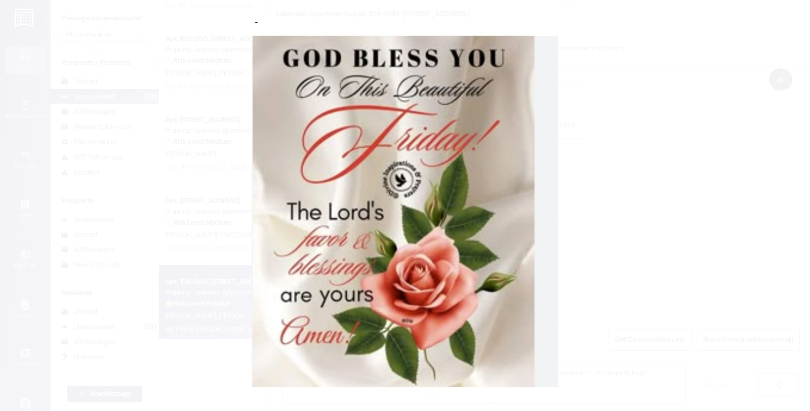
click at [622, 186] on button "Unzoom image" at bounding box center [405, 205] width 810 height 411
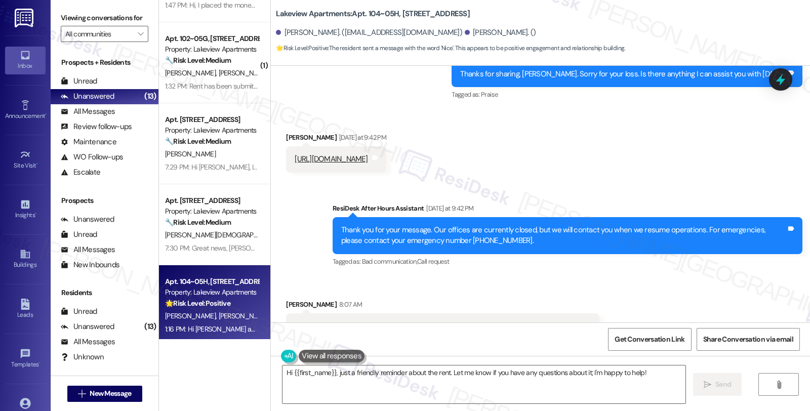
scroll to position [1364, 0]
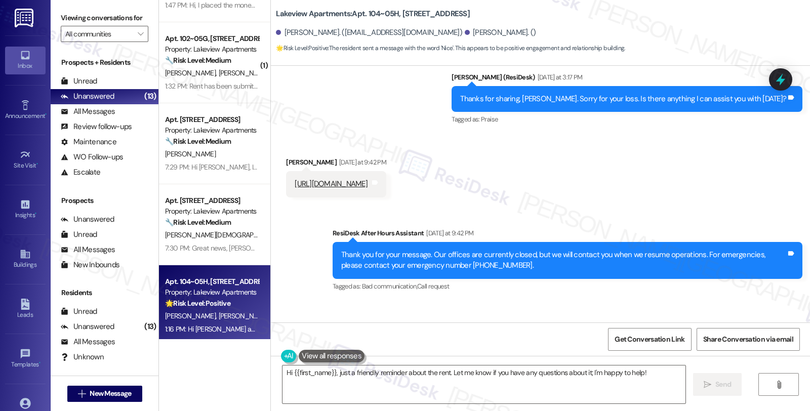
click at [287, 157] on div "Sally Thomas Yesterday at 9:42 PM" at bounding box center [336, 164] width 100 height 14
copy div "Sally"
click at [283, 375] on textarea "Hi {{first_name}}, just a friendly reminder about the rent. Let me know if you …" at bounding box center [484, 385] width 403 height 38
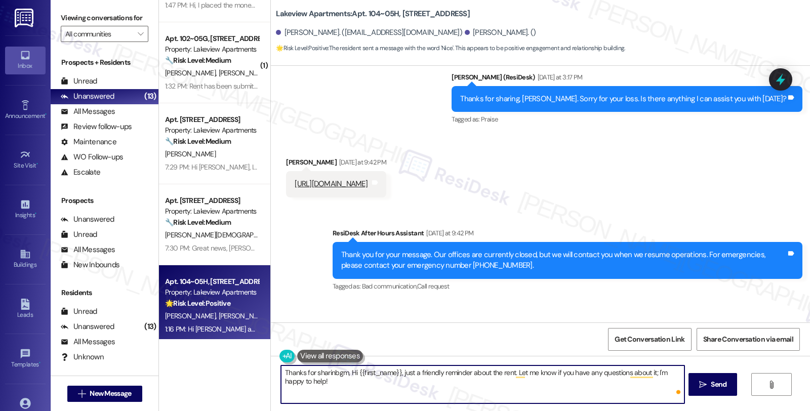
paste textarea "Sally"
type textarea "Thanks for sharinbgm, [PERSON_NAME] {{first_name}}, just a friendly reminder ab…"
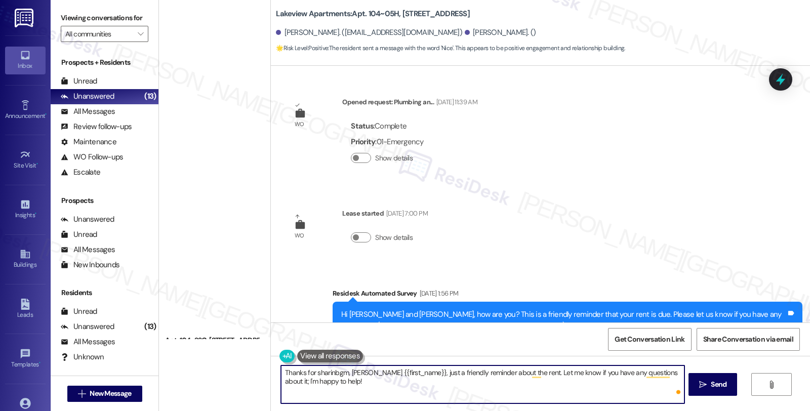
scroll to position [1364, 0]
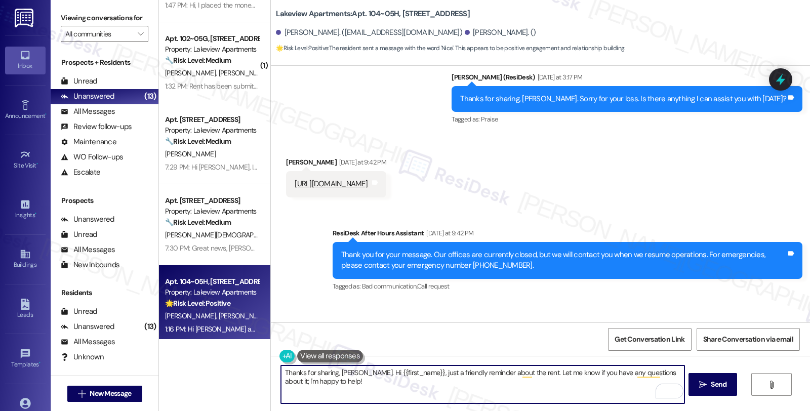
click at [350, 371] on textarea "Thanks for sharing, [PERSON_NAME]. Hi {{first_name}}, just a friendly reminder …" at bounding box center [482, 385] width 403 height 38
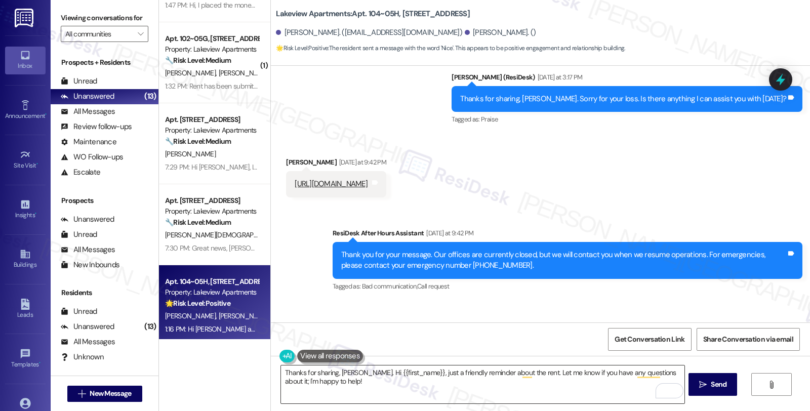
drag, startPoint x: 371, startPoint y: 382, endPoint x: 362, endPoint y: 379, distance: 9.6
click at [371, 382] on textarea "Thanks for sharing, Sally. Hi {{first_name}}, just a friendly reminder about th…" at bounding box center [482, 385] width 403 height 38
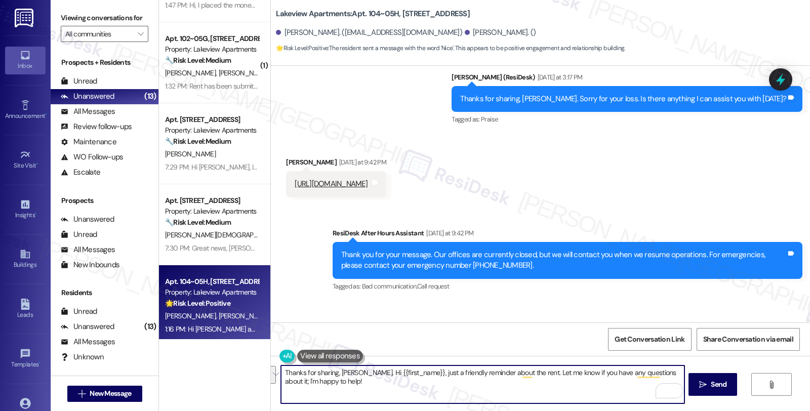
drag, startPoint x: 350, startPoint y: 371, endPoint x: 361, endPoint y: 389, distance: 21.2
click at [361, 389] on textarea "Thanks for sharing, Sally. Hi {{first_name}}, just a friendly reminder about th…" at bounding box center [482, 385] width 403 height 38
paste textarea "Should you have other concerns, please feel free to reach out. Have a great"
drag, startPoint x: 580, startPoint y: 372, endPoint x: 528, endPoint y: 378, distance: 51.6
click at [528, 378] on textarea "Thanks for sharing, Sally. Should you have other concerns, please feel free to …" at bounding box center [482, 385] width 403 height 38
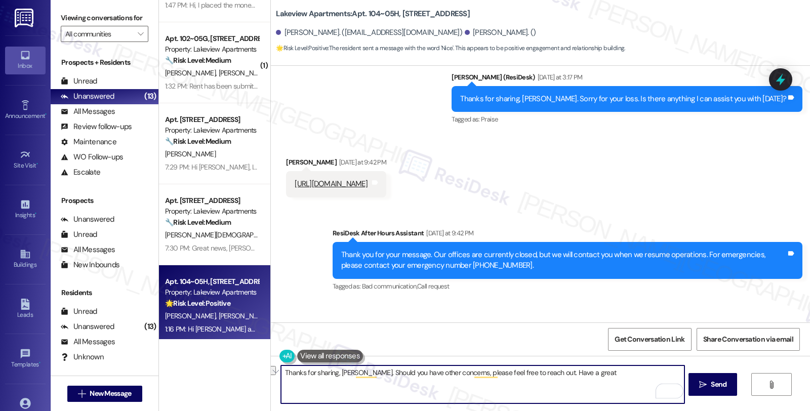
type textarea "Thanks for sharing, Sally. Should you have other concerns, please feel free to …"
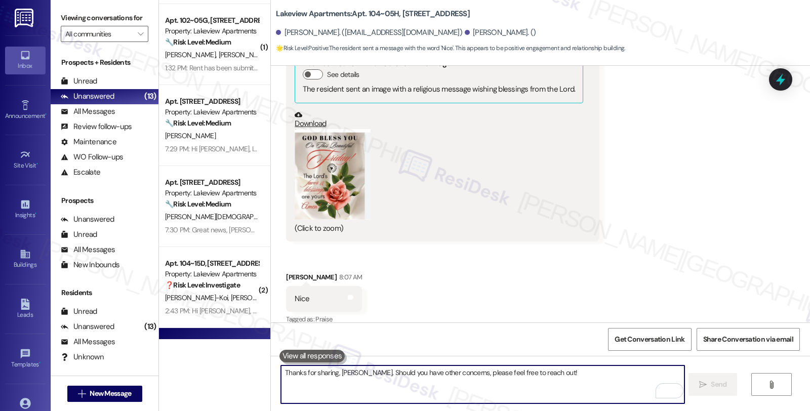
scroll to position [545, 0]
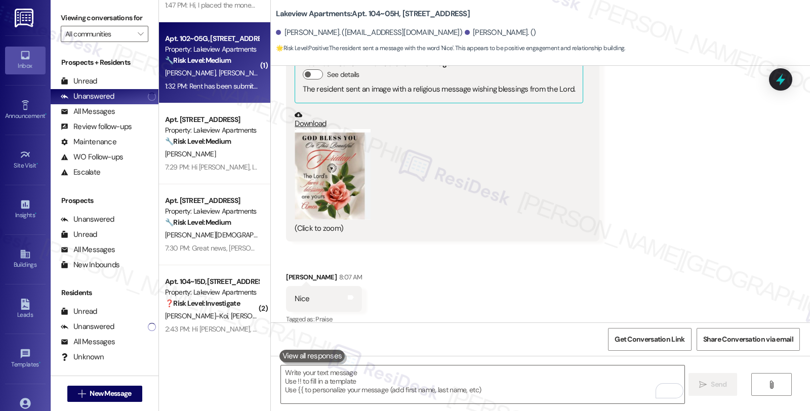
click at [219, 74] on div "D. Rivera U. Coleman" at bounding box center [212, 73] width 96 height 13
type textarea "Fetching suggested responses. Please feel free to read through the conversation…"
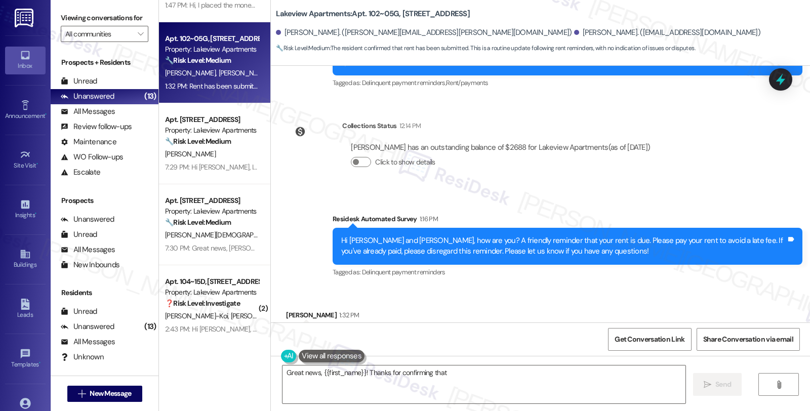
scroll to position [2157, 0]
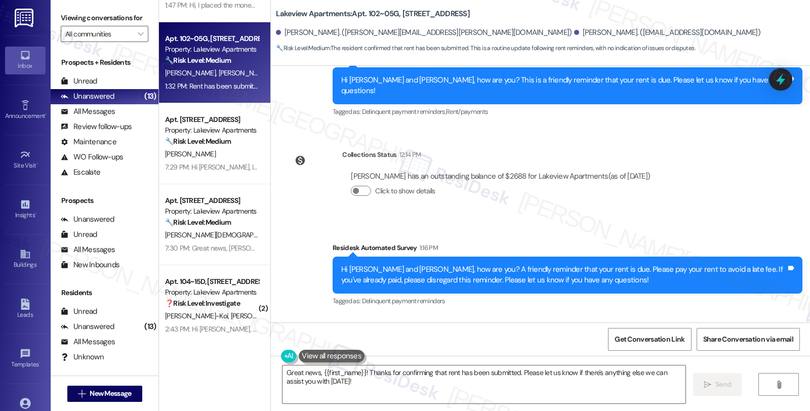
click at [295, 339] on div "Debbie Rivera 1:32 PM" at bounding box center [356, 346] width 141 height 14
copy div "Debbie"
click at [283, 374] on textarea "Great news, {{first_name}}! Thanks for confirming that rent has been submitted.…" at bounding box center [484, 385] width 403 height 38
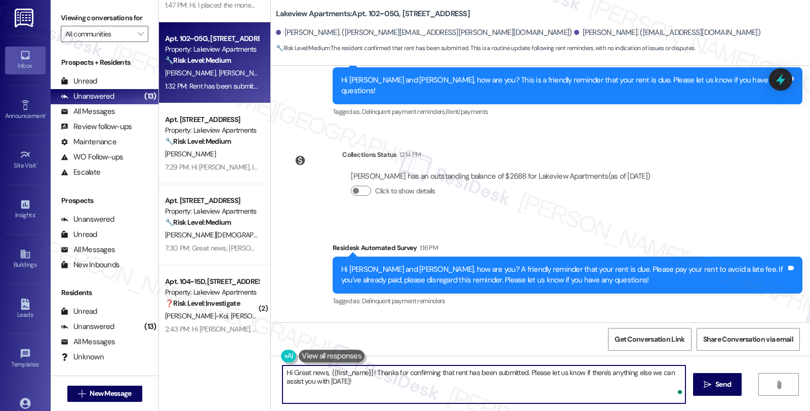
paste textarea "Debbie"
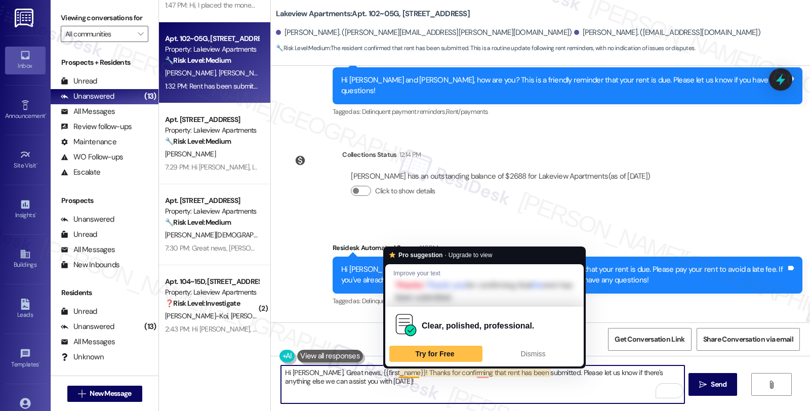
click at [397, 372] on textarea "Hi Debbie, Great news, {{first_name}}! Thanks for confirming that rent has been…" at bounding box center [482, 385] width 403 height 38
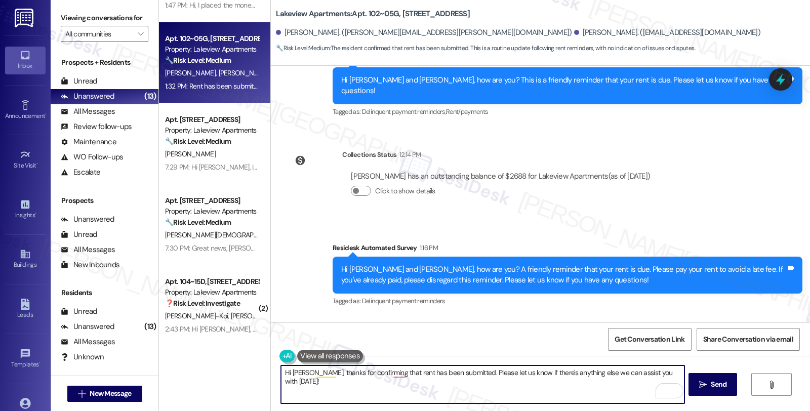
click at [467, 395] on textarea "Hi Debbie, thanks for confirming that rent has been submitted. Please let us kn…" at bounding box center [482, 385] width 403 height 38
drag, startPoint x: 463, startPoint y: 373, endPoint x: 732, endPoint y: 414, distance: 272.2
click at [732, 411] on html "Inbox Go to Inbox Announcement • Send A Text Announcement Site Visit • Go to Si…" at bounding box center [405, 205] width 810 height 411
paste textarea "It should be reflected on your portal once processed. If not, please let me kno…"
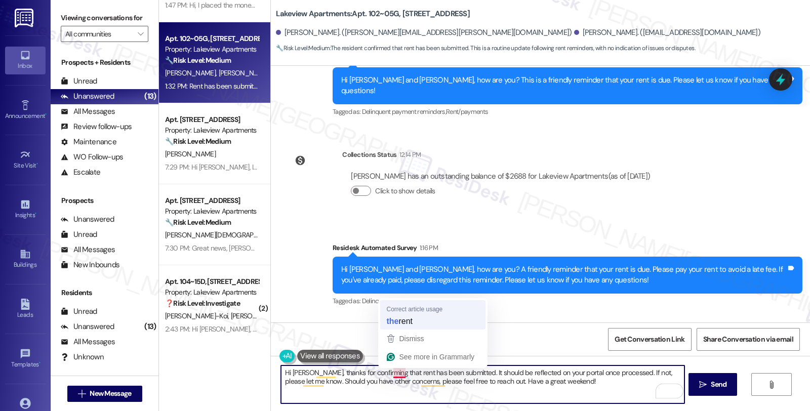
type textarea "Hi Debbie, thanks for confirming that the rent has been submitted. It should be…"
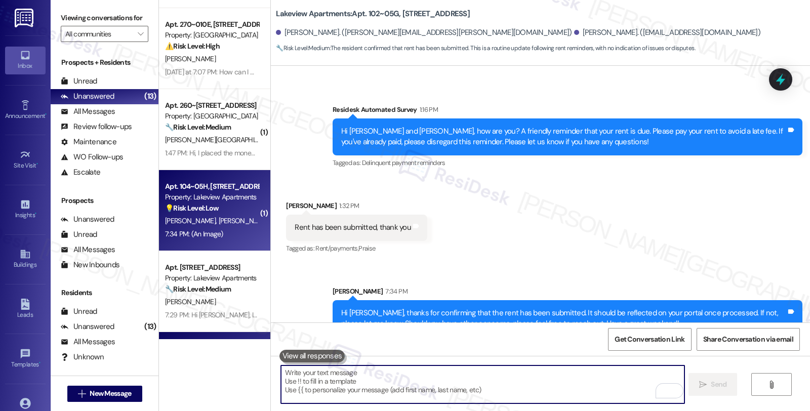
scroll to position [376, 0]
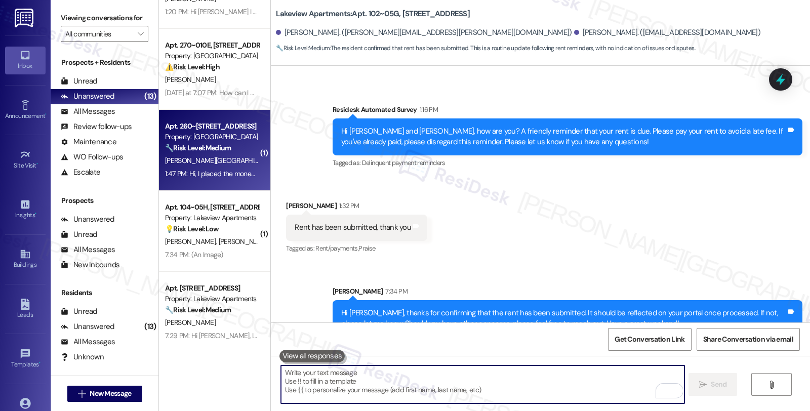
click at [239, 163] on div "Z. Kinery K. Kinery C. Kinery" at bounding box center [212, 160] width 96 height 13
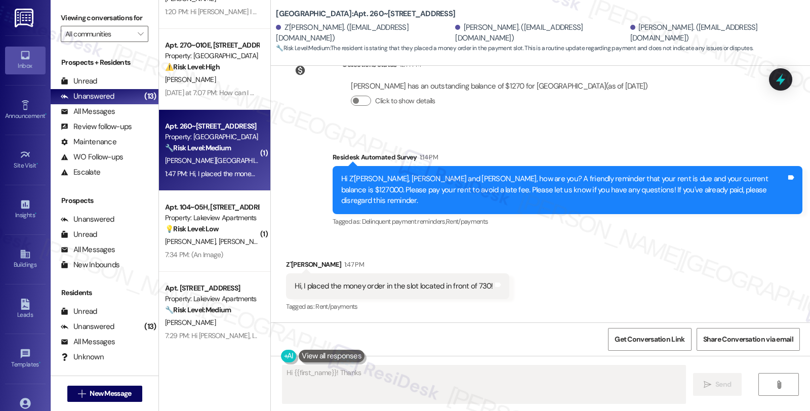
scroll to position [314, 0]
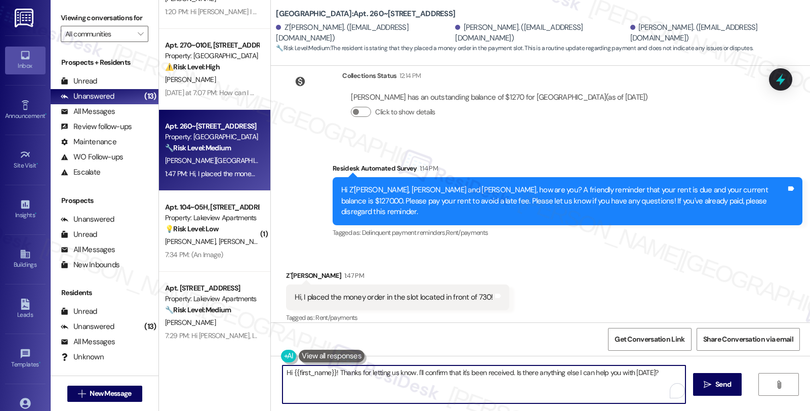
drag, startPoint x: 412, startPoint y: 371, endPoint x: 692, endPoint y: 371, distance: 280.6
click at [692, 371] on div "Hi {{first_name}}! Thanks for letting us know. I'll confirm that it's been rece…" at bounding box center [540, 394] width 539 height 76
paste textarea "It should be reflected on your portal once processed. If not, please let me kno…"
click at [412, 372] on textarea "Hi {{first_name}}! Thanks for letting us know. It should be reflected on your p…" at bounding box center [482, 385] width 403 height 38
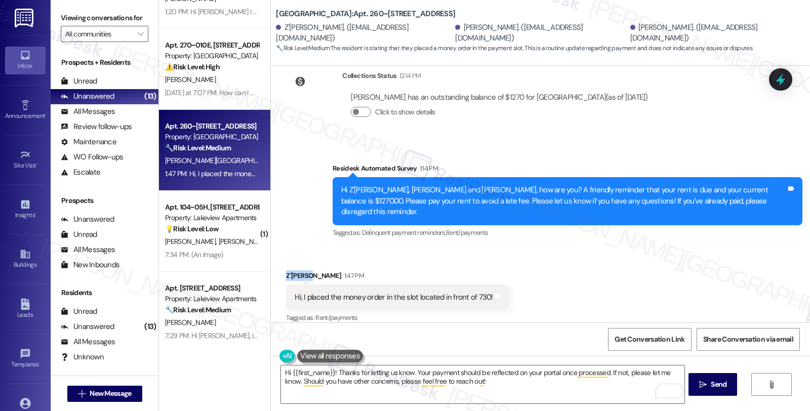
drag, startPoint x: 301, startPoint y: 266, endPoint x: 280, endPoint y: 267, distance: 20.8
click at [286, 271] on div "Z`Ashia Kinery 1:47 PM" at bounding box center [397, 278] width 223 height 14
copy div "Z`Ashia"
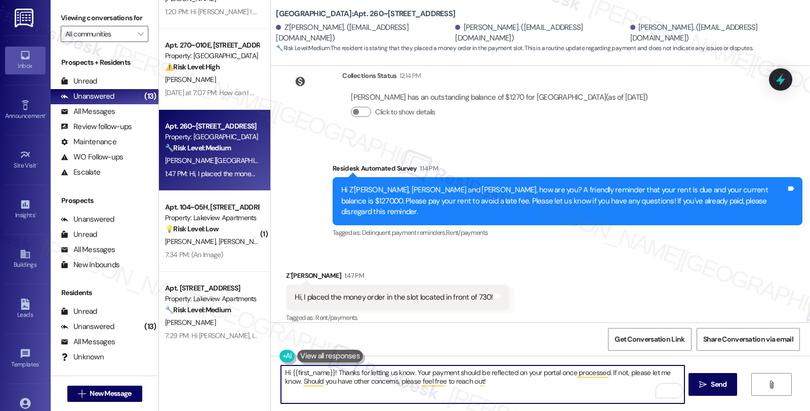
drag, startPoint x: 286, startPoint y: 366, endPoint x: 328, endPoint y: 367, distance: 42.6
click at [328, 367] on textarea "Hi {{first_name}}! Thanks for letting us know. Your payment should be reflected…" at bounding box center [482, 385] width 403 height 38
paste textarea "Z`Ashia"
type textarea "Hi Z`Ashia, thanks for letting us know. Your payment should be reflected on you…"
click at [444, 380] on textarea "Hi Z`Ashia, thanks for letting us know. Your payment should be reflected on you…" at bounding box center [482, 385] width 403 height 38
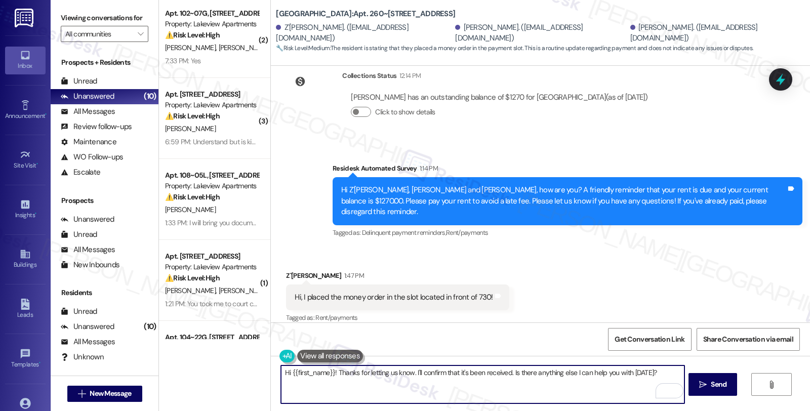
scroll to position [0, 0]
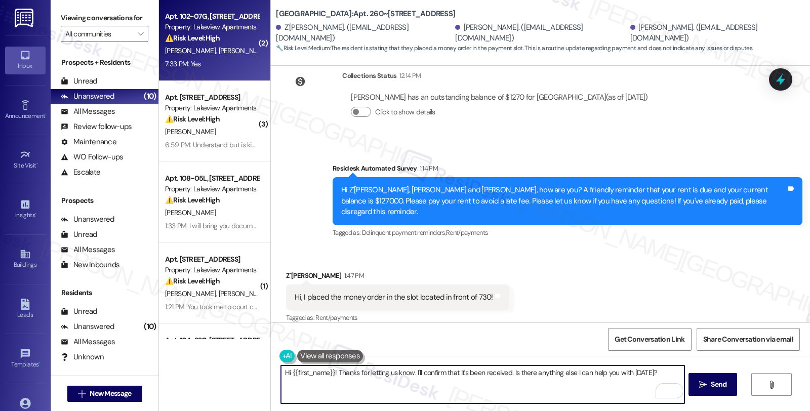
type textarea "Hi {{first_name}}! Thanks for letting us know. I'll confirm that it's been rece…"
click at [228, 61] on div "7:33 PM: Yes 7:33 PM: Yes" at bounding box center [212, 64] width 96 height 13
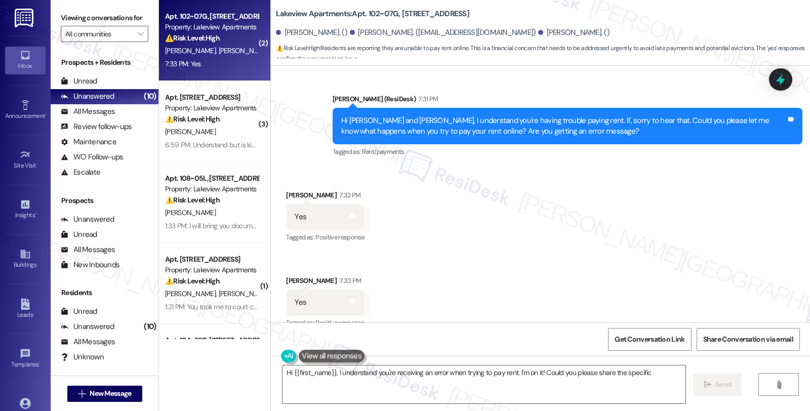
scroll to position [477, 0]
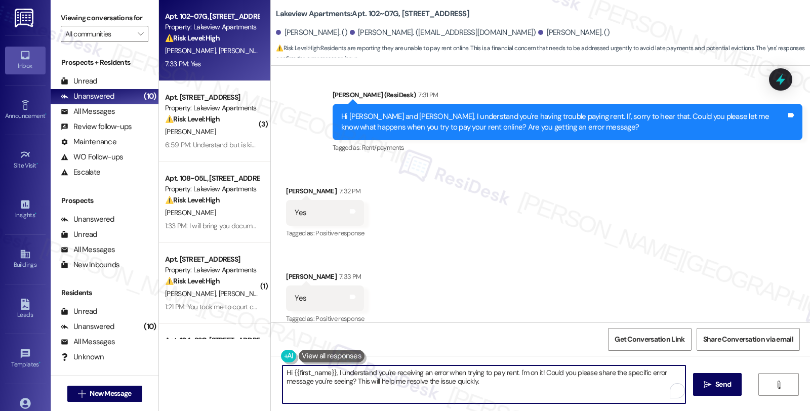
drag, startPoint x: 498, startPoint y: 386, endPoint x: 277, endPoint y: 347, distance: 224.2
click at [277, 347] on div "WO Opened request: Plumbing an... Oct 23, 2023 at 9:14 AM Status : Complete Pri…" at bounding box center [540, 271] width 539 height 411
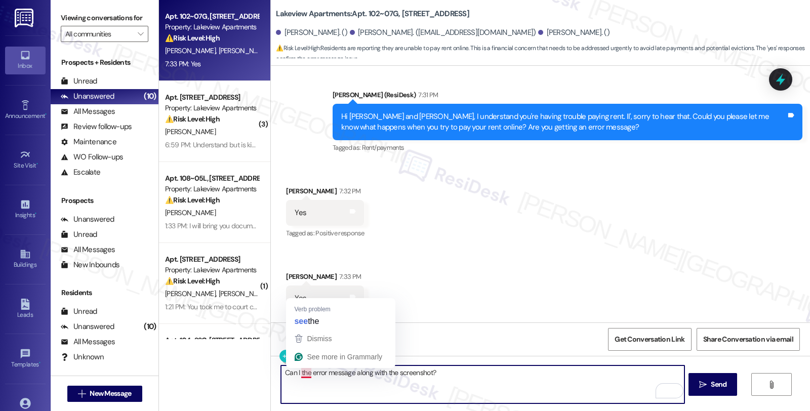
click at [299, 374] on textarea "Can I the error message along with the screenshot?" at bounding box center [482, 385] width 403 height 38
click at [295, 375] on textarea "Can I the error message along with the screenshot?" at bounding box center [482, 385] width 403 height 38
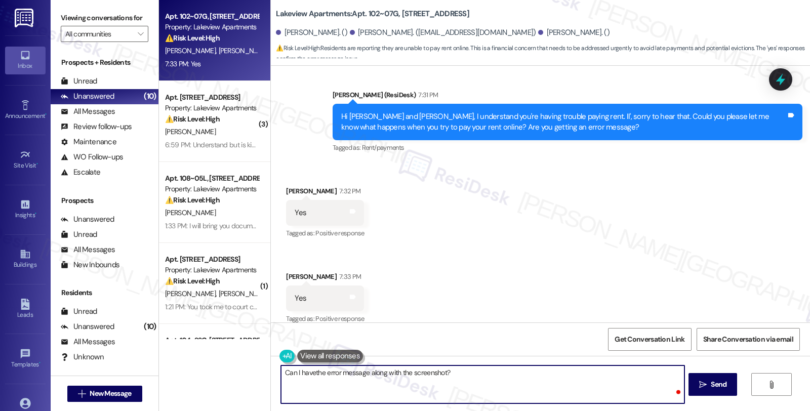
type textarea "Can I have the error message along with the screenshot?"
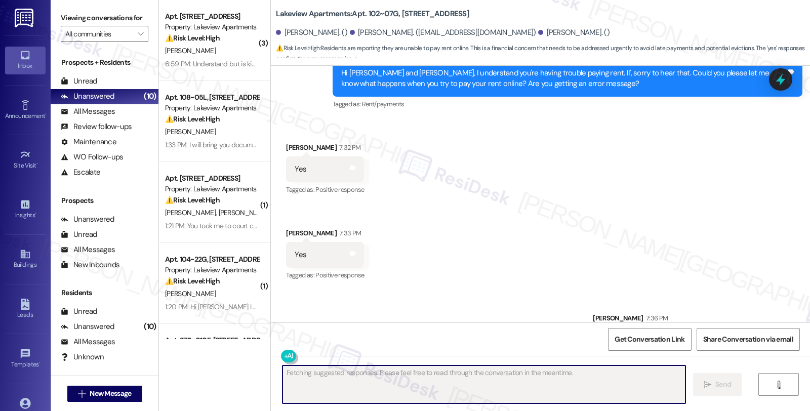
scroll to position [548, 0]
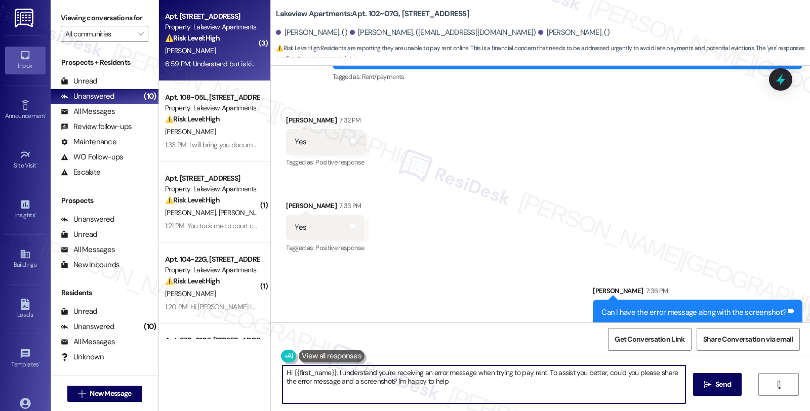
type textarea "Hi {{first_name}}, I understand you're receiving an error message when trying t…"
click at [240, 48] on div "[PERSON_NAME]" at bounding box center [212, 51] width 96 height 13
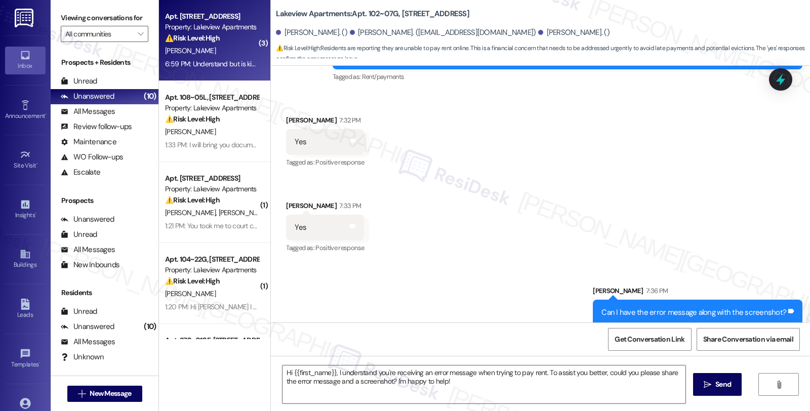
type textarea "Fetching suggested responses. Please feel free to read through the conversation…"
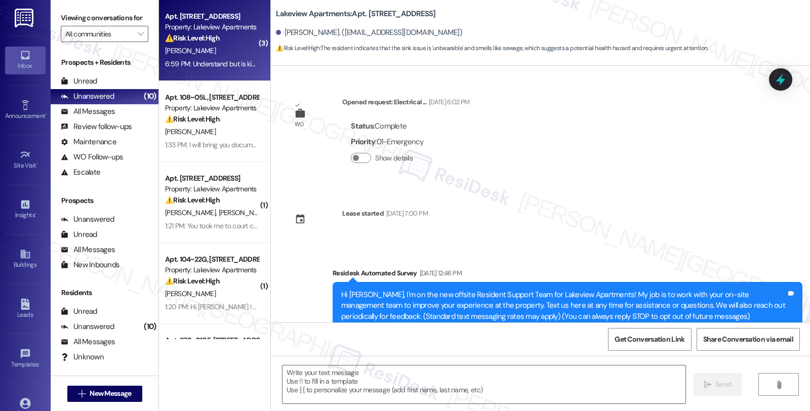
scroll to position [8005, 0]
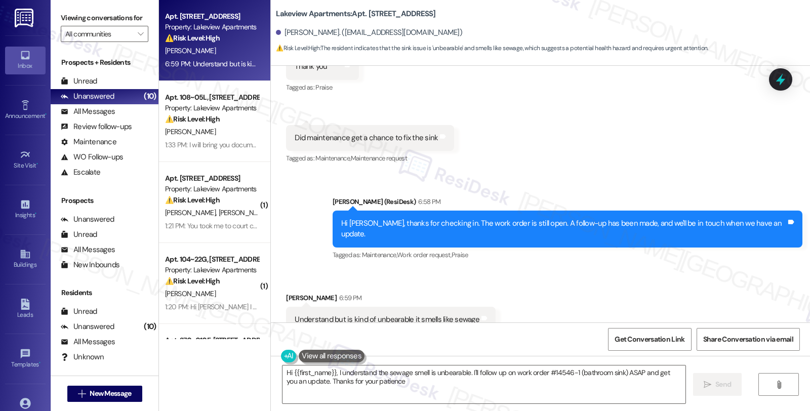
type textarea "Hi {{first_name}}, I understand the sewage smell is unbearable. I'll follow up …"
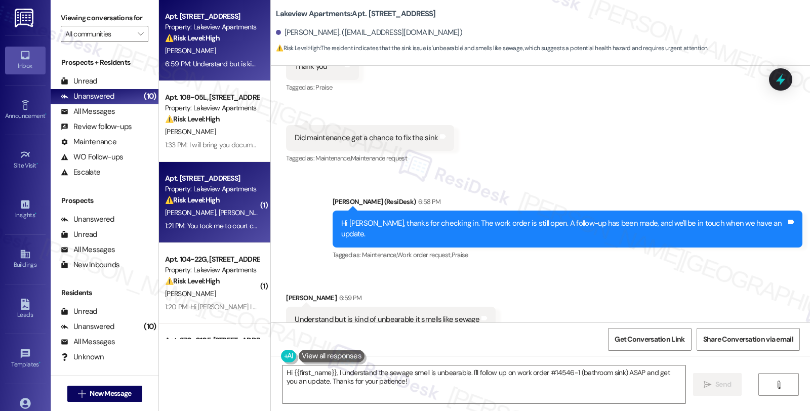
click at [230, 189] on div "Property: Lakeview Apartments" at bounding box center [212, 189] width 94 height 11
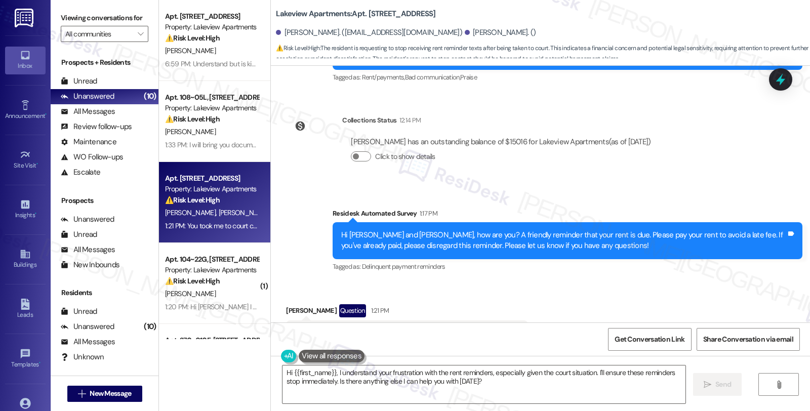
scroll to position [1690, 0]
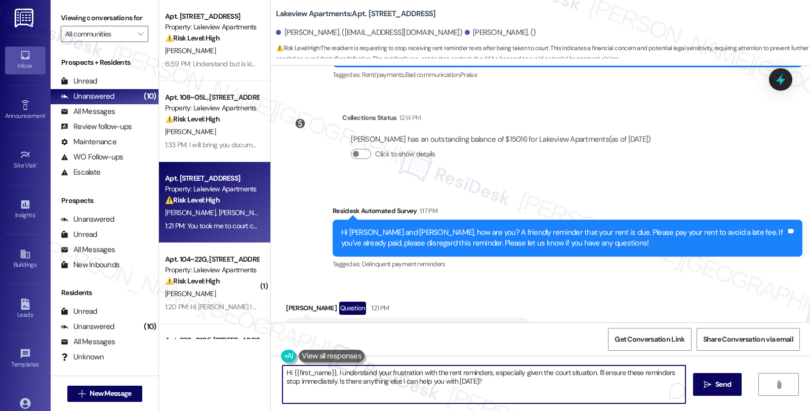
click at [497, 384] on textarea "Hi {{first_name}}, I understand your frustration with the rent reminders, espec…" at bounding box center [484, 385] width 403 height 38
drag, startPoint x: 498, startPoint y: 389, endPoint x: 265, endPoint y: 368, distance: 234.0
click at [271, 368] on div "Hi {{first_name}}, I understand your frustration with the rent reminders, espec…" at bounding box center [540, 394] width 539 height 76
paste textarea "You may reply “STOP” in capital letters to opt-out of these messages going forw…"
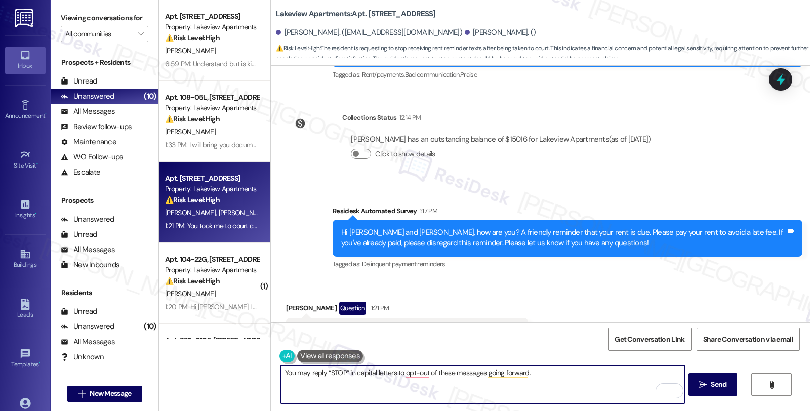
click at [563, 377] on textarea "You may reply “STOP” in capital letters to opt-out of these messages going forw…" at bounding box center [482, 385] width 403 height 38
type textarea "You may reply “STOP” in capital letters to opt-out of these messages going forw…"
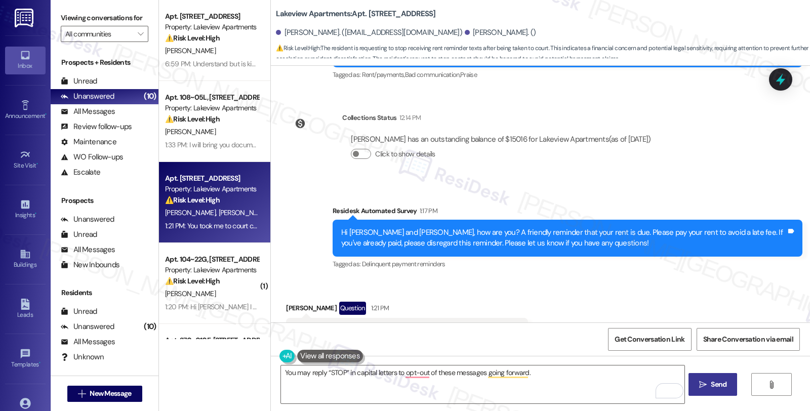
click at [709, 383] on span "Send" at bounding box center [719, 384] width 20 height 11
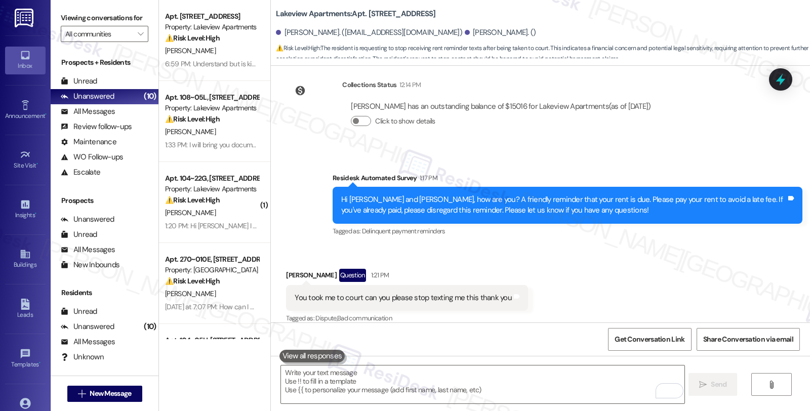
scroll to position [1761, 0]
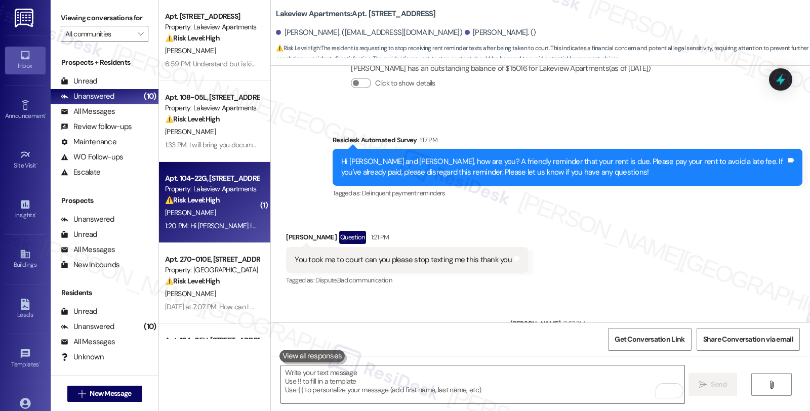
click at [237, 213] on div "[PERSON_NAME]" at bounding box center [212, 213] width 96 height 13
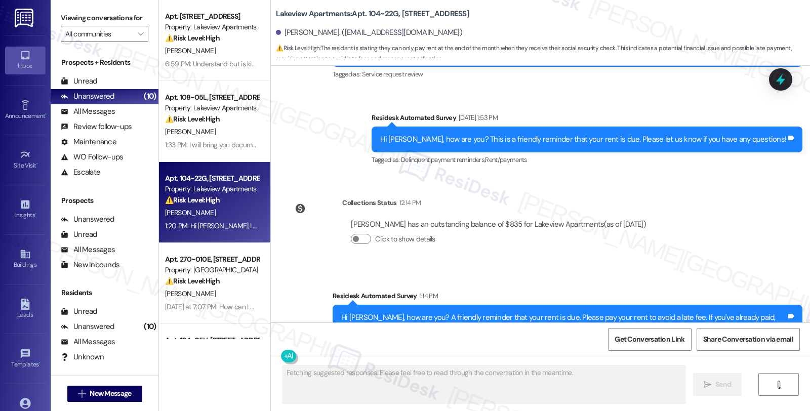
scroll to position [1525, 0]
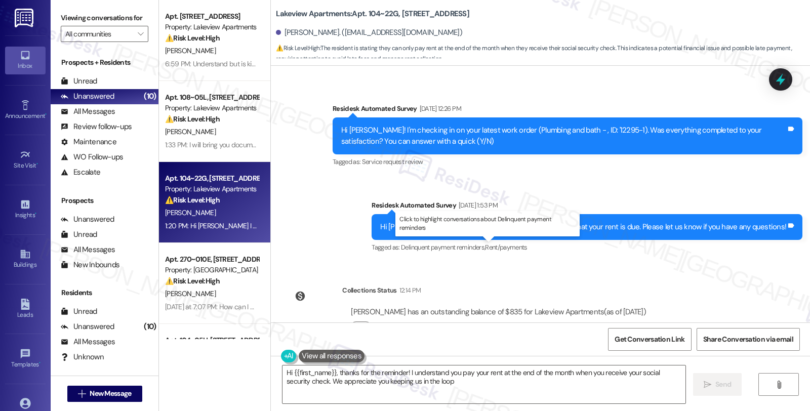
type textarea "Hi {{first_name}}, thanks for the reminder! I understand you pay your rent at t…"
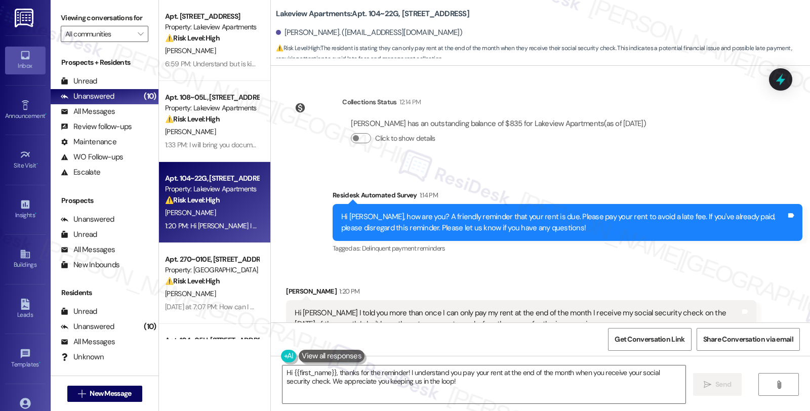
scroll to position [1751, 0]
